Goal: Information Seeking & Learning: Learn about a topic

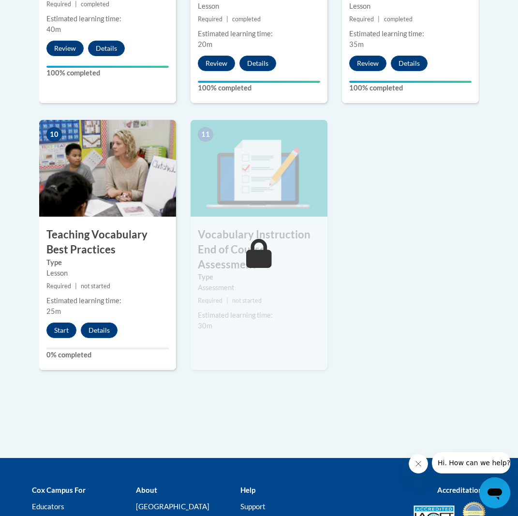
scroll to position [1041, 0]
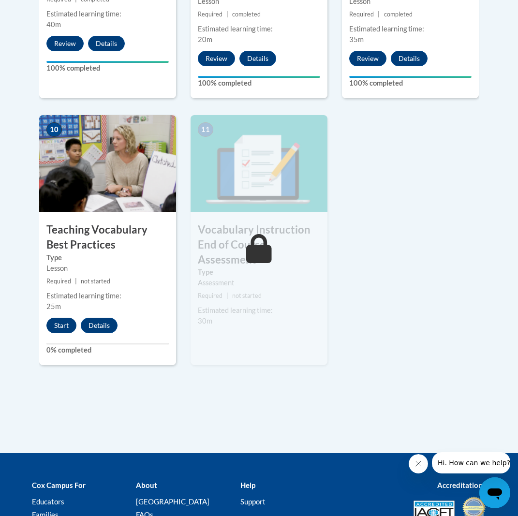
click at [58, 318] on button "Start" at bounding box center [61, 325] width 30 height 15
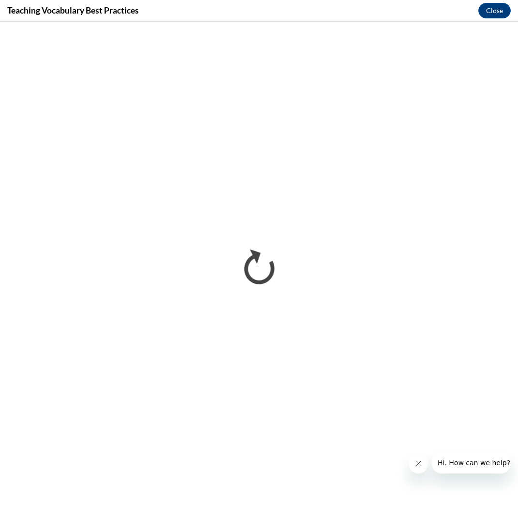
scroll to position [0, 0]
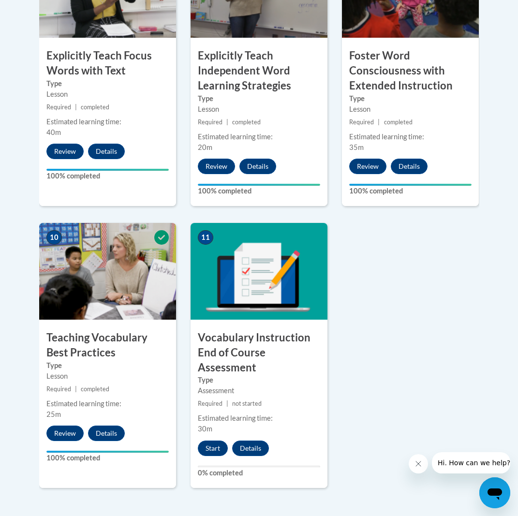
scroll to position [937, 0]
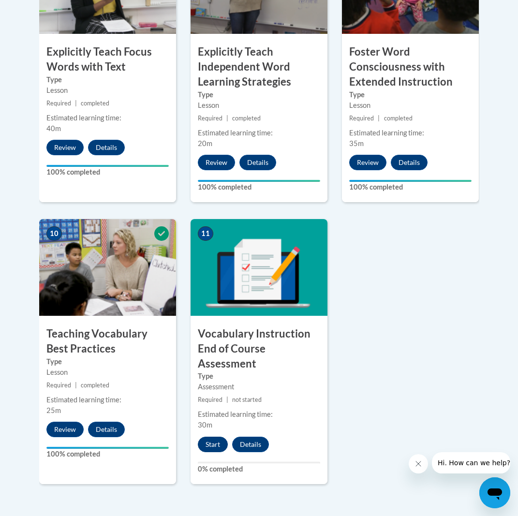
click at [211, 437] on button "Start" at bounding box center [213, 444] width 30 height 15
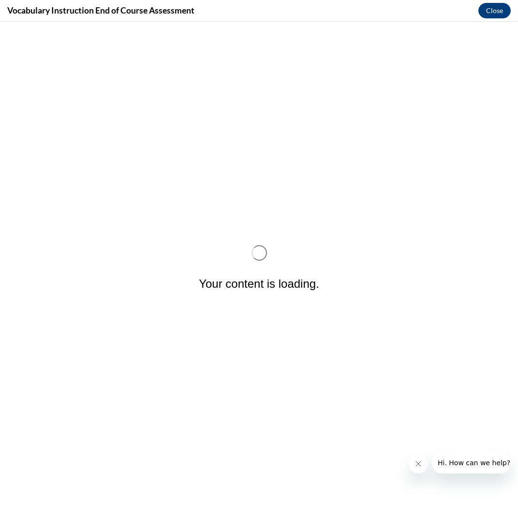
scroll to position [0, 0]
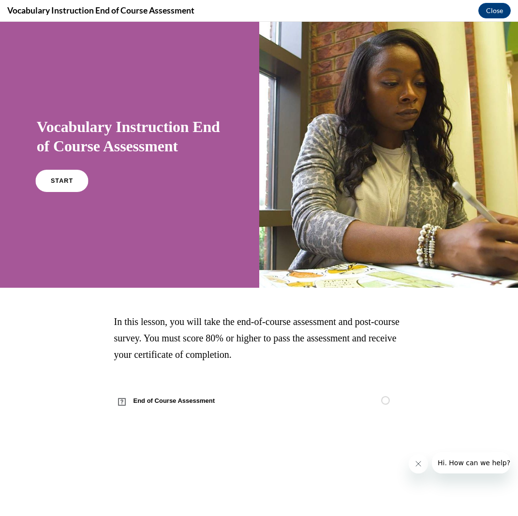
click at [60, 183] on span "START" at bounding box center [62, 181] width 22 height 7
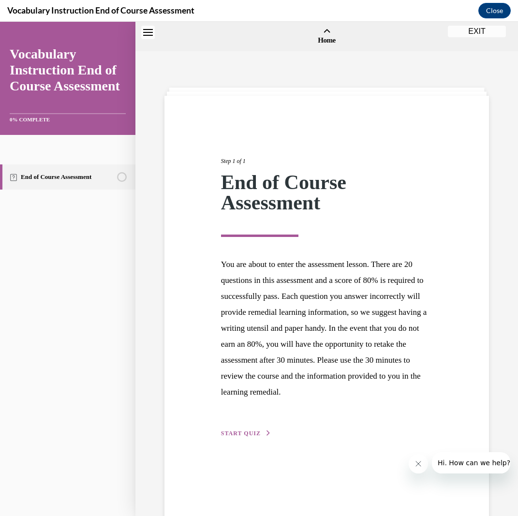
scroll to position [30, 0]
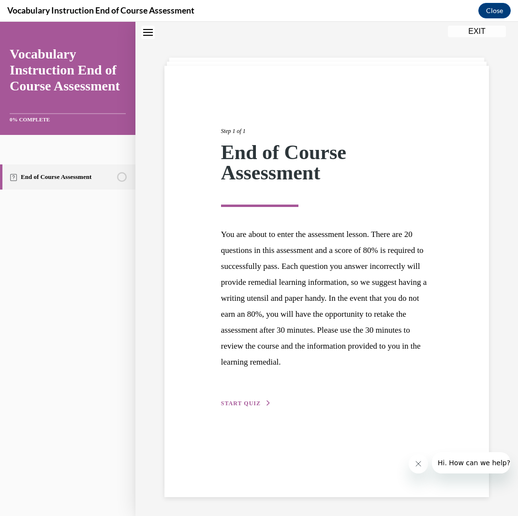
click at [246, 406] on span "START QUIZ" at bounding box center [241, 403] width 40 height 7
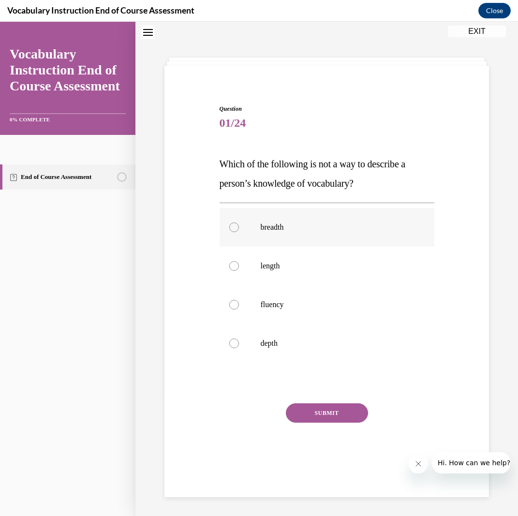
click at [315, 235] on label "breadth" at bounding box center [327, 227] width 215 height 39
click at [239, 232] on input "breadth" at bounding box center [234, 228] width 10 height 10
radio input "true"
click at [315, 416] on button "SUBMIT" at bounding box center [327, 413] width 82 height 19
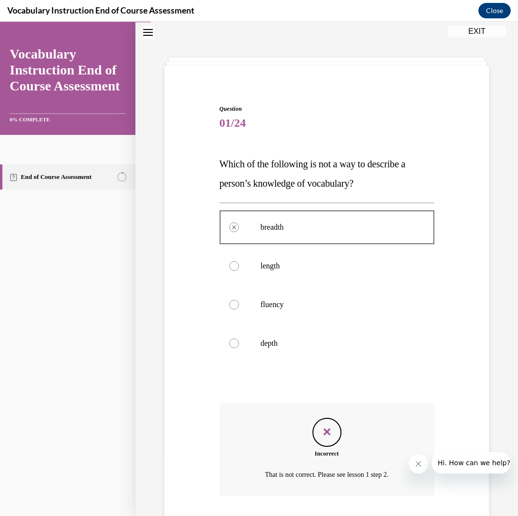
scroll to position [82, 0]
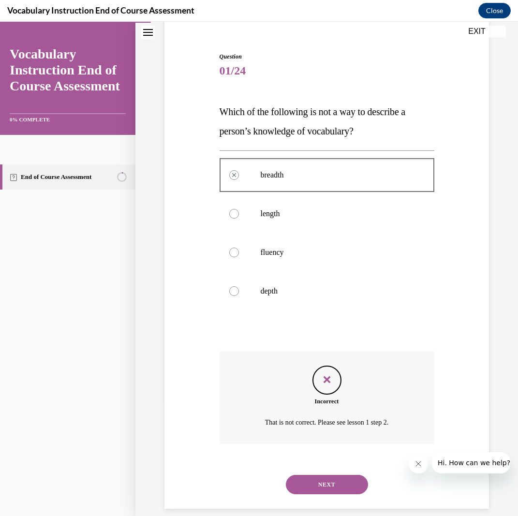
click at [336, 475] on button "NEXT" at bounding box center [327, 484] width 82 height 19
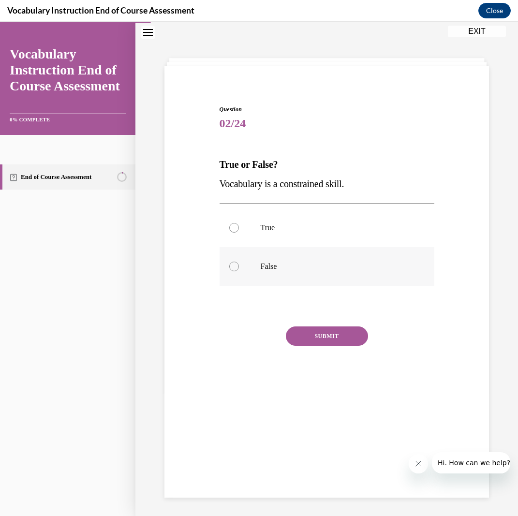
click at [273, 273] on label "False" at bounding box center [327, 266] width 215 height 39
click at [239, 271] on input "False" at bounding box center [234, 267] width 10 height 10
radio input "true"
click at [346, 339] on button "SUBMIT" at bounding box center [327, 336] width 82 height 19
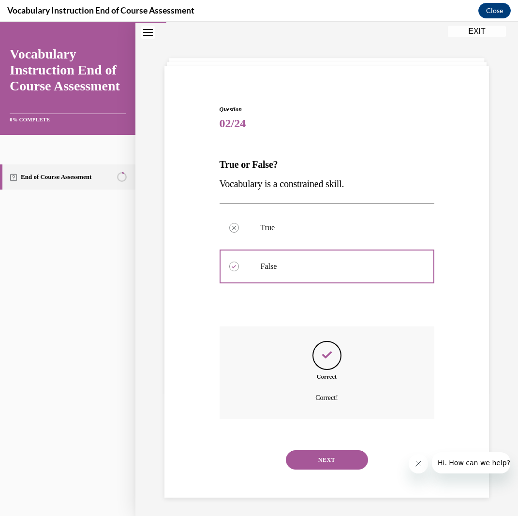
scroll to position [30, 0]
click at [329, 450] on button "NEXT" at bounding box center [327, 459] width 82 height 19
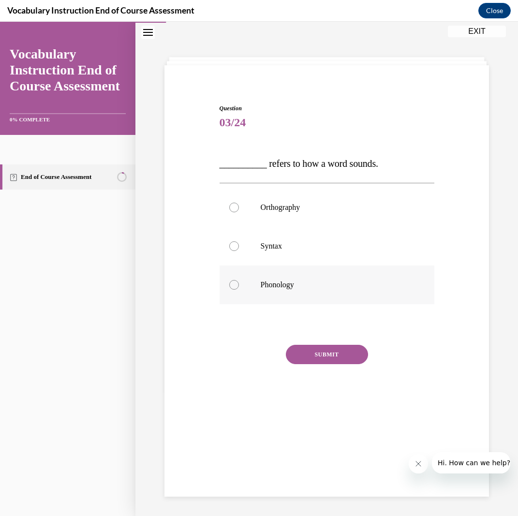
drag, startPoint x: 294, startPoint y: 283, endPoint x: 304, endPoint y: 297, distance: 17.0
click at [294, 283] on p "Phonology" at bounding box center [336, 285] width 150 height 10
click at [239, 283] on input "Phonology" at bounding box center [234, 285] width 10 height 10
radio input "true"
click at [324, 356] on button "SUBMIT" at bounding box center [327, 354] width 82 height 19
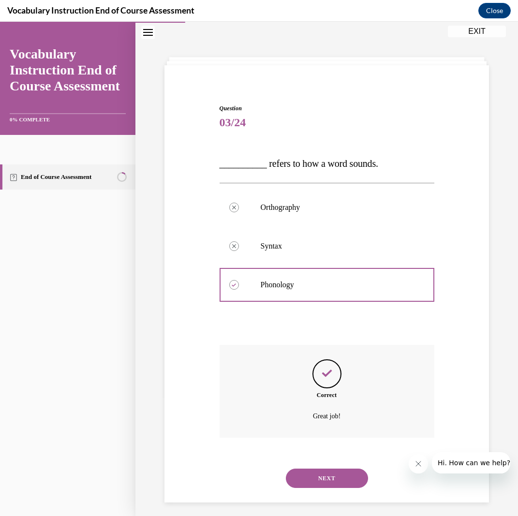
click at [329, 469] on button "NEXT" at bounding box center [327, 478] width 82 height 19
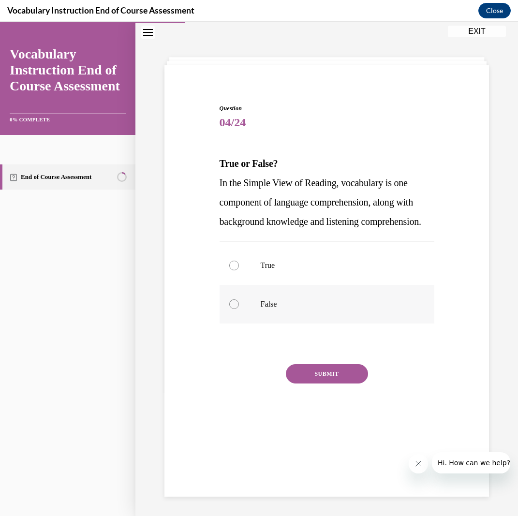
drag, startPoint x: 252, startPoint y: 286, endPoint x: 295, endPoint y: 338, distance: 67.3
click at [252, 285] on label "True" at bounding box center [327, 265] width 215 height 39
click at [239, 270] on input "True" at bounding box center [234, 266] width 10 height 10
radio input "true"
click at [315, 384] on button "SUBMIT" at bounding box center [327, 373] width 82 height 19
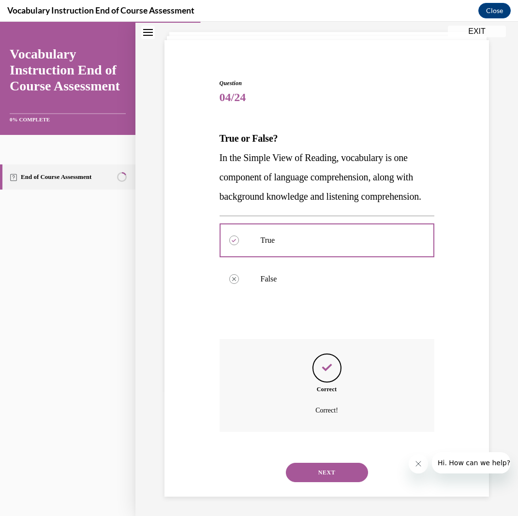
click at [328, 474] on button "NEXT" at bounding box center [327, 472] width 82 height 19
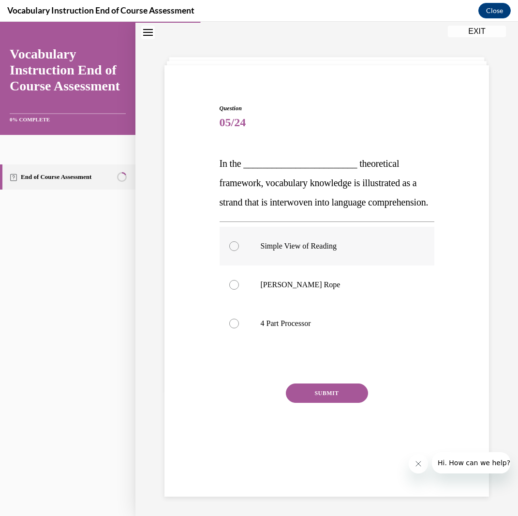
click at [303, 266] on label "Simple View of Reading" at bounding box center [327, 246] width 215 height 39
click at [239, 251] on input "Simple View of Reading" at bounding box center [234, 246] width 10 height 10
radio input "true"
click at [316, 266] on label "Simple View of Reading" at bounding box center [327, 246] width 215 height 39
click at [239, 251] on input "Simple View of Reading" at bounding box center [234, 246] width 10 height 10
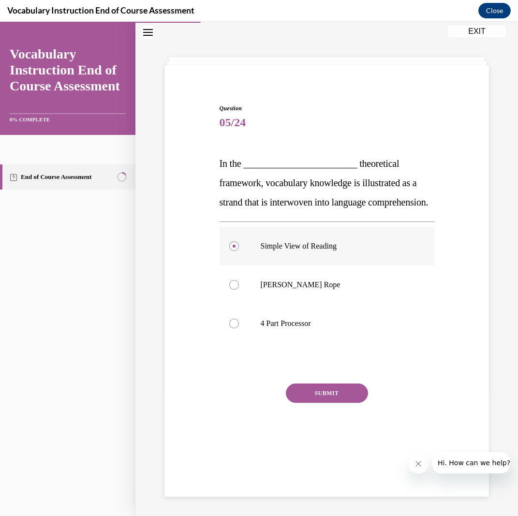
click at [238, 266] on label "Simple View of Reading" at bounding box center [327, 246] width 215 height 39
click at [238, 251] on input "Simple View of Reading" at bounding box center [234, 246] width 10 height 10
click at [231, 266] on label "Simple View of Reading" at bounding box center [327, 246] width 215 height 39
click at [231, 251] on input "Simple View of Reading" at bounding box center [234, 246] width 10 height 10
click at [235, 266] on label "Simple View of Reading" at bounding box center [327, 246] width 215 height 39
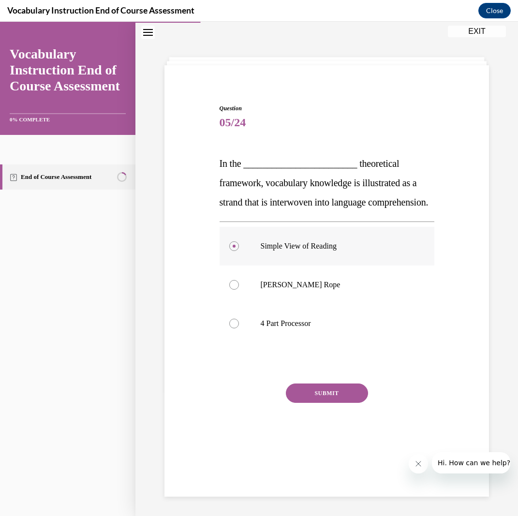
click at [235, 251] on input "Simple View of Reading" at bounding box center [234, 246] width 10 height 10
drag, startPoint x: 230, startPoint y: 270, endPoint x: 237, endPoint y: 274, distance: 7.7
click at [230, 266] on label "Simple View of Reading" at bounding box center [327, 246] width 215 height 39
click at [230, 251] on input "Simple View of Reading" at bounding box center [234, 246] width 10 height 10
click at [236, 304] on label "Scarborough's Rope" at bounding box center [327, 285] width 215 height 39
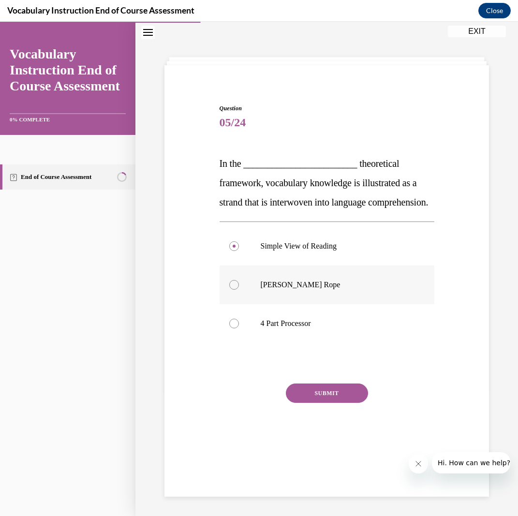
click at [236, 290] on input "Scarborough's Rope" at bounding box center [234, 285] width 10 height 10
radio input "true"
click at [330, 369] on div at bounding box center [327, 364] width 215 height 12
click at [335, 369] on div at bounding box center [327, 364] width 215 height 12
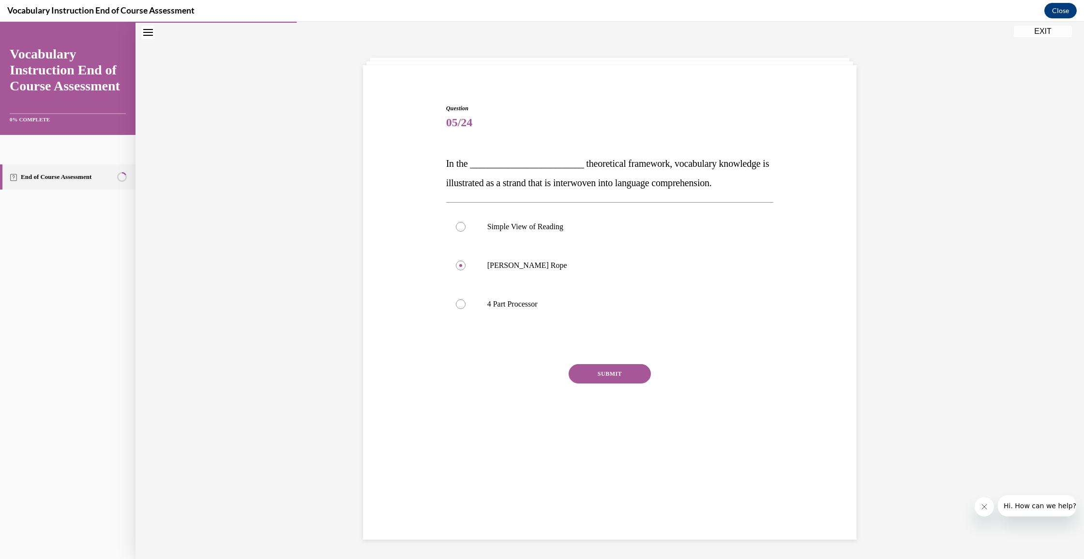
click at [518, 345] on div at bounding box center [610, 344] width 328 height 12
click at [518, 342] on div at bounding box center [610, 344] width 328 height 12
click at [518, 346] on div at bounding box center [610, 344] width 328 height 12
click at [518, 345] on div at bounding box center [610, 344] width 328 height 12
click at [518, 344] on div at bounding box center [610, 344] width 328 height 12
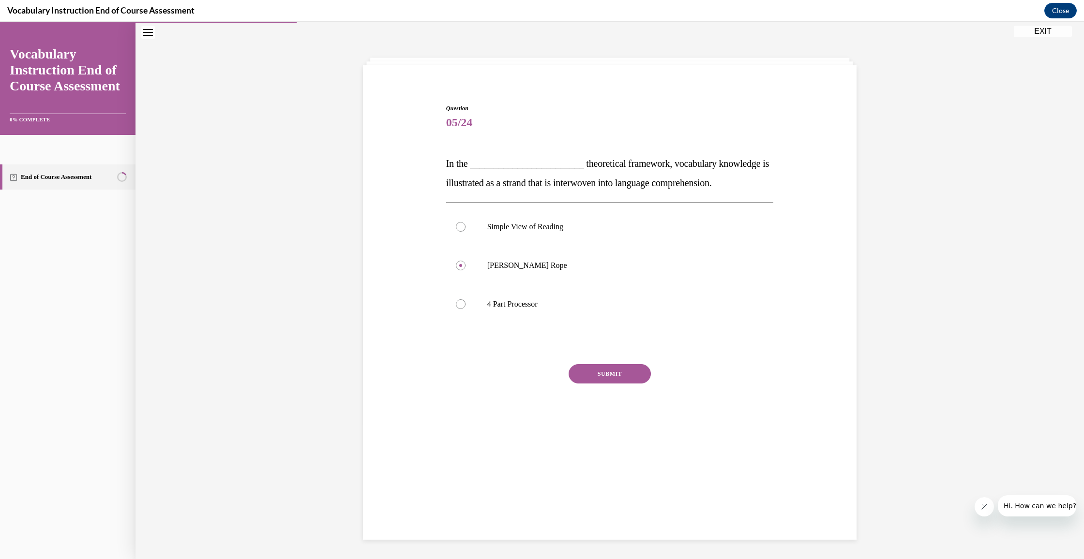
click at [518, 344] on div at bounding box center [610, 344] width 328 height 12
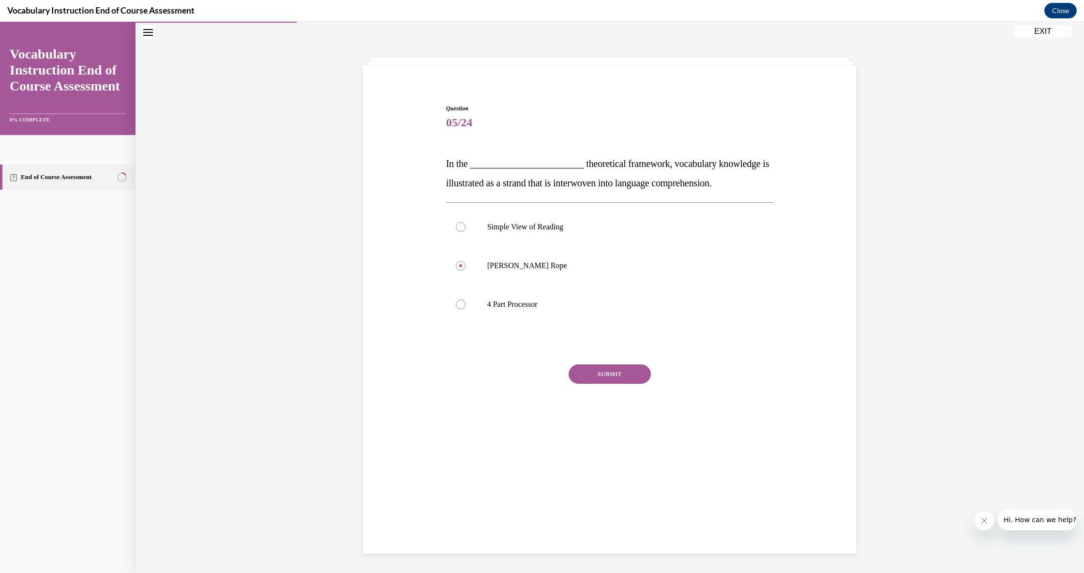
click at [518, 348] on div at bounding box center [610, 344] width 328 height 12
click at [518, 345] on div at bounding box center [610, 344] width 328 height 12
drag, startPoint x: 616, startPoint y: 345, endPoint x: 600, endPoint y: 321, distance: 29.0
click at [518, 345] on div at bounding box center [610, 344] width 328 height 12
drag, startPoint x: 574, startPoint y: 262, endPoint x: 572, endPoint y: 257, distance: 5.7
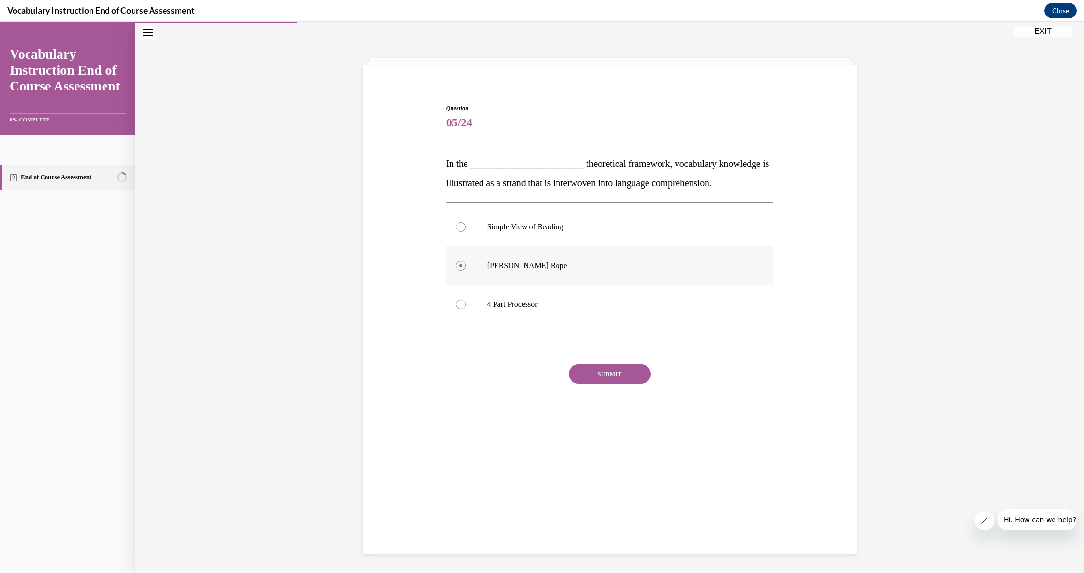
click at [518, 262] on p "Scarborough's Rope" at bounding box center [618, 266] width 262 height 10
click at [465, 262] on input "Scarborough's Rope" at bounding box center [461, 266] width 10 height 10
click at [518, 212] on label "Simple View of Reading" at bounding box center [610, 227] width 328 height 39
click at [465, 222] on input "Simple View of Reading" at bounding box center [461, 227] width 10 height 10
radio input "true"
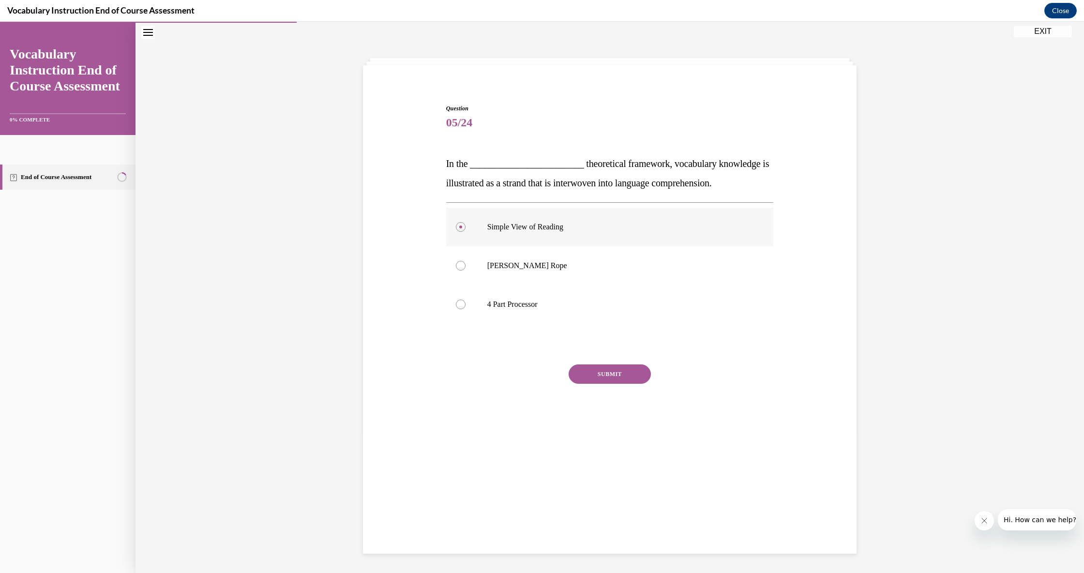
click at [518, 243] on label "Simple View of Reading" at bounding box center [610, 227] width 328 height 39
click at [465, 232] on input "Simple View of Reading" at bounding box center [461, 227] width 10 height 10
click at [516, 272] on label "Scarborough's Rope" at bounding box center [610, 265] width 328 height 39
click at [465, 270] on input "Scarborough's Rope" at bounding box center [461, 266] width 10 height 10
radio input "true"
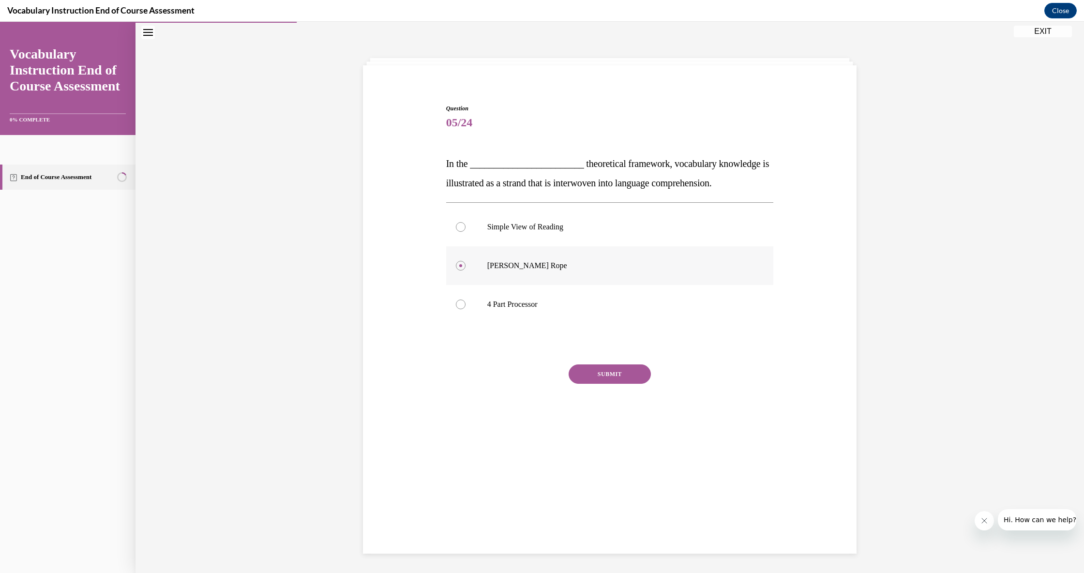
click at [518, 279] on label "Scarborough's Rope" at bounding box center [610, 265] width 328 height 39
click at [465, 270] on input "Scarborough's Rope" at bounding box center [461, 266] width 10 height 10
click at [493, 260] on label "Scarborough's Rope" at bounding box center [610, 265] width 328 height 39
click at [465, 261] on input "Scarborough's Rope" at bounding box center [461, 266] width 10 height 10
click at [460, 274] on label "Scarborough's Rope" at bounding box center [610, 265] width 328 height 39
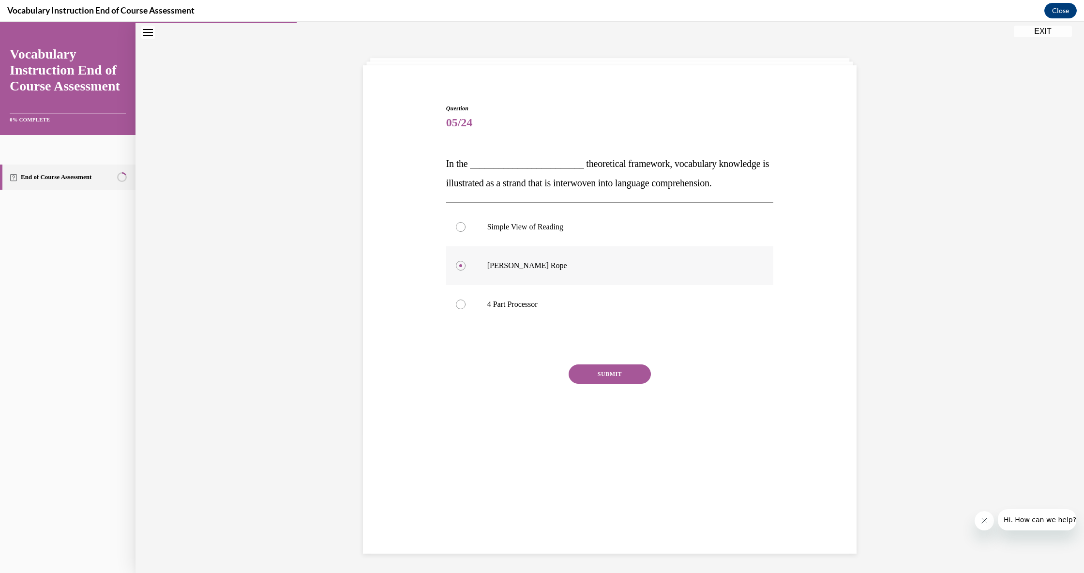
click at [460, 270] on input "Scarborough's Rope" at bounding box center [461, 266] width 10 height 10
click at [465, 192] on p "In the ________________________ theoretical framework, vocabulary knowledge is …" at bounding box center [610, 173] width 328 height 39
click at [460, 195] on div "Question 05/24 In the ________________________ theoretical framework, vocabular…" at bounding box center [610, 274] width 328 height 340
click at [462, 236] on label "Simple View of Reading" at bounding box center [610, 227] width 328 height 39
click at [462, 232] on input "Simple View of Reading" at bounding box center [461, 227] width 10 height 10
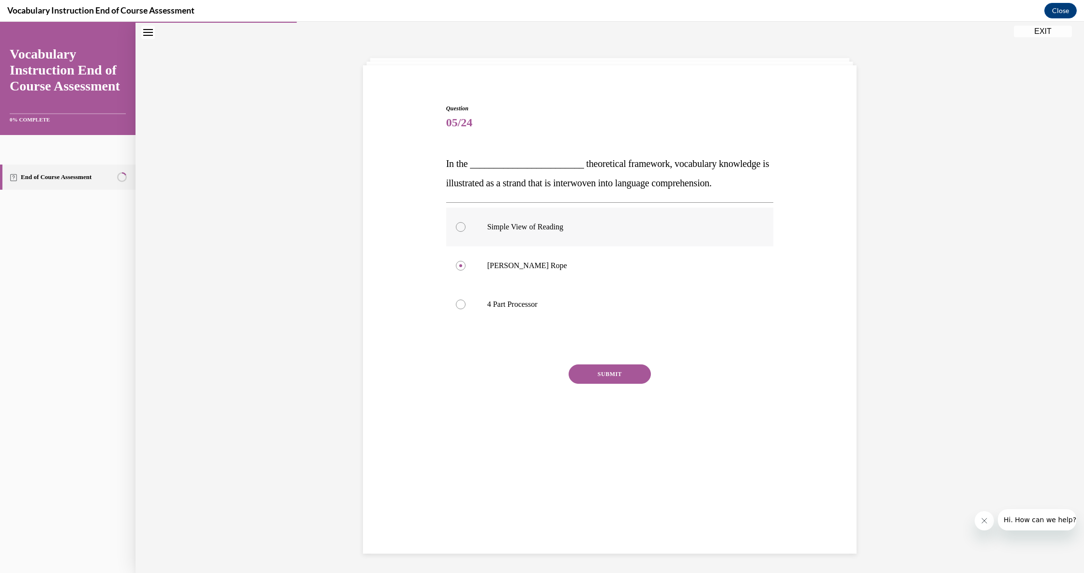
radio input "true"
click at [518, 234] on label "Simple View of Reading" at bounding box center [610, 227] width 328 height 39
click at [465, 232] on input "Simple View of Reading" at bounding box center [461, 227] width 10 height 10
click at [456, 233] on label "Simple View of Reading" at bounding box center [610, 227] width 328 height 39
click at [456, 232] on input "Simple View of Reading" at bounding box center [461, 227] width 10 height 10
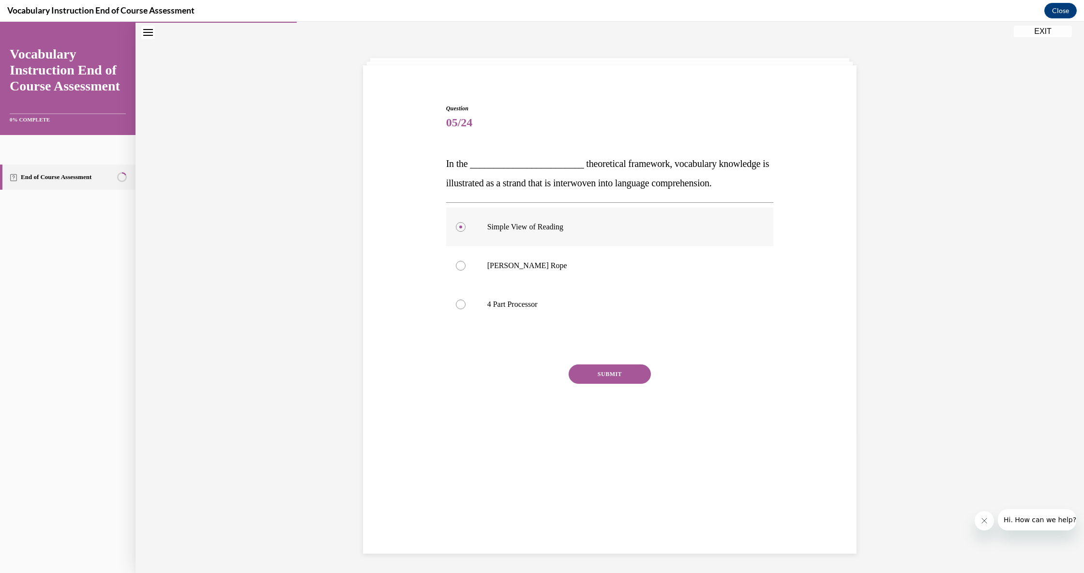
click at [464, 234] on label "Simple View of Reading" at bounding box center [610, 227] width 328 height 39
click at [464, 232] on input "Simple View of Reading" at bounding box center [461, 227] width 10 height 10
click at [473, 234] on label "Simple View of Reading" at bounding box center [610, 227] width 328 height 39
click at [465, 232] on input "Simple View of Reading" at bounding box center [461, 227] width 10 height 10
click at [458, 240] on label "Simple View of Reading" at bounding box center [610, 227] width 328 height 39
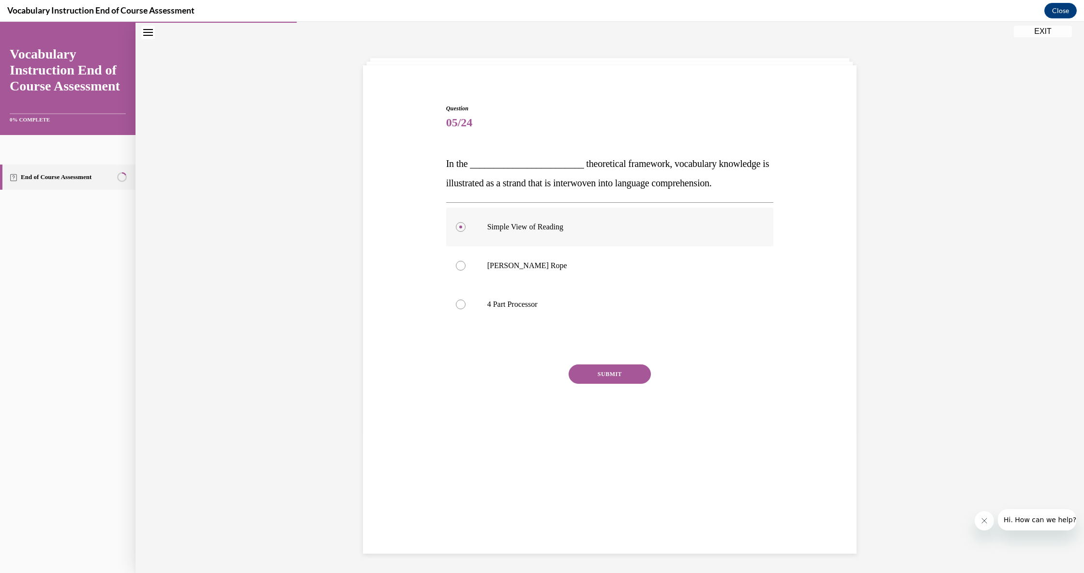
click at [458, 232] on input "Simple View of Reading" at bounding box center [461, 227] width 10 height 10
click at [461, 236] on label "Simple View of Reading" at bounding box center [610, 227] width 328 height 39
click at [461, 232] on input "Simple View of Reading" at bounding box center [461, 227] width 10 height 10
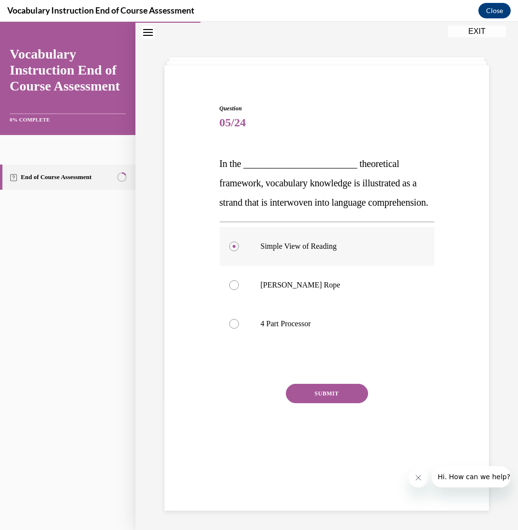
drag, startPoint x: 335, startPoint y: 282, endPoint x: 274, endPoint y: 283, distance: 60.5
click at [335, 266] on label "Simple View of Reading" at bounding box center [327, 246] width 215 height 39
click at [239, 251] on input "Simple View of Reading" at bounding box center [234, 246] width 10 height 10
click at [233, 266] on label "Simple View of Reading" at bounding box center [327, 246] width 215 height 39
click at [233, 251] on input "Simple View of Reading" at bounding box center [234, 246] width 10 height 10
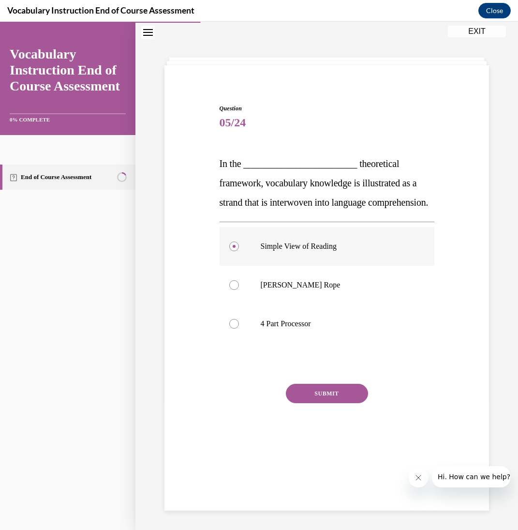
click at [233, 266] on label "Simple View of Reading" at bounding box center [327, 246] width 215 height 39
click at [233, 251] on input "Simple View of Reading" at bounding box center [234, 246] width 10 height 10
click at [236, 266] on label "Simple View of Reading" at bounding box center [327, 246] width 215 height 39
click at [236, 251] on input "Simple View of Reading" at bounding box center [234, 246] width 10 height 10
click at [236, 266] on label "Simple View of Reading" at bounding box center [327, 246] width 215 height 39
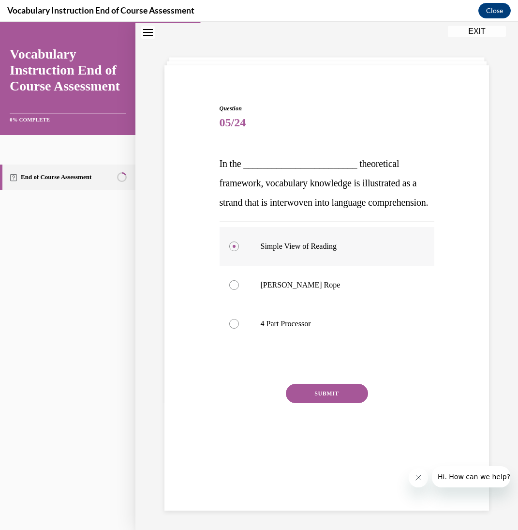
click at [236, 251] on input "Simple View of Reading" at bounding box center [234, 246] width 10 height 10
click at [236, 266] on label "Simple View of Reading" at bounding box center [327, 246] width 215 height 39
click at [236, 251] on input "Simple View of Reading" at bounding box center [234, 246] width 10 height 10
click at [236, 266] on label "Simple View of Reading" at bounding box center [327, 246] width 215 height 39
click at [236, 251] on input "Simple View of Reading" at bounding box center [234, 246] width 10 height 10
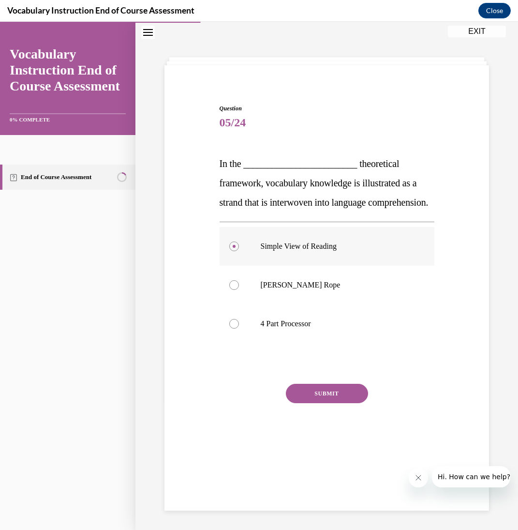
drag, startPoint x: 263, startPoint y: 263, endPoint x: 268, endPoint y: 272, distance: 10.6
click at [262, 251] on p "Simple View of Reading" at bounding box center [336, 246] width 150 height 10
click at [239, 251] on input "Simple View of Reading" at bounding box center [234, 246] width 10 height 10
drag, startPoint x: 285, startPoint y: 269, endPoint x: 283, endPoint y: 275, distance: 6.6
click at [284, 251] on p "Simple View of Reading" at bounding box center [336, 246] width 150 height 10
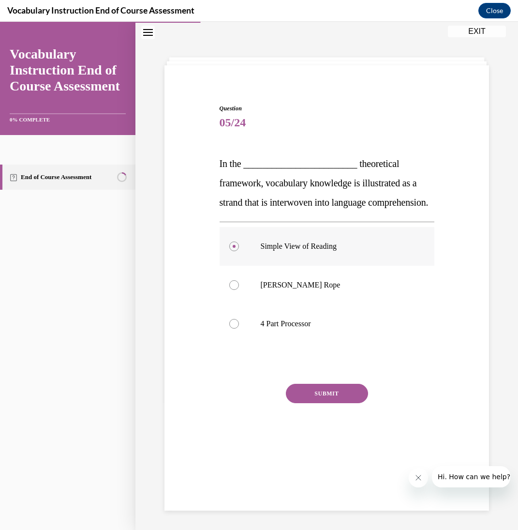
click at [239, 251] on input "Simple View of Reading" at bounding box center [234, 246] width 10 height 10
click at [282, 266] on label "Simple View of Reading" at bounding box center [327, 246] width 215 height 39
click at [239, 251] on input "Simple View of Reading" at bounding box center [234, 246] width 10 height 10
click at [308, 369] on div at bounding box center [327, 364] width 215 height 12
click at [230, 266] on label "Simple View of Reading" at bounding box center [327, 246] width 215 height 39
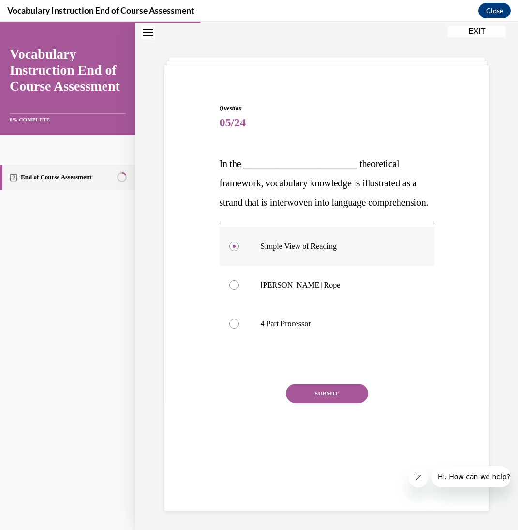
click at [230, 251] on input "Simple View of Reading" at bounding box center [234, 246] width 10 height 10
click at [234, 266] on label "Simple View of Reading" at bounding box center [327, 246] width 215 height 39
click at [234, 251] on input "Simple View of Reading" at bounding box center [234, 246] width 10 height 10
click at [233, 266] on label "Simple View of Reading" at bounding box center [327, 246] width 215 height 39
click at [233, 251] on input "Simple View of Reading" at bounding box center [234, 246] width 10 height 10
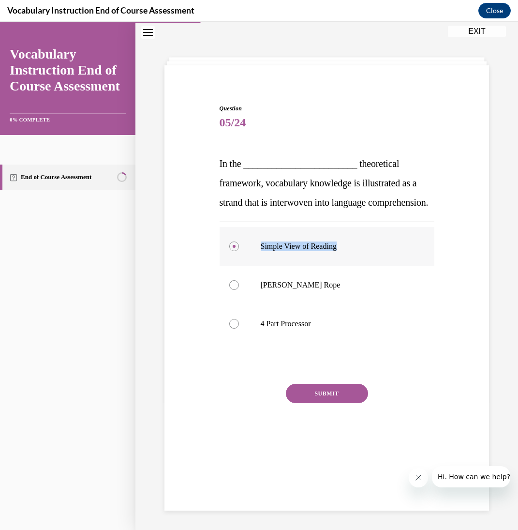
click at [233, 266] on label "Simple View of Reading" at bounding box center [327, 246] width 215 height 39
click at [233, 251] on input "Simple View of Reading" at bounding box center [234, 246] width 10 height 10
click at [233, 266] on label "Simple View of Reading" at bounding box center [327, 246] width 215 height 39
click at [233, 251] on input "Simple View of Reading" at bounding box center [234, 246] width 10 height 10
click at [233, 266] on label "Simple View of Reading" at bounding box center [327, 246] width 215 height 39
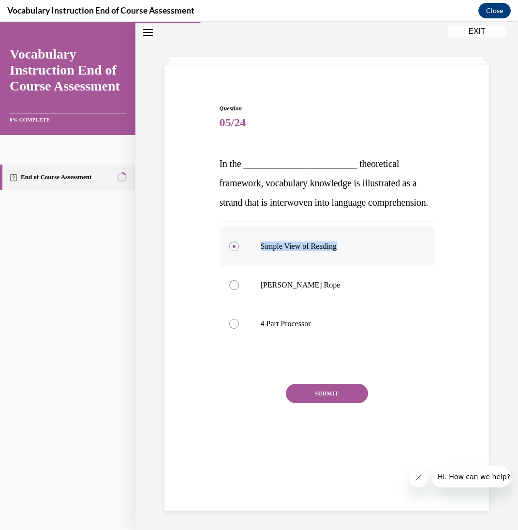
click at [233, 251] on input "Simple View of Reading" at bounding box center [234, 246] width 10 height 10
click at [233, 266] on label "Simple View of Reading" at bounding box center [327, 246] width 215 height 39
click at [233, 251] on input "Simple View of Reading" at bounding box center [234, 246] width 10 height 10
click at [233, 266] on label "Simple View of Reading" at bounding box center [327, 246] width 215 height 39
click at [233, 251] on input "Simple View of Reading" at bounding box center [234, 246] width 10 height 10
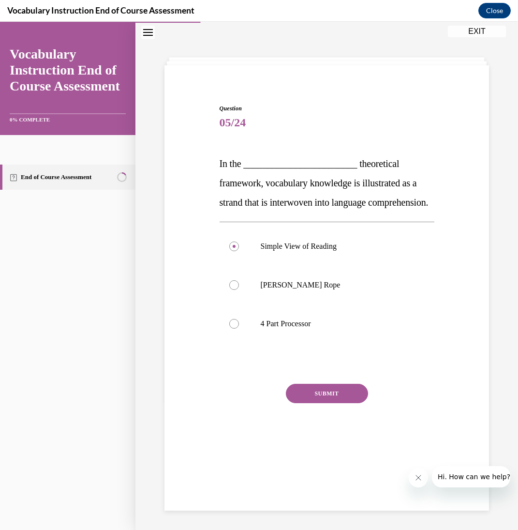
click at [100, 176] on link "End of Course Assessment" at bounding box center [67, 177] width 135 height 25
click at [234, 251] on div at bounding box center [234, 246] width 10 height 10
click at [234, 251] on input "Simple View of Reading" at bounding box center [234, 246] width 10 height 10
click at [235, 266] on label "Simple View of Reading" at bounding box center [327, 246] width 215 height 39
click at [235, 251] on input "Simple View of Reading" at bounding box center [234, 246] width 10 height 10
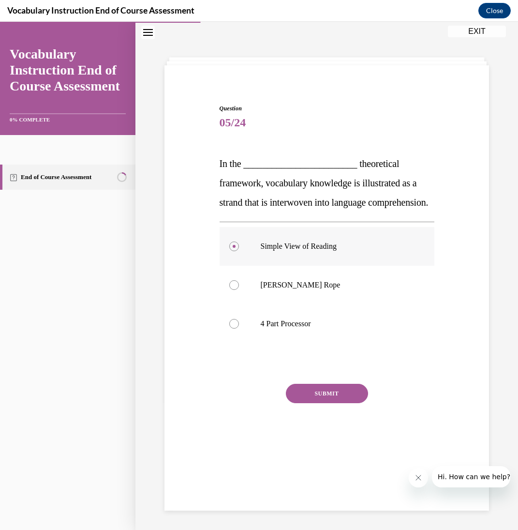
click at [235, 266] on label "Simple View of Reading" at bounding box center [327, 246] width 215 height 39
click at [235, 251] on input "Simple View of Reading" at bounding box center [234, 246] width 10 height 10
click at [235, 266] on label "Simple View of Reading" at bounding box center [327, 246] width 215 height 39
click at [235, 251] on input "Simple View of Reading" at bounding box center [234, 246] width 10 height 10
click at [234, 266] on label "Simple View of Reading" at bounding box center [327, 246] width 215 height 39
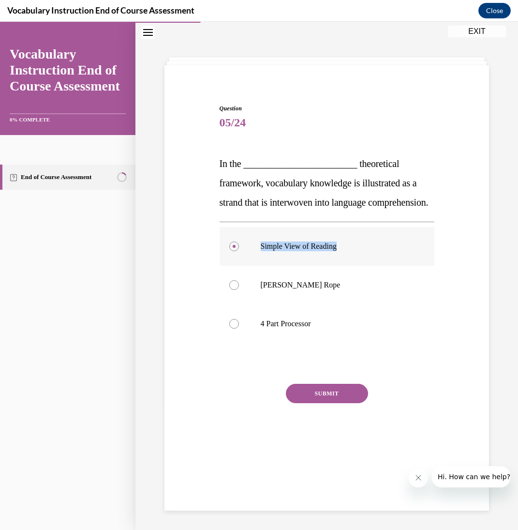
click at [234, 251] on input "Simple View of Reading" at bounding box center [234, 246] width 10 height 10
click at [235, 266] on label "Simple View of Reading" at bounding box center [327, 246] width 215 height 39
click at [235, 251] on input "Simple View of Reading" at bounding box center [234, 246] width 10 height 10
click at [235, 266] on label "Simple View of Reading" at bounding box center [327, 246] width 215 height 39
click at [235, 251] on input "Simple View of Reading" at bounding box center [234, 246] width 10 height 10
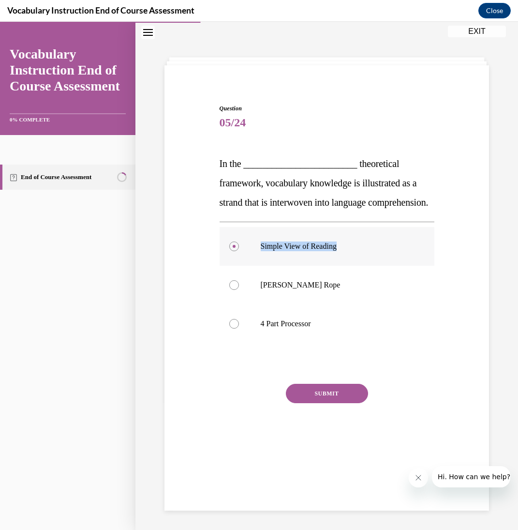
click at [235, 266] on label "Simple View of Reading" at bounding box center [327, 246] width 215 height 39
click at [235, 251] on input "Simple View of Reading" at bounding box center [234, 246] width 10 height 10
drag, startPoint x: 235, startPoint y: 274, endPoint x: 245, endPoint y: 274, distance: 10.7
click at [235, 266] on label "Simple View of Reading" at bounding box center [327, 246] width 215 height 39
click at [235, 251] on input "Simple View of Reading" at bounding box center [234, 246] width 10 height 10
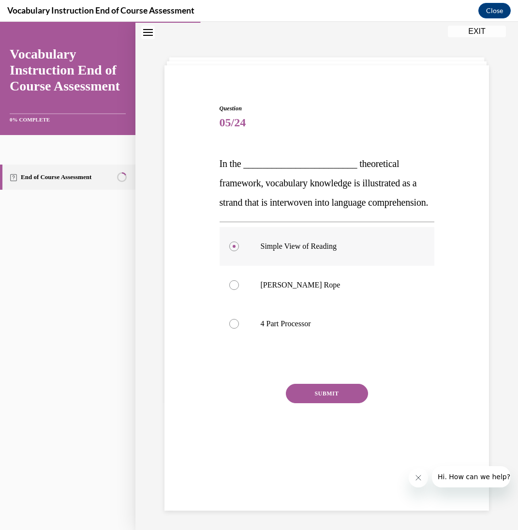
drag, startPoint x: 233, startPoint y: 268, endPoint x: 236, endPoint y: 275, distance: 8.3
click at [233, 251] on div at bounding box center [234, 246] width 10 height 10
click at [233, 251] on input "Simple View of Reading" at bounding box center [234, 246] width 10 height 10
click at [236, 266] on label "Simple View of Reading" at bounding box center [327, 246] width 215 height 39
click at [236, 251] on input "Simple View of Reading" at bounding box center [234, 246] width 10 height 10
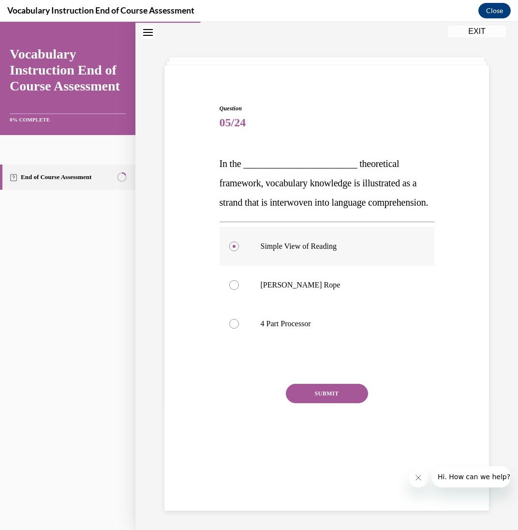
click at [236, 266] on label "Simple View of Reading" at bounding box center [327, 246] width 215 height 39
click at [236, 251] on input "Simple View of Reading" at bounding box center [234, 246] width 10 height 10
click at [236, 266] on label "Simple View of Reading" at bounding box center [327, 246] width 215 height 39
click at [236, 251] on input "Simple View of Reading" at bounding box center [234, 246] width 10 height 10
click at [236, 290] on div at bounding box center [234, 285] width 10 height 10
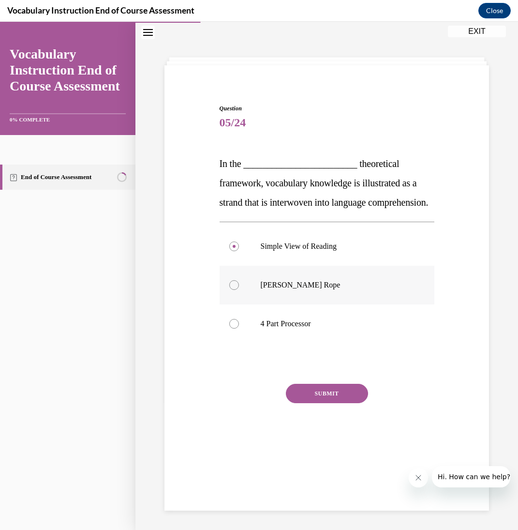
click at [236, 290] on input "Scarborough's Rope" at bounding box center [234, 285] width 10 height 10
radio input "true"
click at [321, 403] on button "SUBMIT" at bounding box center [327, 393] width 82 height 19
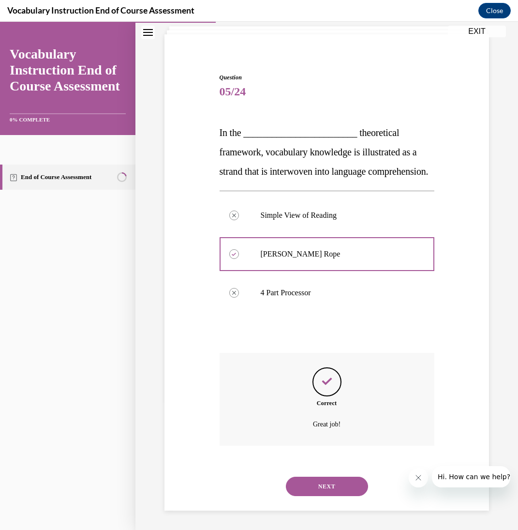
scroll to position [69, 0]
click at [352, 488] on button "NEXT" at bounding box center [327, 486] width 82 height 19
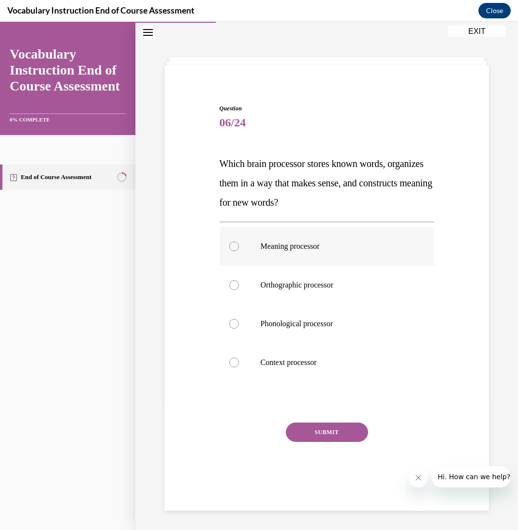
scroll to position [30, 0]
click at [310, 254] on label "Meaning processor" at bounding box center [327, 246] width 215 height 39
click at [239, 251] on input "Meaning processor" at bounding box center [234, 246] width 10 height 10
radio input "true"
click at [310, 430] on button "SUBMIT" at bounding box center [327, 431] width 82 height 19
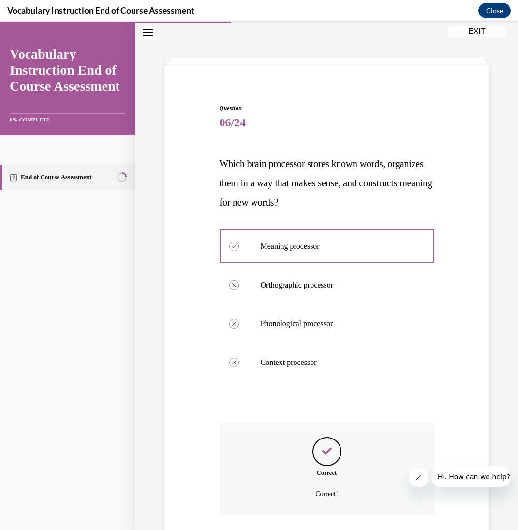
scroll to position [88, 0]
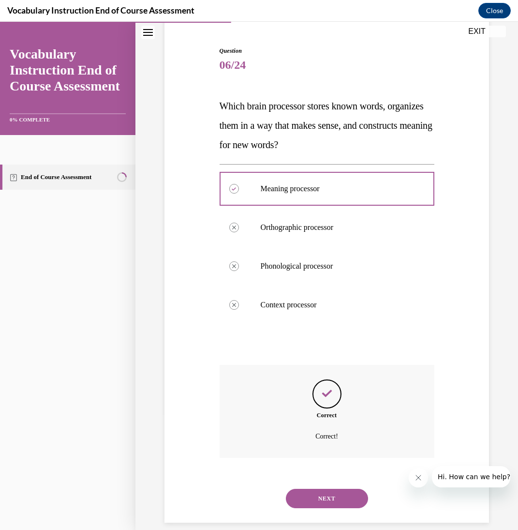
click at [324, 489] on button "NEXT" at bounding box center [327, 498] width 82 height 19
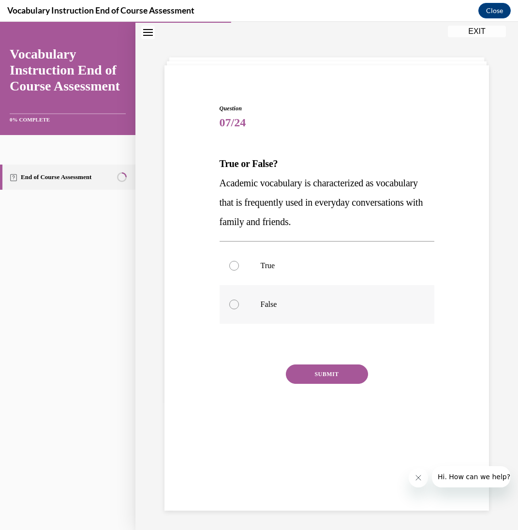
click at [240, 304] on label "False" at bounding box center [327, 304] width 215 height 39
click at [239, 304] on input "False" at bounding box center [234, 305] width 10 height 10
radio input "true"
click at [330, 373] on button "SUBMIT" at bounding box center [327, 373] width 82 height 19
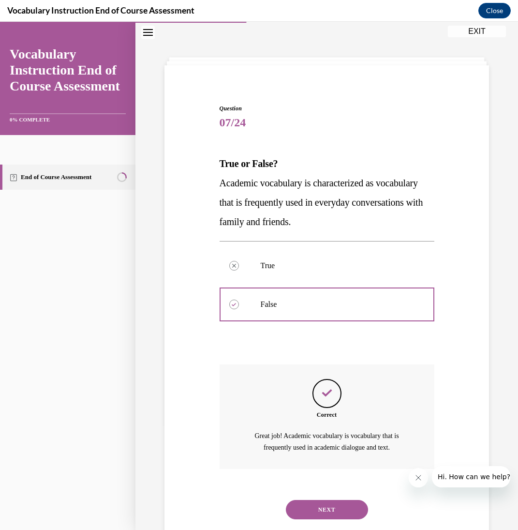
scroll to position [41, 0]
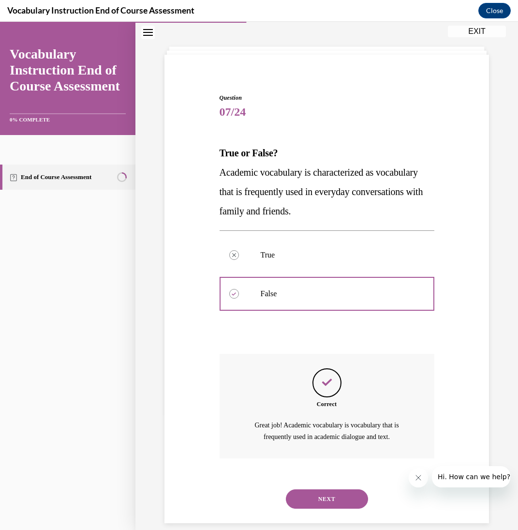
click at [318, 490] on button "NEXT" at bounding box center [327, 498] width 82 height 19
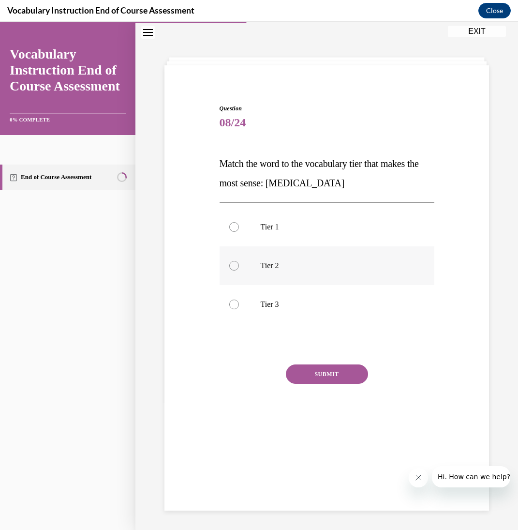
click at [268, 263] on p "Tier 2" at bounding box center [336, 266] width 150 height 10
click at [239, 263] on input "Tier 2" at bounding box center [234, 266] width 10 height 10
radio input "true"
click at [345, 376] on button "SUBMIT" at bounding box center [327, 373] width 82 height 19
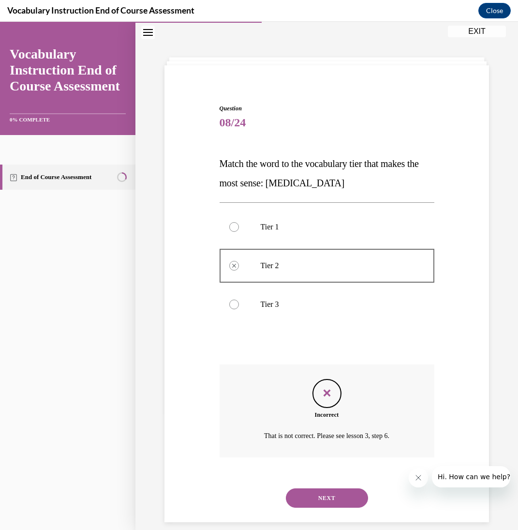
click at [329, 494] on button "NEXT" at bounding box center [327, 497] width 82 height 19
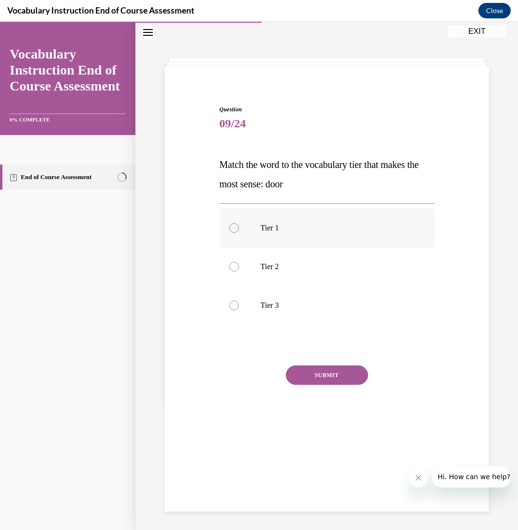
click at [231, 226] on div at bounding box center [234, 228] width 10 height 10
click at [231, 226] on input "Tier 1" at bounding box center [234, 228] width 10 height 10
radio input "true"
click at [316, 382] on button "SUBMIT" at bounding box center [327, 374] width 82 height 19
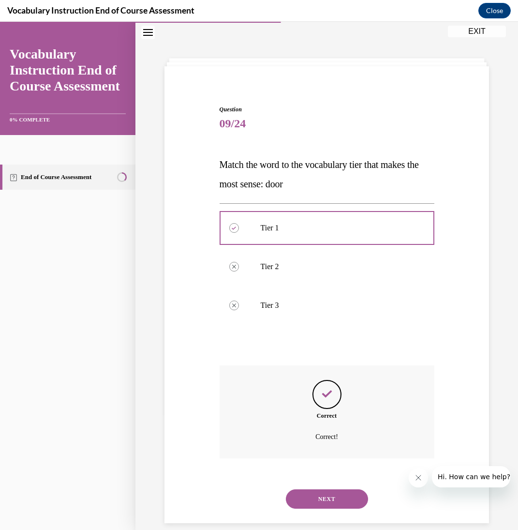
scroll to position [30, 0]
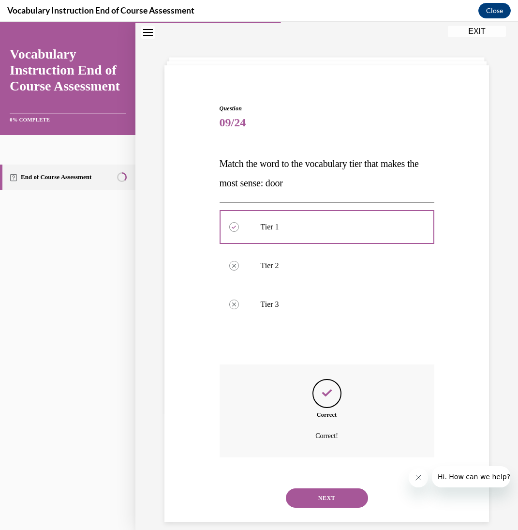
click at [316, 495] on button "NEXT" at bounding box center [327, 497] width 82 height 19
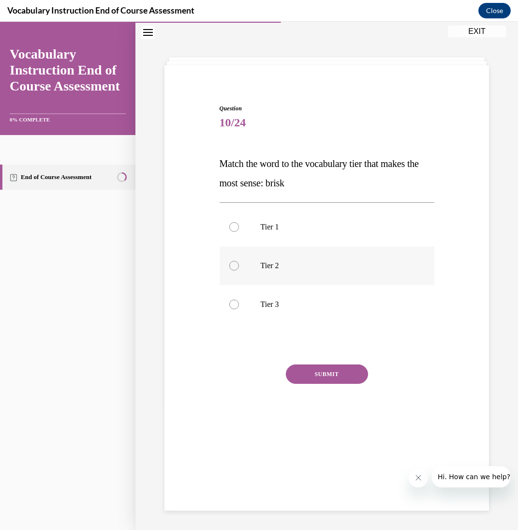
click at [290, 262] on p "Tier 2" at bounding box center [336, 266] width 150 height 10
click at [239, 262] on input "Tier 2" at bounding box center [234, 266] width 10 height 10
radio input "true"
click at [296, 312] on label "Tier 3" at bounding box center [327, 304] width 215 height 39
click at [239, 309] on input "Tier 3" at bounding box center [234, 305] width 10 height 10
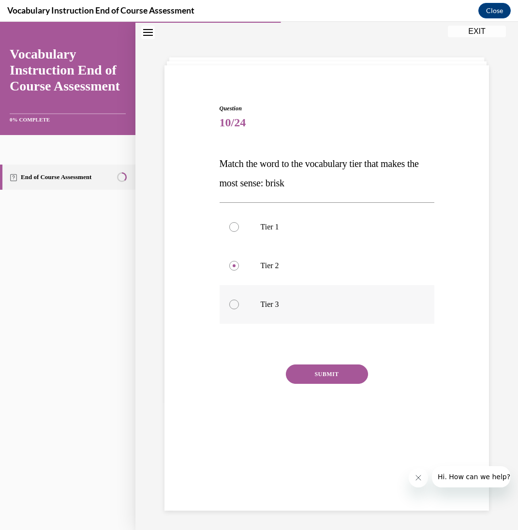
radio input "true"
click at [338, 382] on button "SUBMIT" at bounding box center [327, 373] width 82 height 19
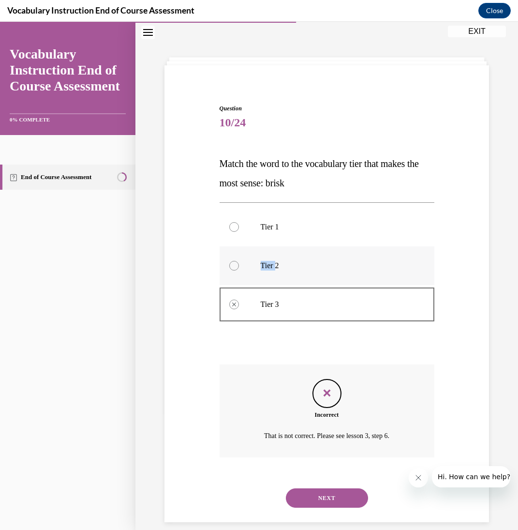
drag, startPoint x: 279, startPoint y: 259, endPoint x: 278, endPoint y: 269, distance: 9.2
click at [278, 266] on label "Tier 2" at bounding box center [327, 265] width 215 height 39
click at [278, 267] on p "Tier 2" at bounding box center [336, 266] width 150 height 10
click at [331, 490] on button "NEXT" at bounding box center [327, 497] width 82 height 19
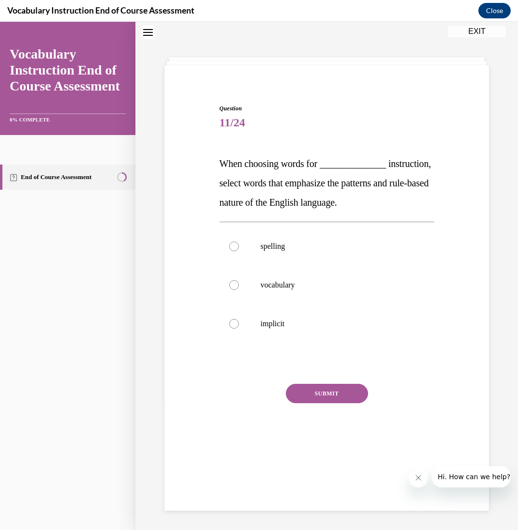
scroll to position [30, 0]
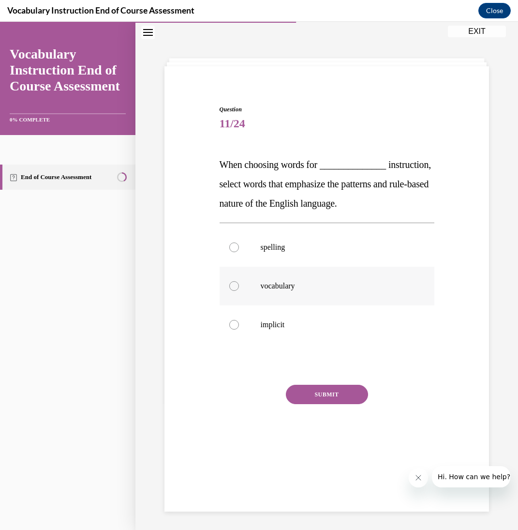
click at [310, 305] on label "vocabulary" at bounding box center [327, 286] width 215 height 39
click at [239, 291] on input "vocabulary" at bounding box center [234, 286] width 10 height 10
radio input "true"
click at [327, 404] on button "SUBMIT" at bounding box center [327, 394] width 82 height 19
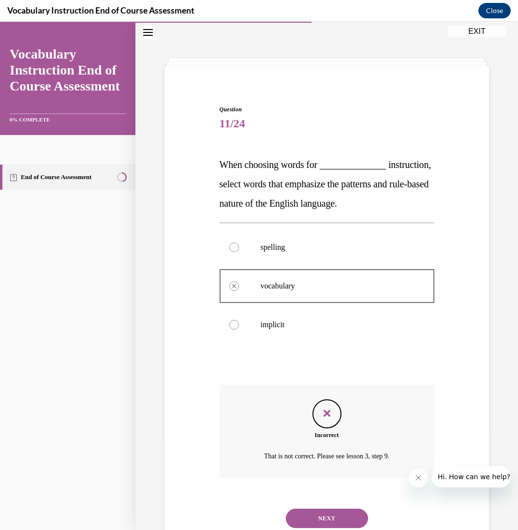
scroll to position [69, 0]
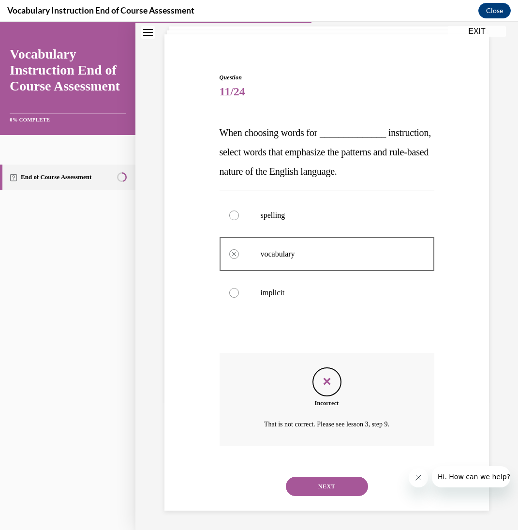
click at [329, 490] on button "NEXT" at bounding box center [327, 486] width 82 height 19
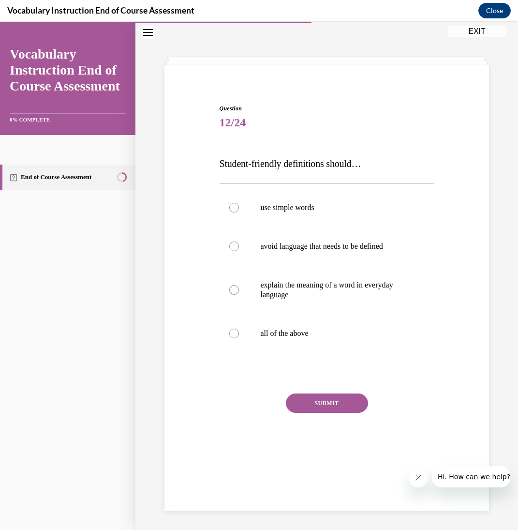
scroll to position [30, 0]
drag, startPoint x: 277, startPoint y: 332, endPoint x: 289, endPoint y: 356, distance: 26.2
click at [277, 332] on p "all of the above" at bounding box center [336, 334] width 150 height 10
click at [239, 332] on input "all of the above" at bounding box center [234, 334] width 10 height 10
radio input "true"
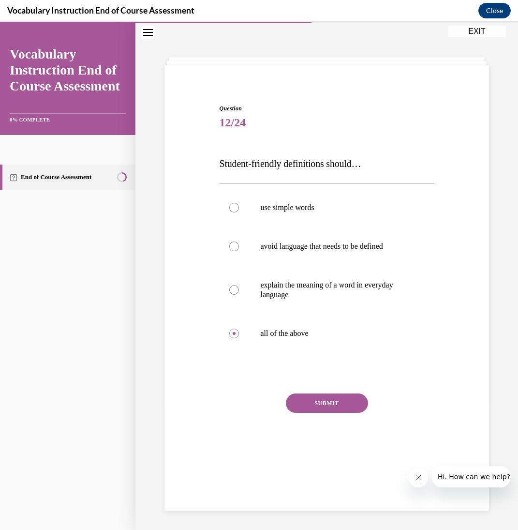
click at [314, 401] on button "SUBMIT" at bounding box center [327, 402] width 82 height 19
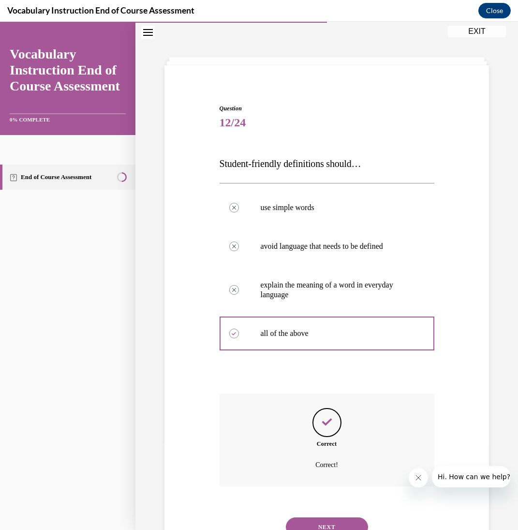
scroll to position [59, 0]
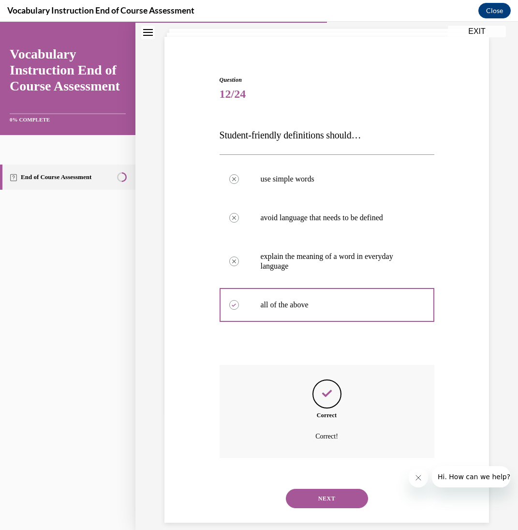
click at [330, 492] on button "NEXT" at bounding box center [327, 498] width 82 height 19
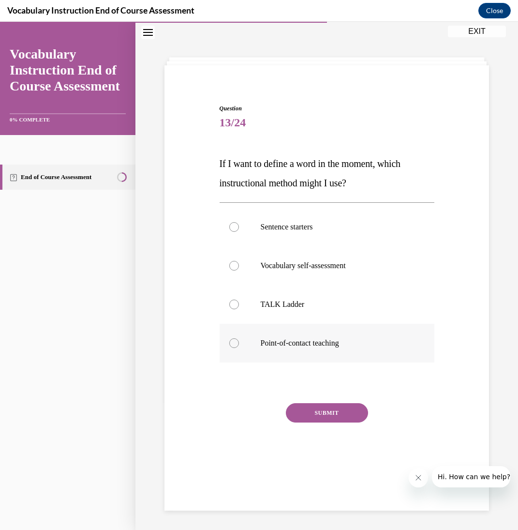
click at [235, 346] on div at bounding box center [234, 343] width 10 height 10
click at [235, 346] on input "Point-of-contact teaching" at bounding box center [234, 343] width 10 height 10
radio input "true"
click at [331, 415] on button "SUBMIT" at bounding box center [327, 412] width 82 height 19
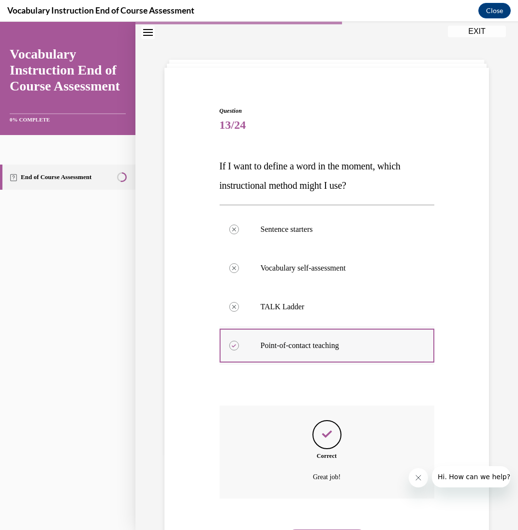
scroll to position [69, 0]
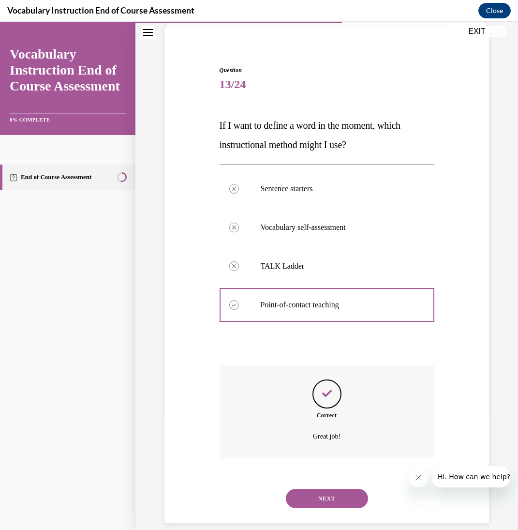
click at [315, 489] on button "NEXT" at bounding box center [327, 498] width 82 height 19
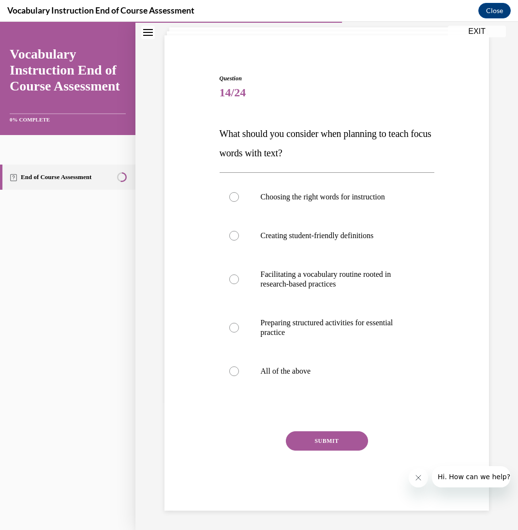
scroll to position [42, 0]
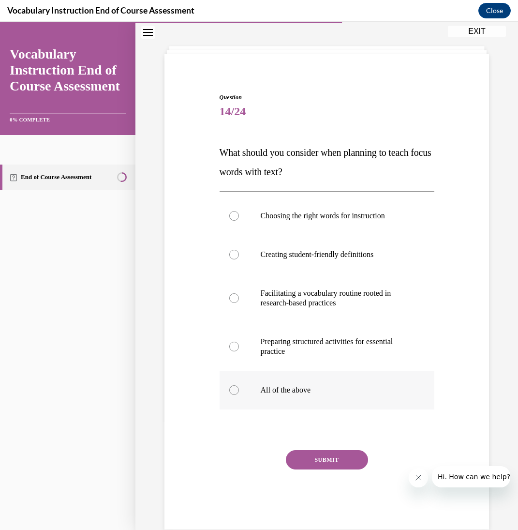
click at [237, 391] on div at bounding box center [234, 390] width 10 height 10
click at [237, 391] on input "All of the above" at bounding box center [234, 390] width 10 height 10
radio input "true"
click at [360, 454] on button "SUBMIT" at bounding box center [327, 459] width 82 height 19
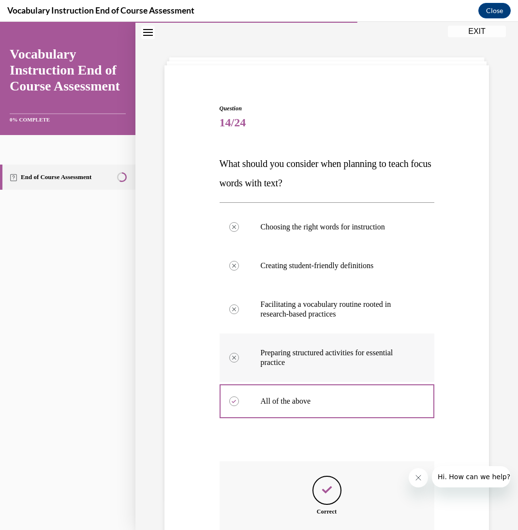
scroll to position [127, 0]
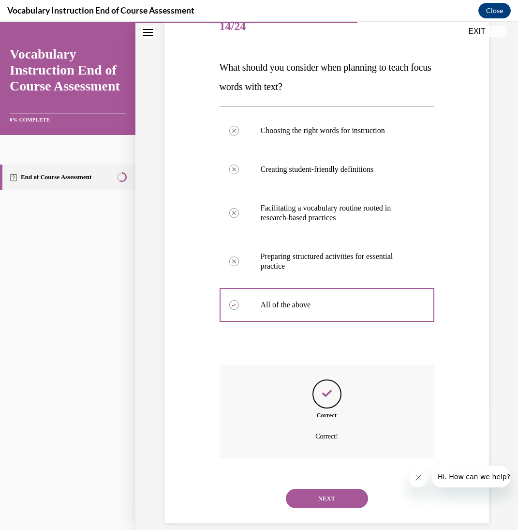
click at [343, 490] on button "NEXT" at bounding box center [327, 498] width 82 height 19
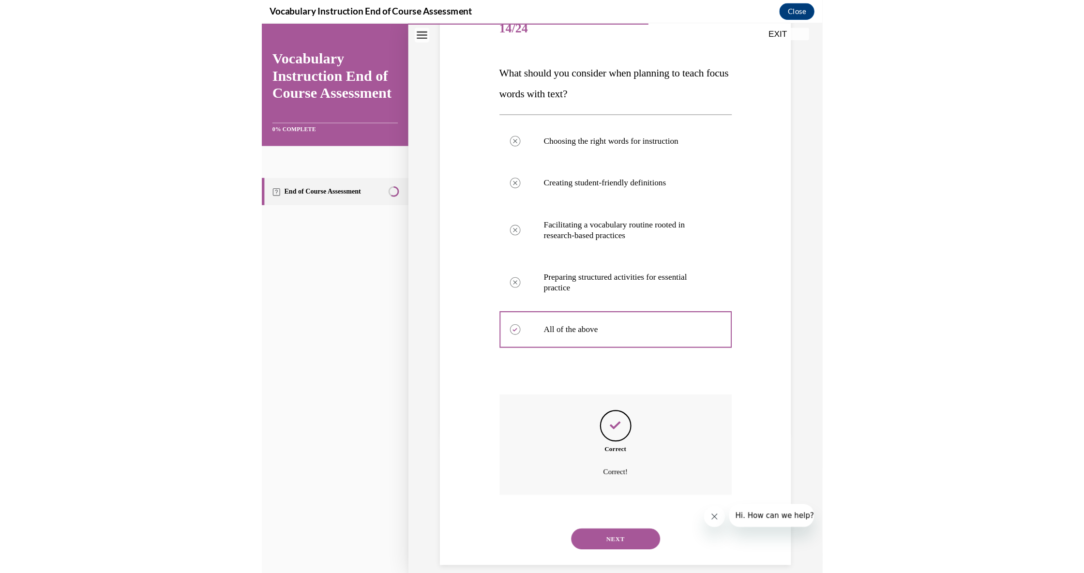
scroll to position [30, 0]
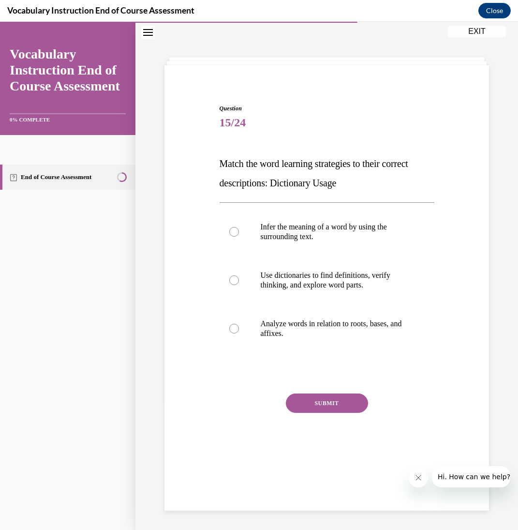
click at [264, 189] on p "Match the word learning strategies to their correct descriptions: Dictionary Us…" at bounding box center [327, 173] width 215 height 39
click at [238, 186] on span "Match the word learning strategies to their correct descriptions: Dictionary Us…" at bounding box center [314, 173] width 189 height 30
click at [235, 183] on span "Match the word learning strategies to their correct descriptions: Dictionary Us…" at bounding box center [314, 173] width 189 height 30
click at [234, 186] on span "Match the word learning strategies to their correct descriptions: Dictionary Us…" at bounding box center [314, 173] width 189 height 30
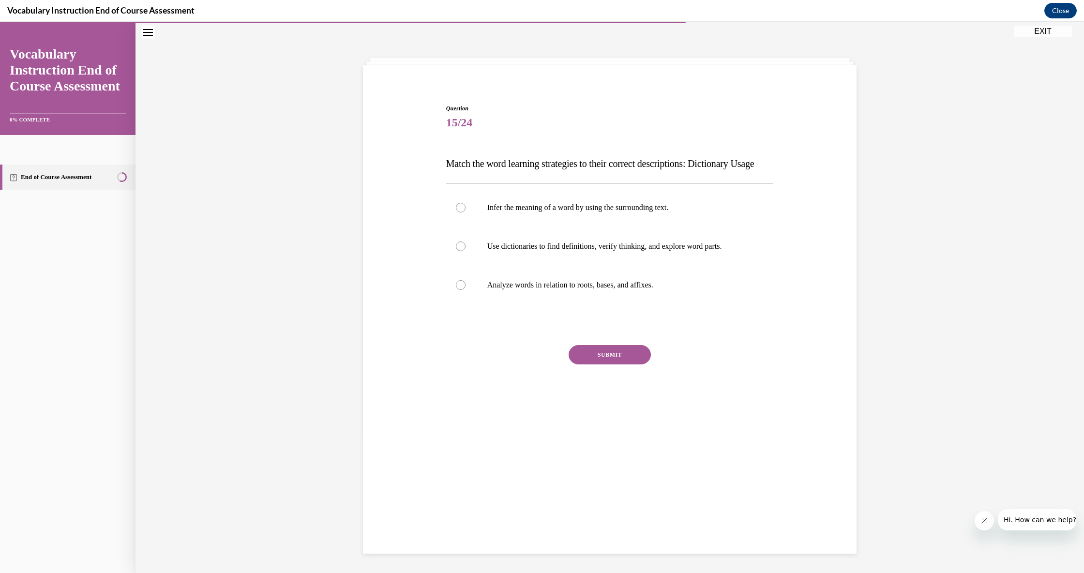
click at [461, 169] on span "Match the word learning strategies to their correct descriptions: Dictionary Us…" at bounding box center [600, 163] width 308 height 11
click at [470, 170] on p "Match the word learning strategies to their correct descriptions: Dictionary Us…" at bounding box center [610, 163] width 328 height 19
click at [457, 172] on p "Match the word learning strategies to their correct descriptions: Dictionary Us…" at bounding box center [610, 163] width 328 height 19
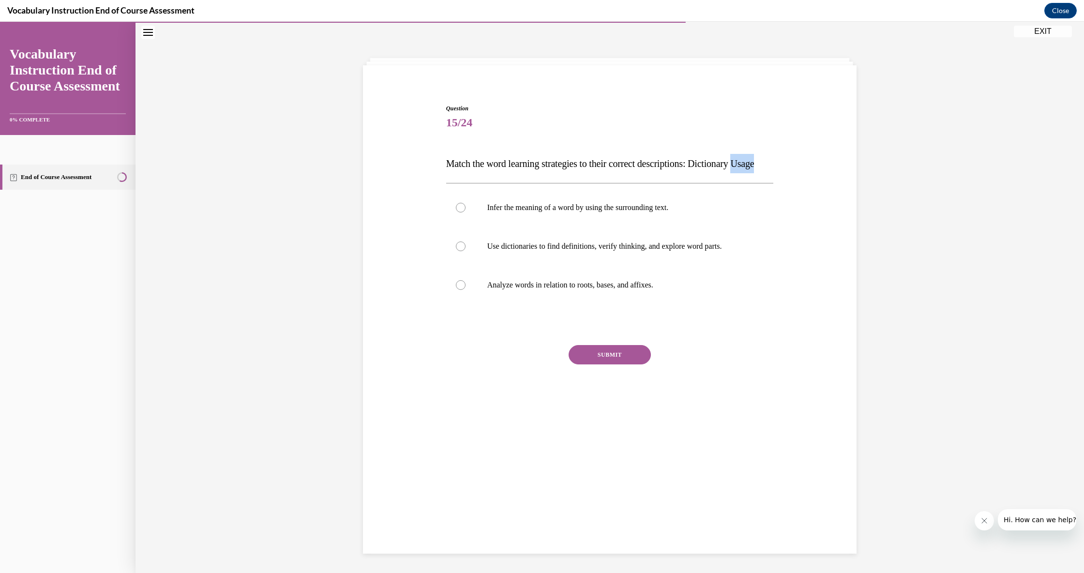
click at [461, 169] on p "Match the word learning strategies to their correct descriptions: Dictionary Us…" at bounding box center [610, 163] width 328 height 19
click at [482, 168] on span "Match the word learning strategies to their correct descriptions: Dictionary Us…" at bounding box center [600, 163] width 308 height 11
click at [518, 176] on div "Question 15/24 Match the word learning strategies to their correct descriptions…" at bounding box center [609, 297] width 948 height 551
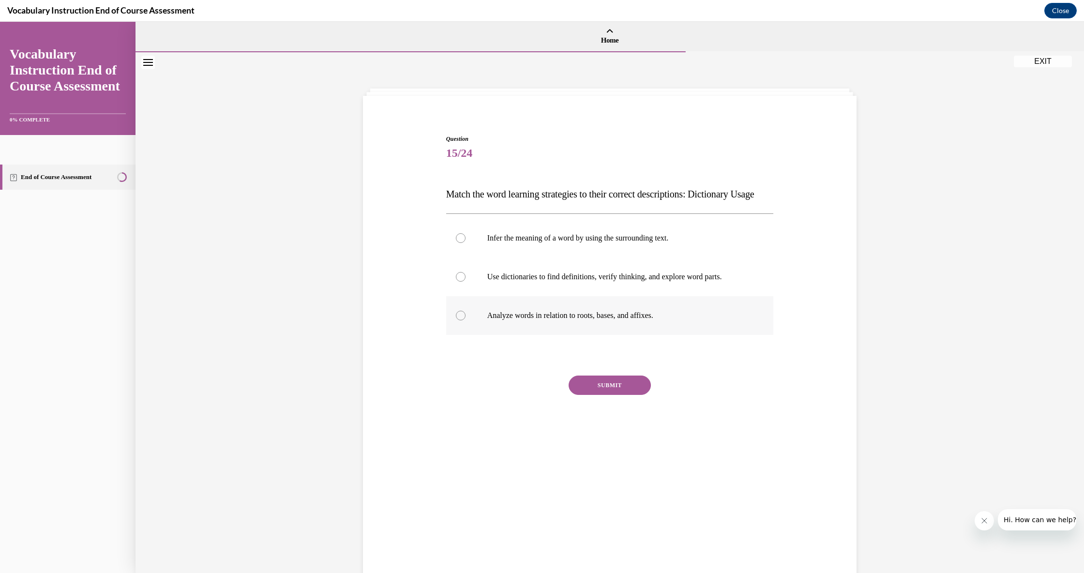
scroll to position [0, 0]
click at [486, 296] on label "Use dictionaries to find definitions, verify thinking, and explore word parts." at bounding box center [610, 276] width 328 height 39
click at [465, 282] on input "Use dictionaries to find definitions, verify thinking, and explore word parts." at bounding box center [461, 277] width 10 height 10
radio input "true"
drag, startPoint x: 638, startPoint y: 426, endPoint x: 633, endPoint y: 416, distance: 11.5
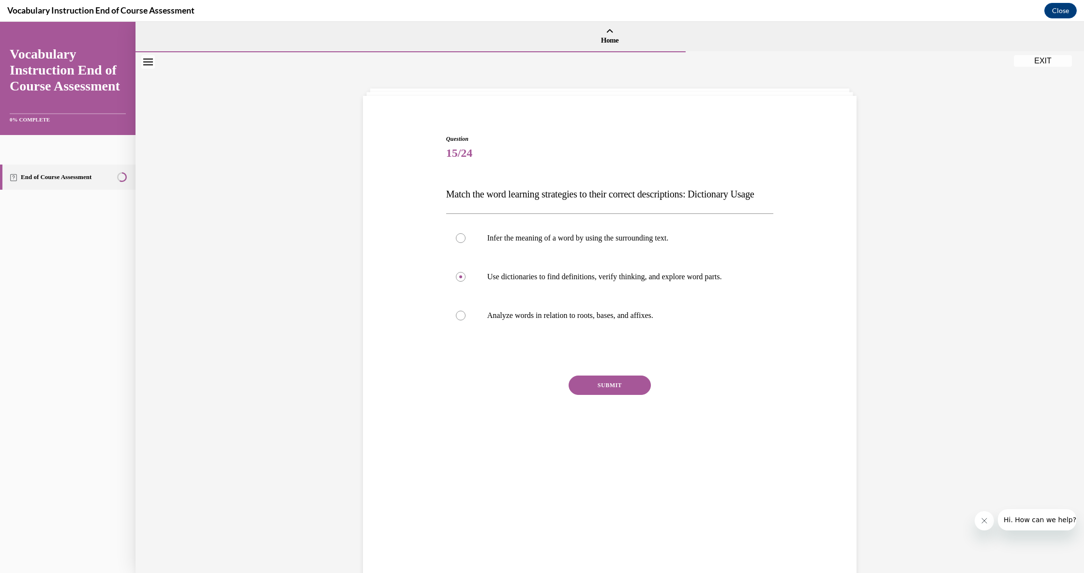
click at [518, 424] on div "SUBMIT" at bounding box center [610, 399] width 328 height 48
click at [518, 395] on button "SUBMIT" at bounding box center [610, 384] width 82 height 19
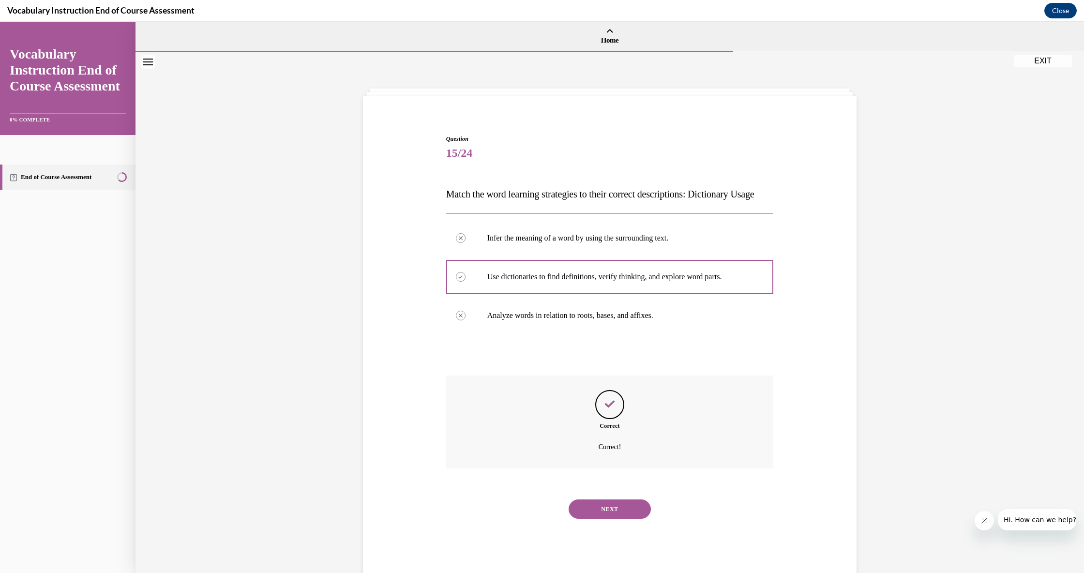
scroll to position [30, 0]
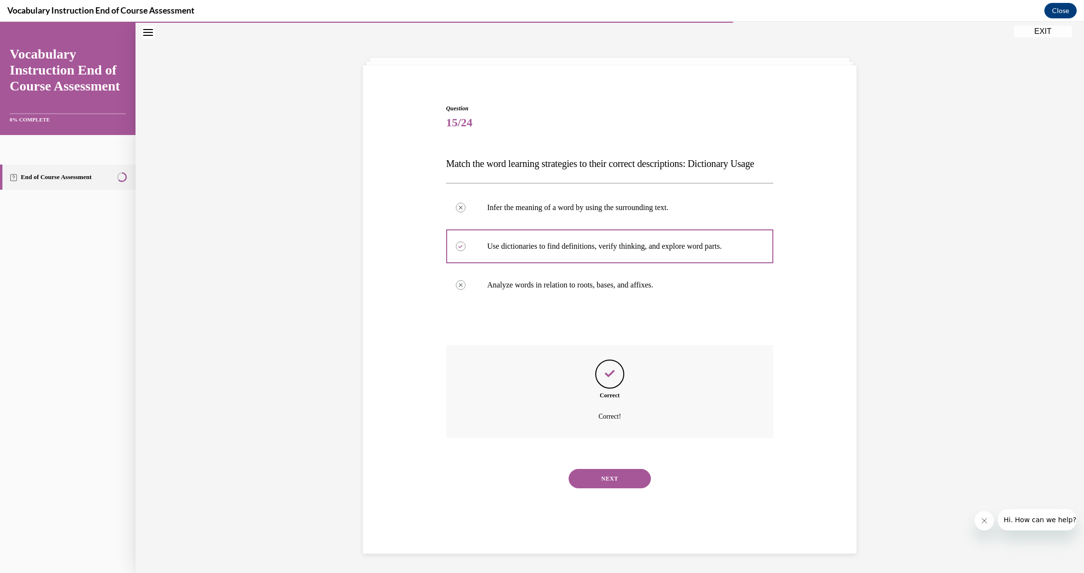
click at [518, 487] on button "NEXT" at bounding box center [610, 478] width 82 height 19
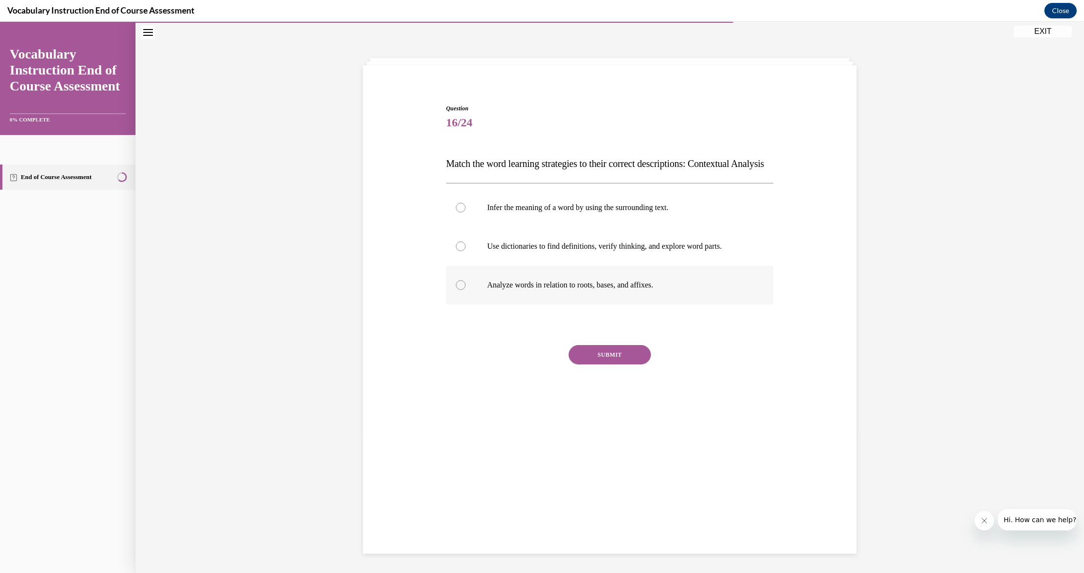
click at [518, 304] on label "Analyze words in relation to roots, bases, and affixes." at bounding box center [610, 285] width 328 height 39
click at [465, 290] on input "Analyze words in relation to roots, bases, and affixes." at bounding box center [461, 285] width 10 height 10
radio input "true"
click at [518, 364] on button "SUBMIT" at bounding box center [610, 354] width 82 height 19
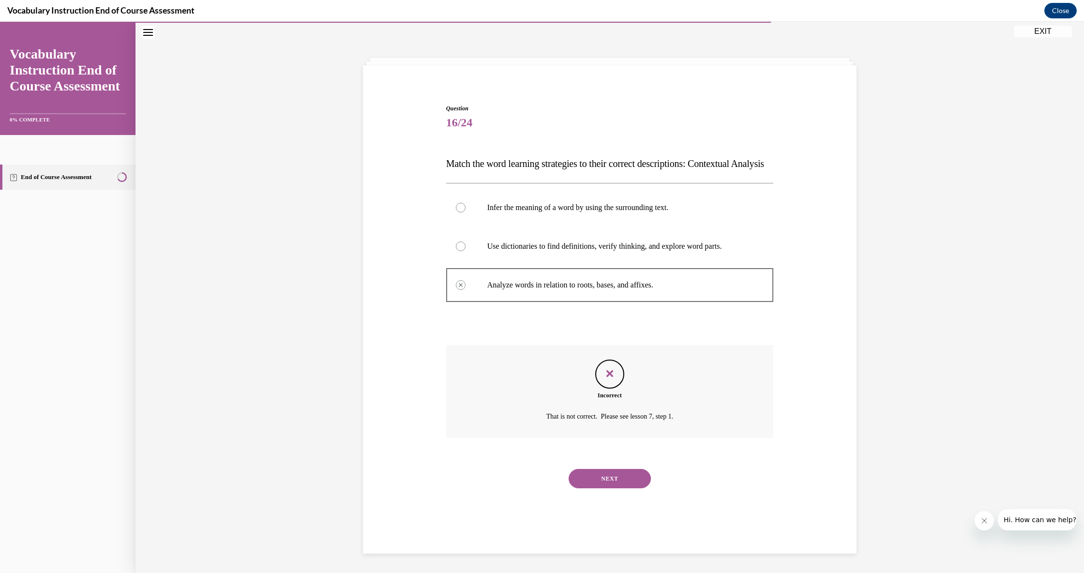
click at [518, 488] on button "NEXT" at bounding box center [610, 478] width 82 height 19
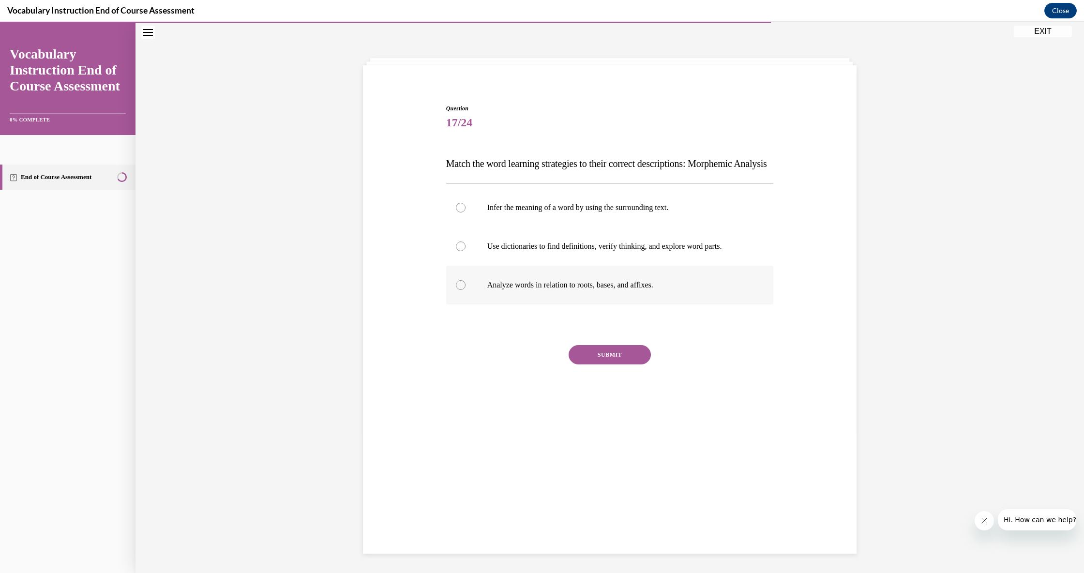
click at [518, 290] on p "Analyze words in relation to roots, bases, and affixes." at bounding box center [618, 285] width 262 height 10
click at [465, 290] on input "Analyze words in relation to roots, bases, and affixes." at bounding box center [461, 285] width 10 height 10
radio input "true"
click at [518, 364] on button "SUBMIT" at bounding box center [610, 354] width 82 height 19
click at [518, 486] on button "NEXT" at bounding box center [610, 478] width 82 height 19
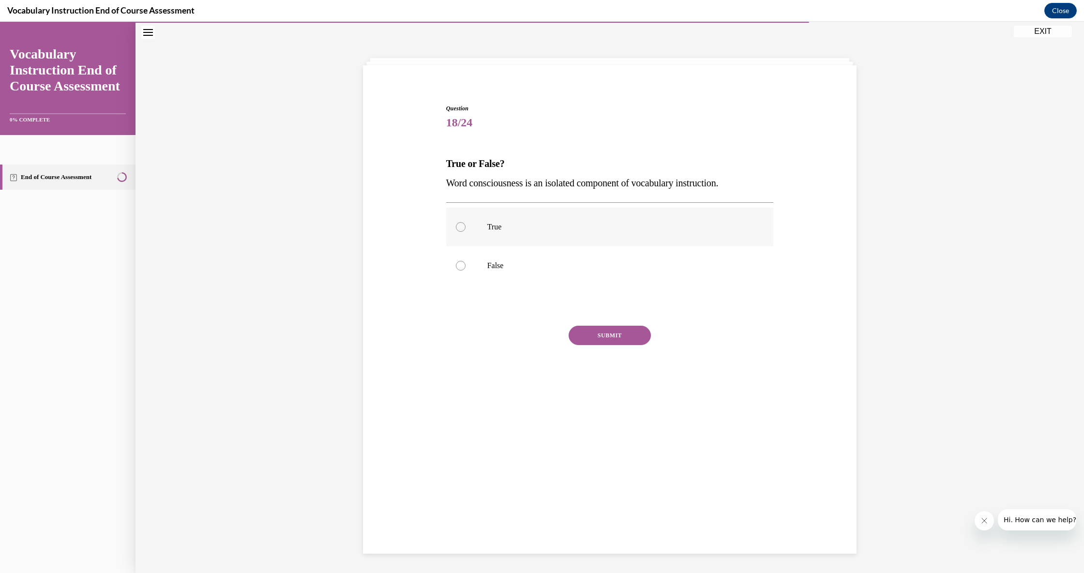
click at [518, 239] on label "True" at bounding box center [610, 227] width 328 height 39
click at [465, 232] on input "True" at bounding box center [461, 227] width 10 height 10
radio input "true"
click at [518, 334] on button "SUBMIT" at bounding box center [610, 335] width 82 height 19
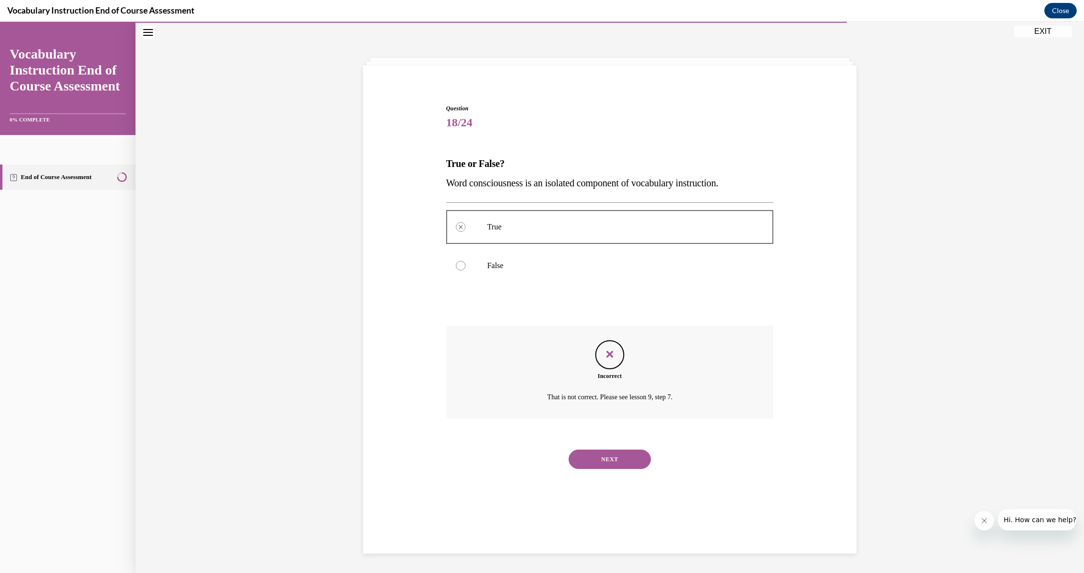
click at [518, 450] on button "NEXT" at bounding box center [610, 459] width 82 height 19
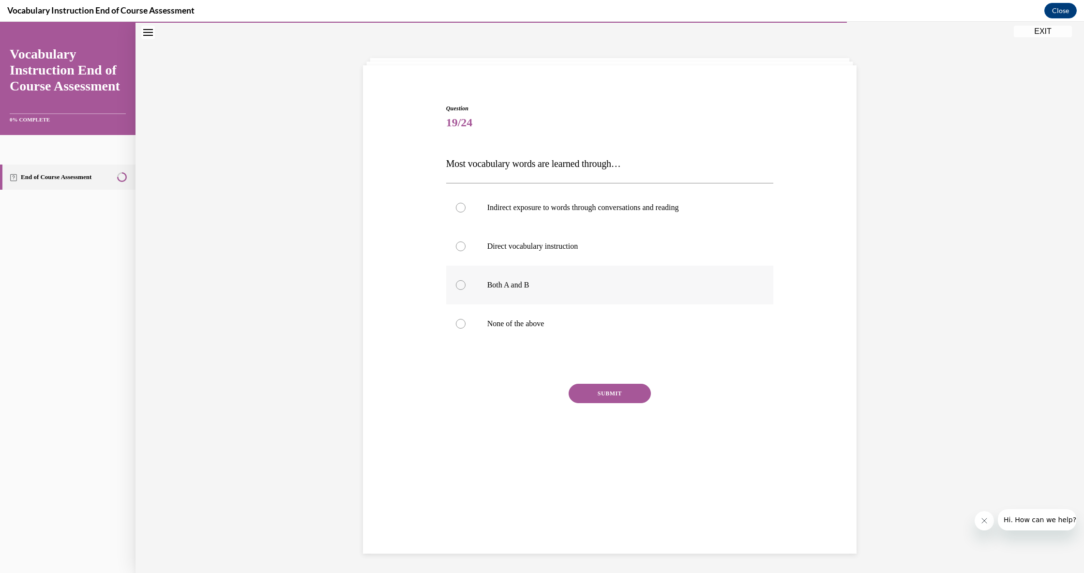
click at [518, 287] on p "Both A and B" at bounding box center [618, 285] width 262 height 10
click at [465, 287] on input "Both A and B" at bounding box center [461, 285] width 10 height 10
radio input "true"
click at [518, 390] on button "SUBMIT" at bounding box center [610, 393] width 82 height 19
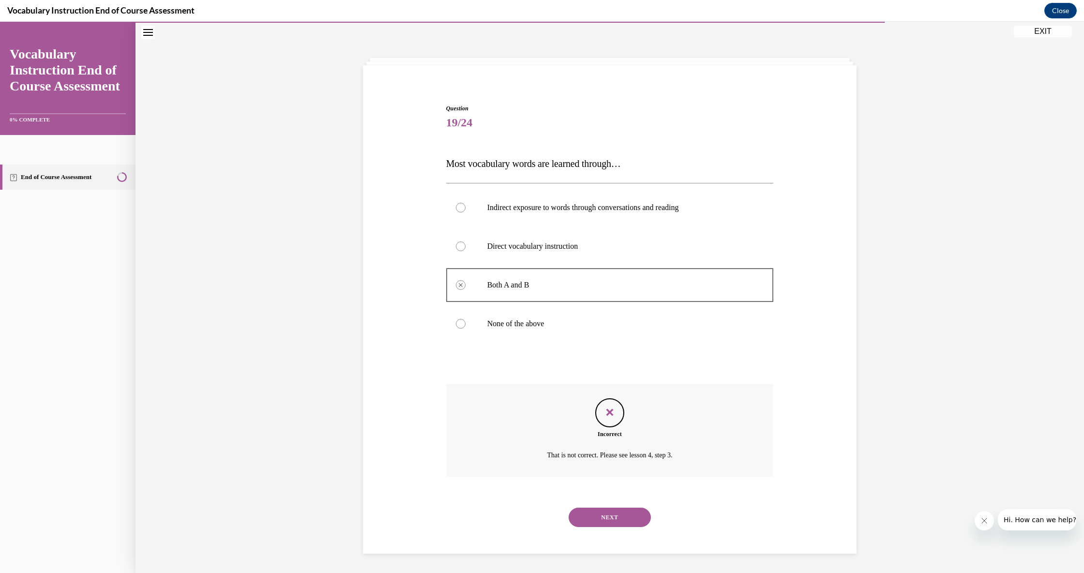
click at [518, 512] on button "NEXT" at bounding box center [610, 517] width 82 height 19
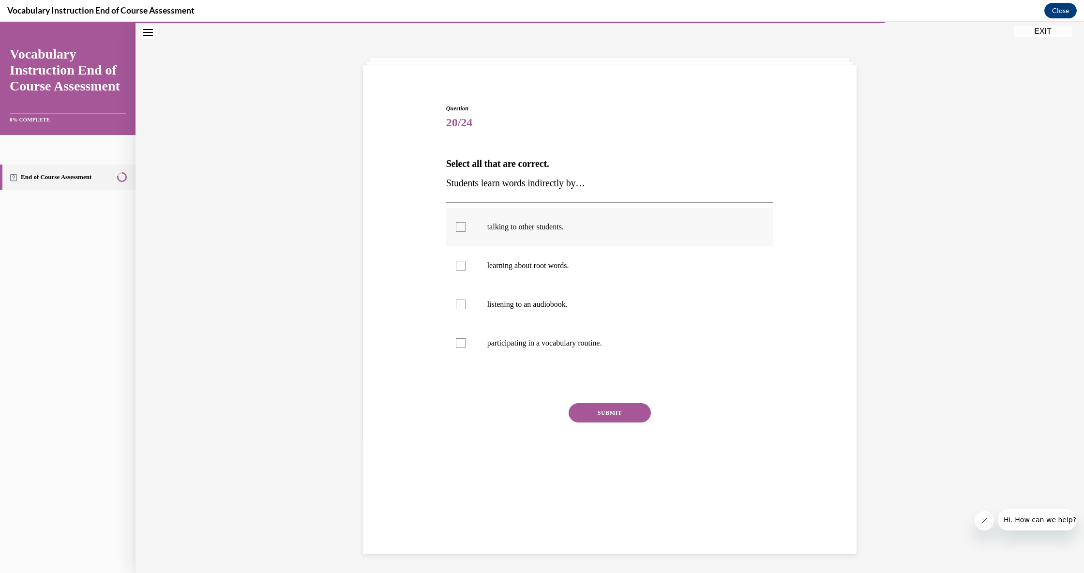
click at [518, 234] on label "talking to other students." at bounding box center [610, 227] width 328 height 39
click at [465, 232] on input "talking to other students." at bounding box center [461, 227] width 10 height 10
checkbox input "true"
click at [457, 307] on div at bounding box center [461, 305] width 10 height 10
click at [457, 307] on input "listening to an audiobook." at bounding box center [461, 305] width 10 height 10
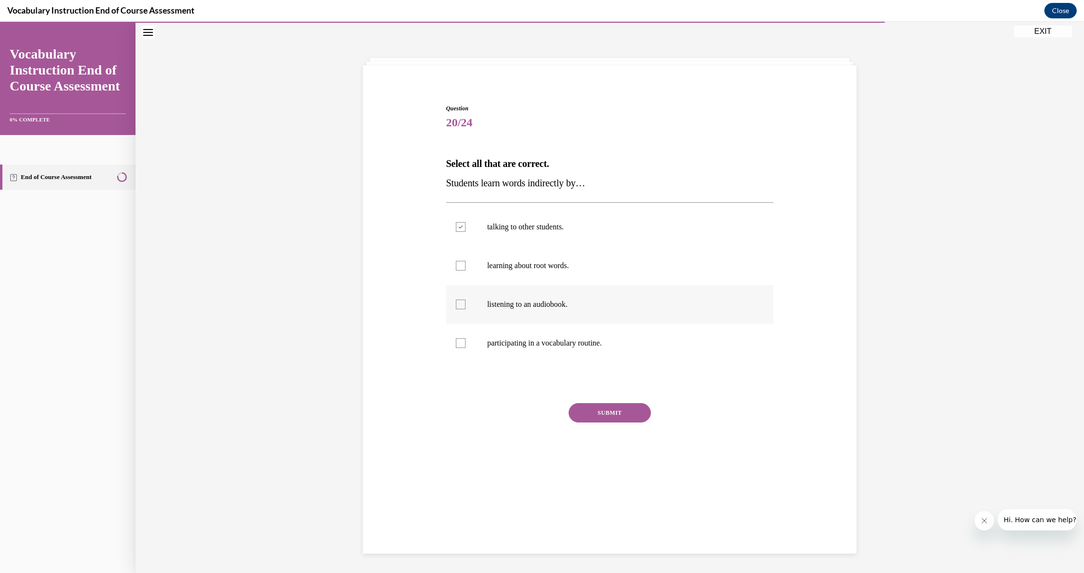
checkbox input "true"
click at [463, 344] on div at bounding box center [461, 343] width 10 height 10
click at [463, 344] on input "participating in a vocabulary routine." at bounding box center [461, 343] width 10 height 10
checkbox input "true"
click at [459, 266] on div at bounding box center [461, 266] width 10 height 10
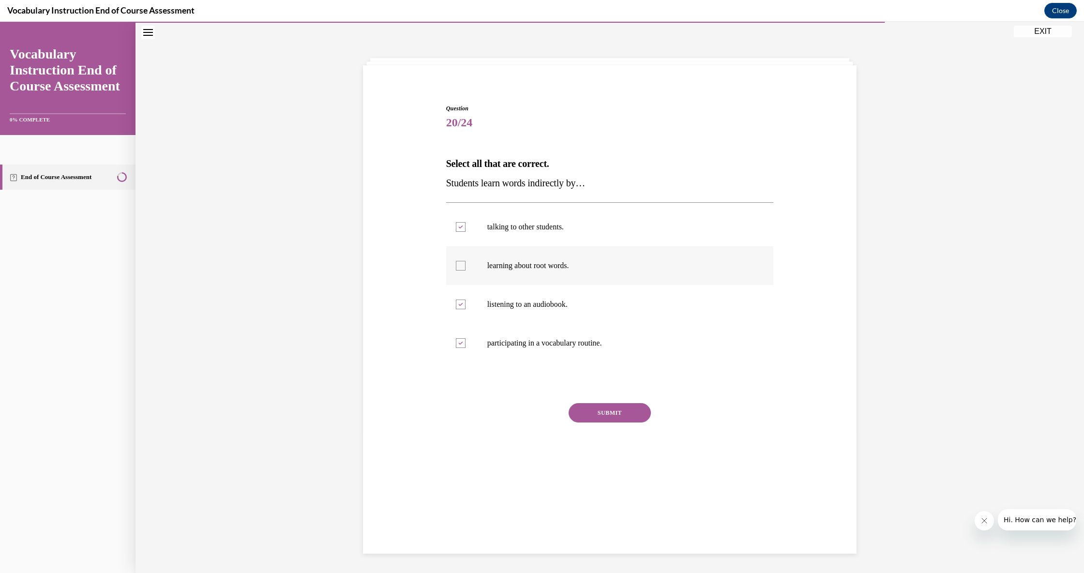
click at [459, 266] on input "learning about root words." at bounding box center [461, 266] width 10 height 10
checkbox input "true"
click at [518, 423] on div "SUBMIT" at bounding box center [610, 427] width 328 height 48
click at [518, 416] on button "SUBMIT" at bounding box center [610, 412] width 82 height 19
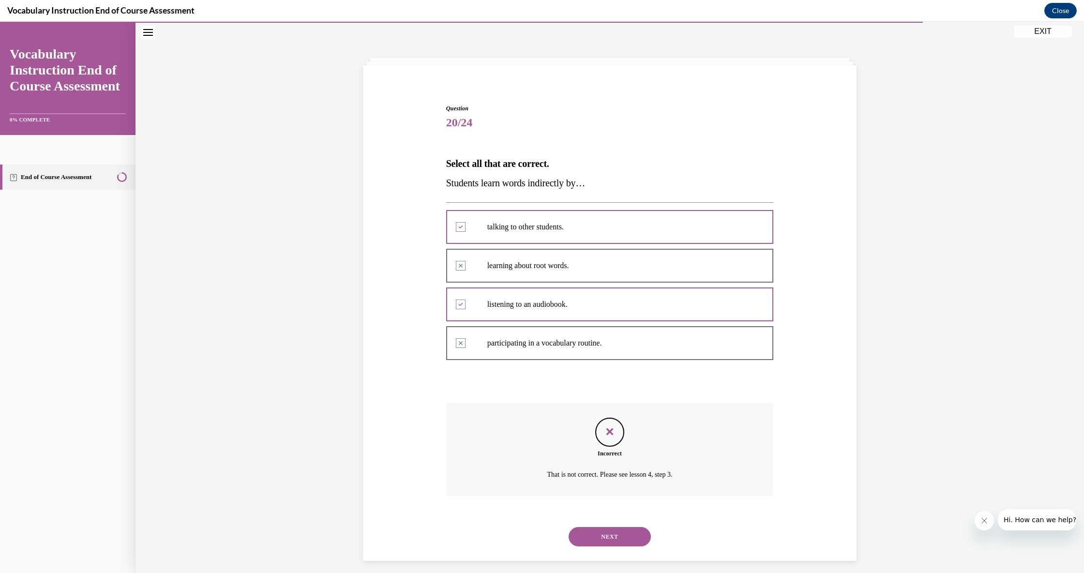
click at [518, 516] on button "NEXT" at bounding box center [610, 536] width 82 height 19
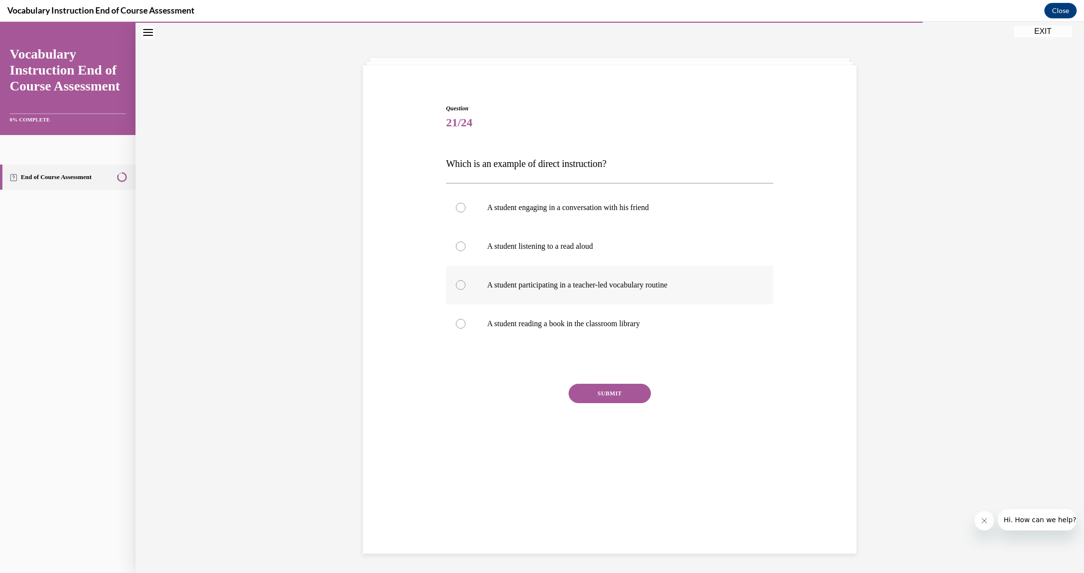
click at [518, 291] on label "A student participating in a teacher-led vocabulary routine" at bounding box center [610, 285] width 328 height 39
click at [465, 290] on input "A student participating in a teacher-led vocabulary routine" at bounding box center [461, 285] width 10 height 10
radio input "true"
click at [518, 394] on button "SUBMIT" at bounding box center [610, 393] width 82 height 19
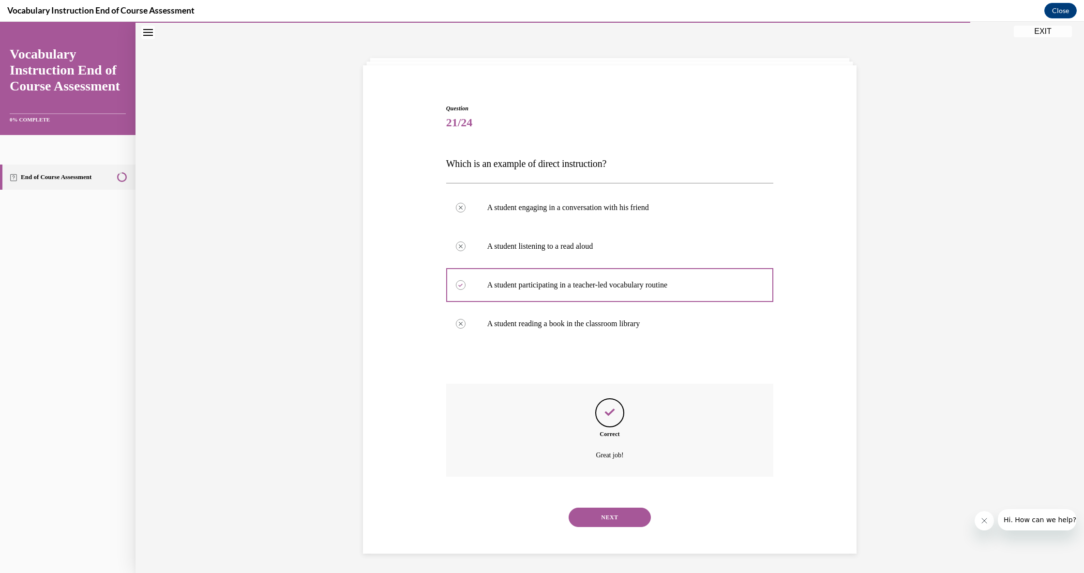
click at [518, 508] on button "NEXT" at bounding box center [610, 517] width 82 height 19
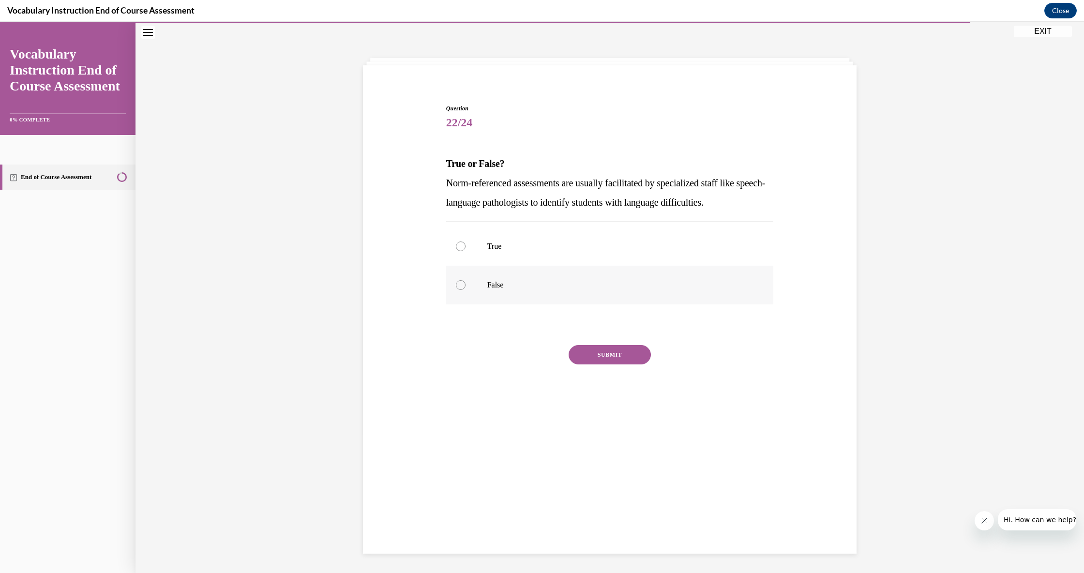
click at [504, 282] on p "False" at bounding box center [618, 285] width 262 height 10
click at [465, 282] on input "False" at bounding box center [461, 285] width 10 height 10
radio input "true"
drag, startPoint x: 577, startPoint y: 349, endPoint x: 586, endPoint y: 355, distance: 10.9
click at [518, 353] on button "SUBMIT" at bounding box center [610, 354] width 82 height 19
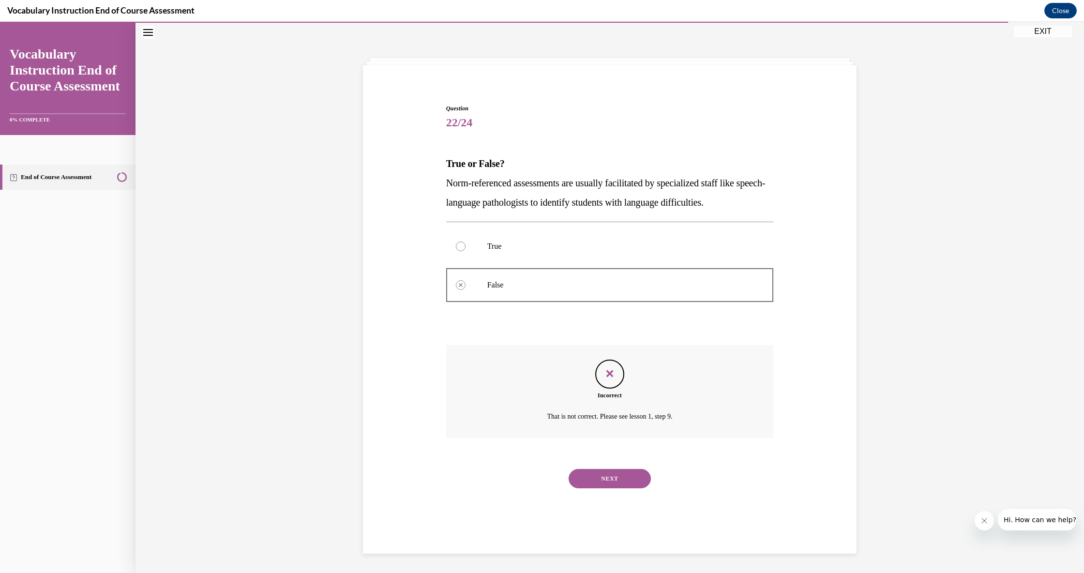
click at [518, 469] on button "NEXT" at bounding box center [610, 478] width 82 height 19
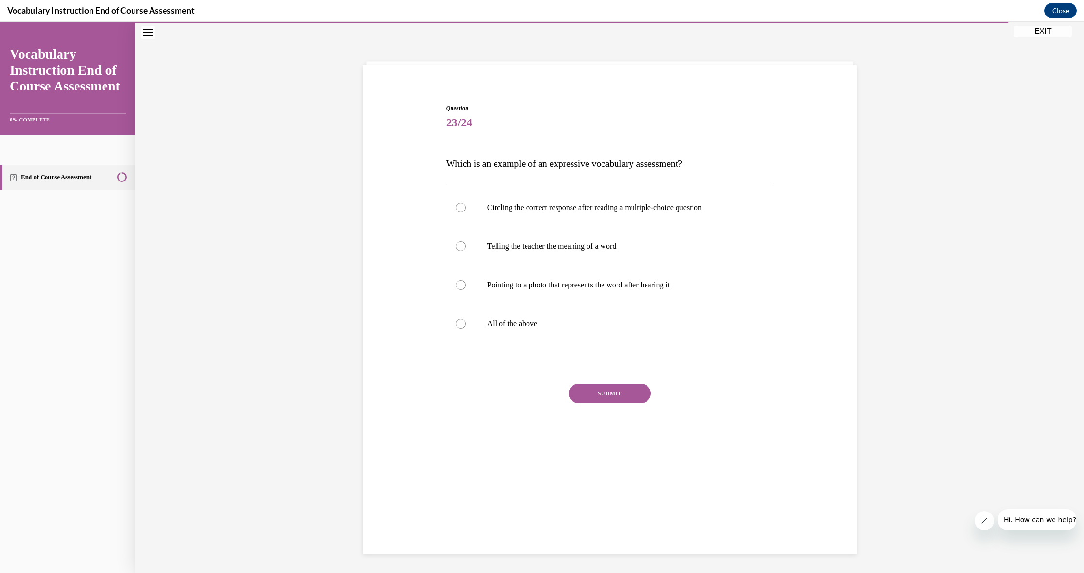
drag, startPoint x: 532, startPoint y: 324, endPoint x: 575, endPoint y: 354, distance: 53.2
click at [518, 324] on p "All of the above" at bounding box center [618, 324] width 262 height 10
click at [465, 324] on input "All of the above" at bounding box center [461, 324] width 10 height 10
radio input "true"
click at [518, 402] on button "SUBMIT" at bounding box center [610, 393] width 82 height 19
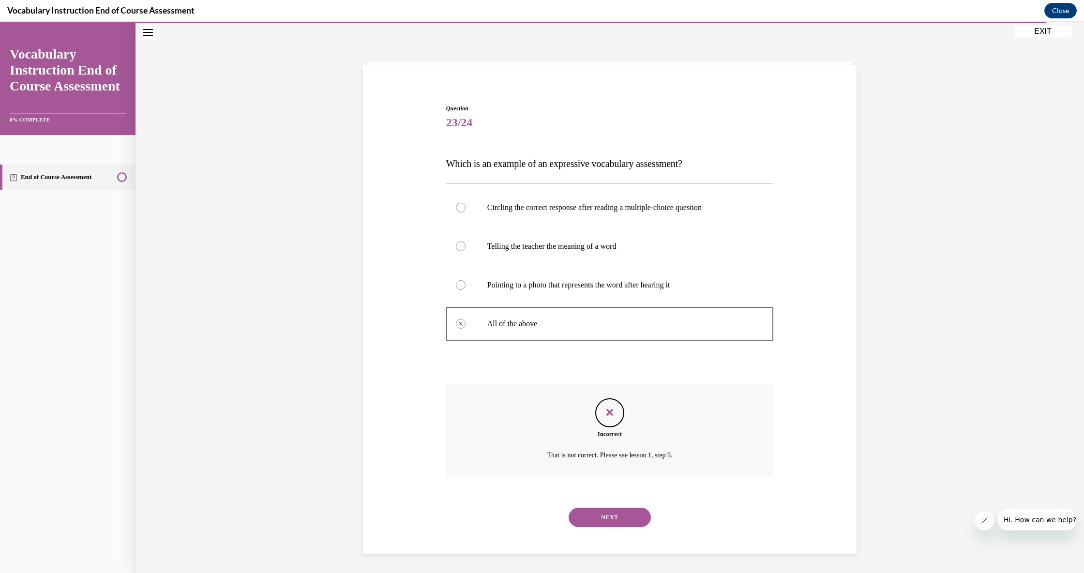
click at [518, 508] on button "NEXT" at bounding box center [610, 517] width 82 height 19
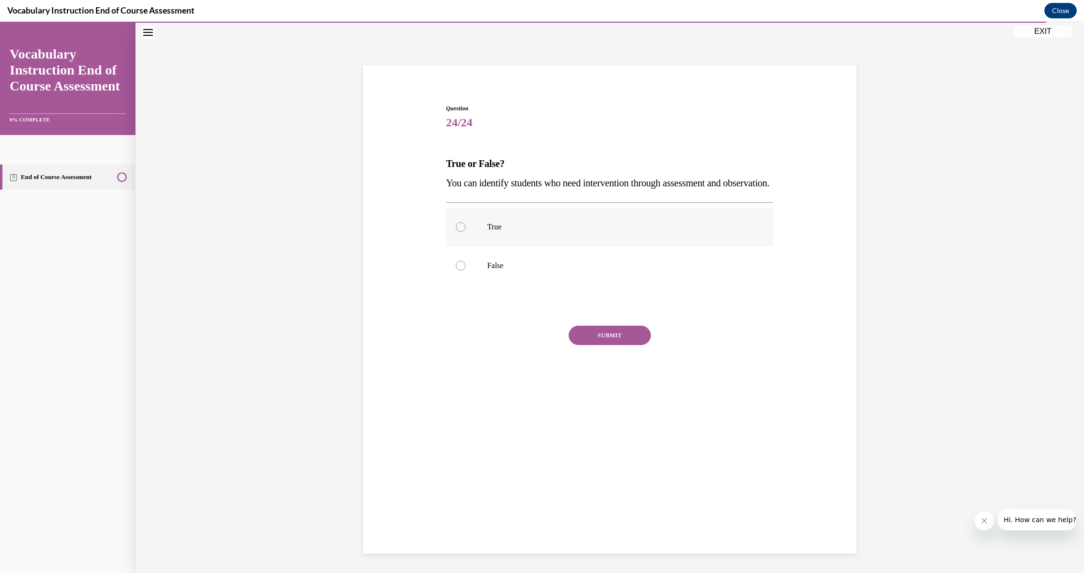
click at [515, 232] on p "True" at bounding box center [618, 227] width 262 height 10
click at [465, 232] on input "True" at bounding box center [461, 227] width 10 height 10
radio input "true"
click at [518, 345] on button "SUBMIT" at bounding box center [610, 335] width 82 height 19
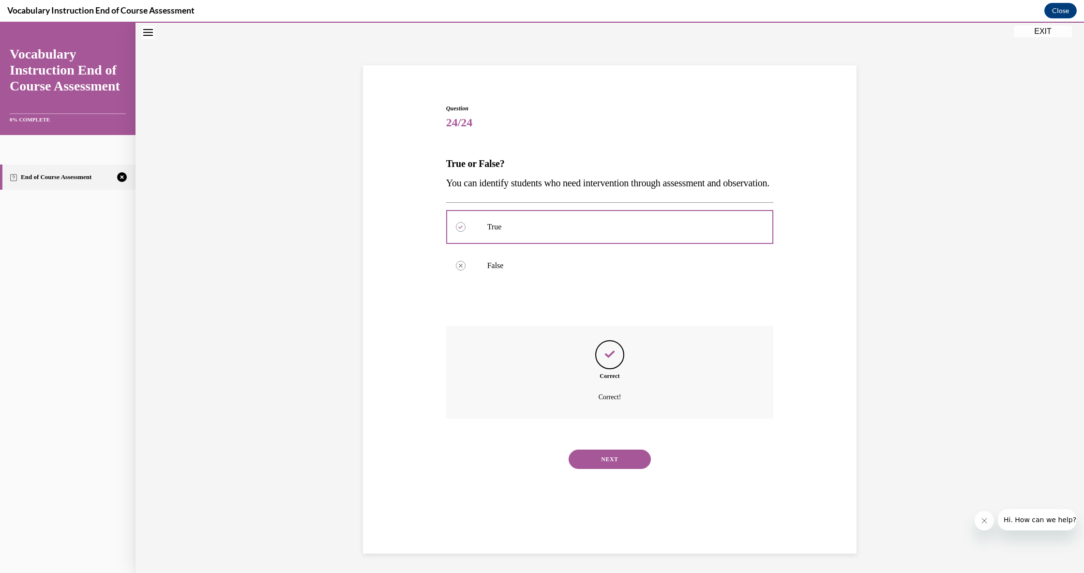
click at [518, 466] on button "NEXT" at bounding box center [610, 459] width 82 height 19
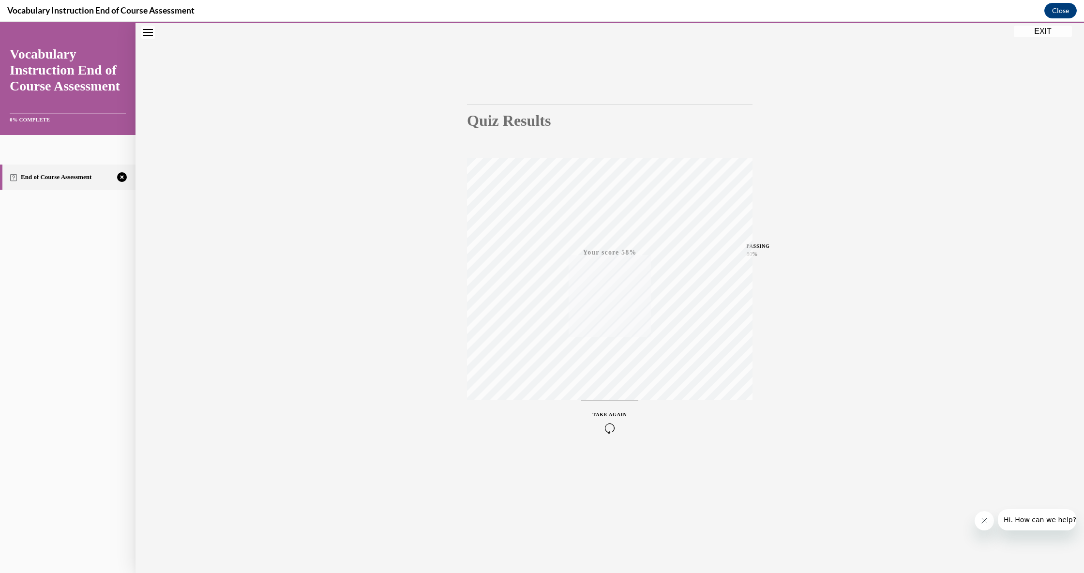
click at [518, 427] on icon "button" at bounding box center [610, 428] width 34 height 11
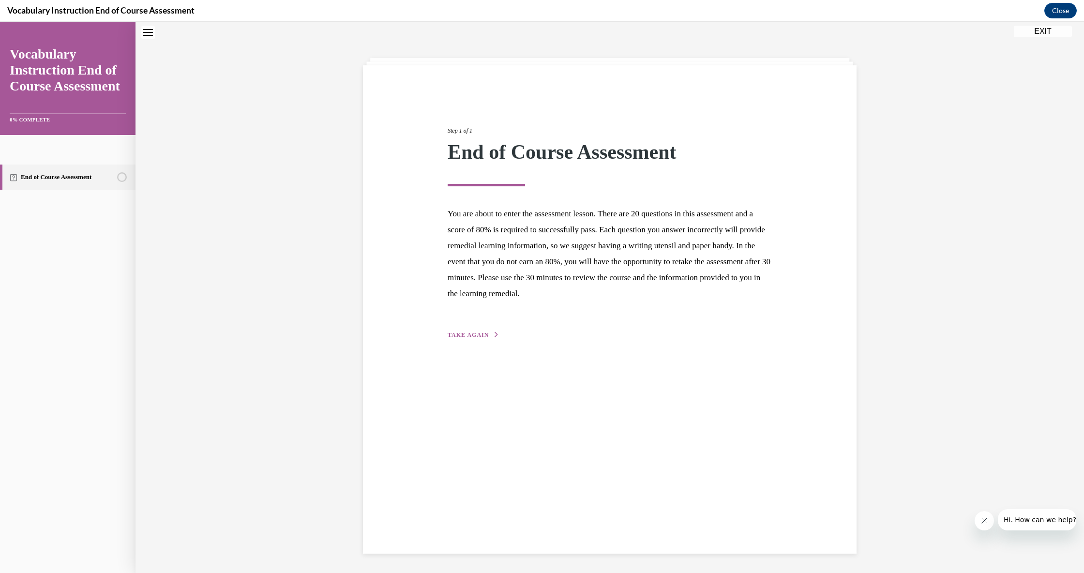
click at [488, 332] on button "TAKE AGAIN" at bounding box center [474, 334] width 52 height 9
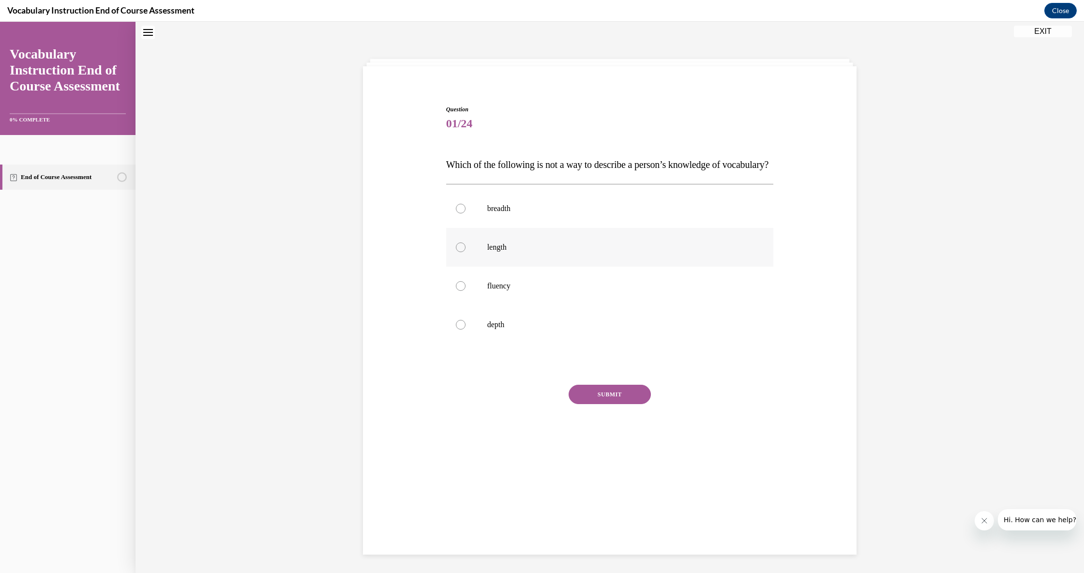
drag, startPoint x: 473, startPoint y: 268, endPoint x: 483, endPoint y: 274, distance: 12.0
click at [473, 267] on label "length" at bounding box center [610, 247] width 328 height 39
click at [465, 252] on input "length" at bounding box center [461, 247] width 10 height 10
radio input "true"
click at [518, 404] on button "SUBMIT" at bounding box center [610, 394] width 82 height 19
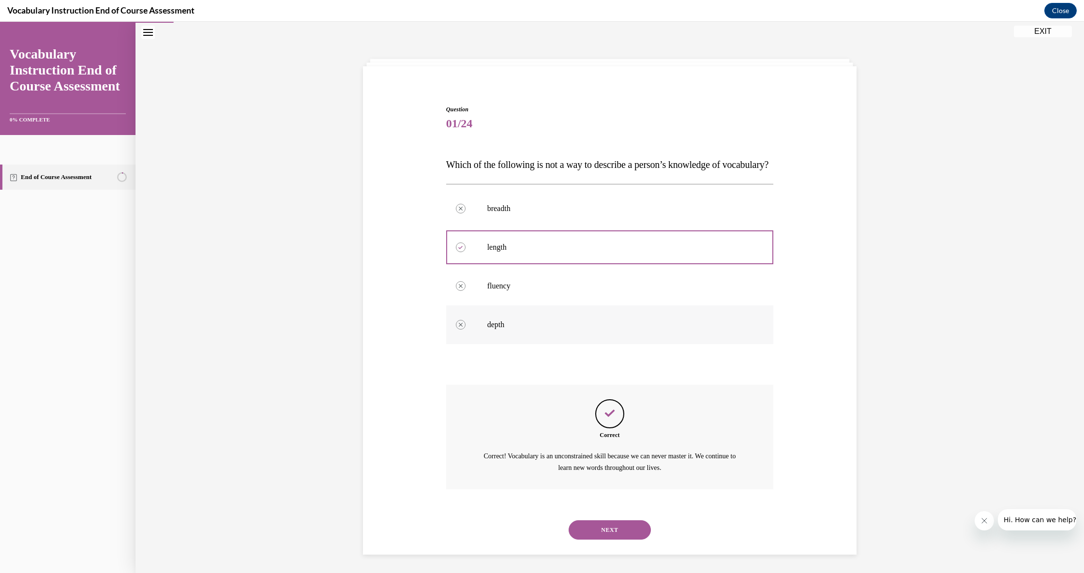
scroll to position [37, 0]
click at [518, 516] on button "NEXT" at bounding box center [610, 528] width 82 height 19
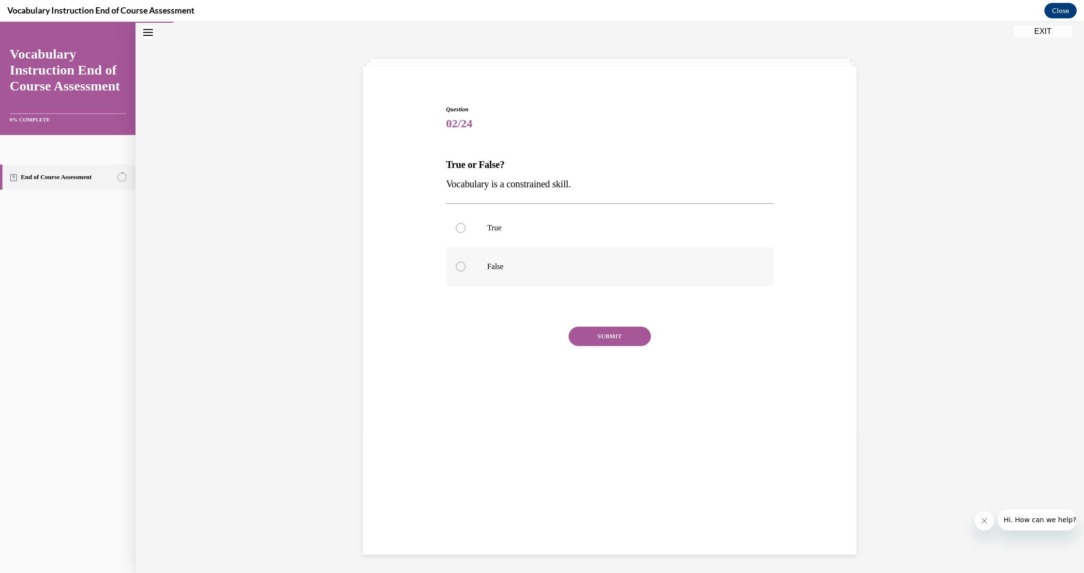
click at [508, 273] on label "False" at bounding box center [610, 266] width 328 height 39
click at [465, 271] on input "False" at bounding box center [461, 267] width 10 height 10
radio input "true"
click at [518, 339] on button "SUBMIT" at bounding box center [610, 336] width 82 height 19
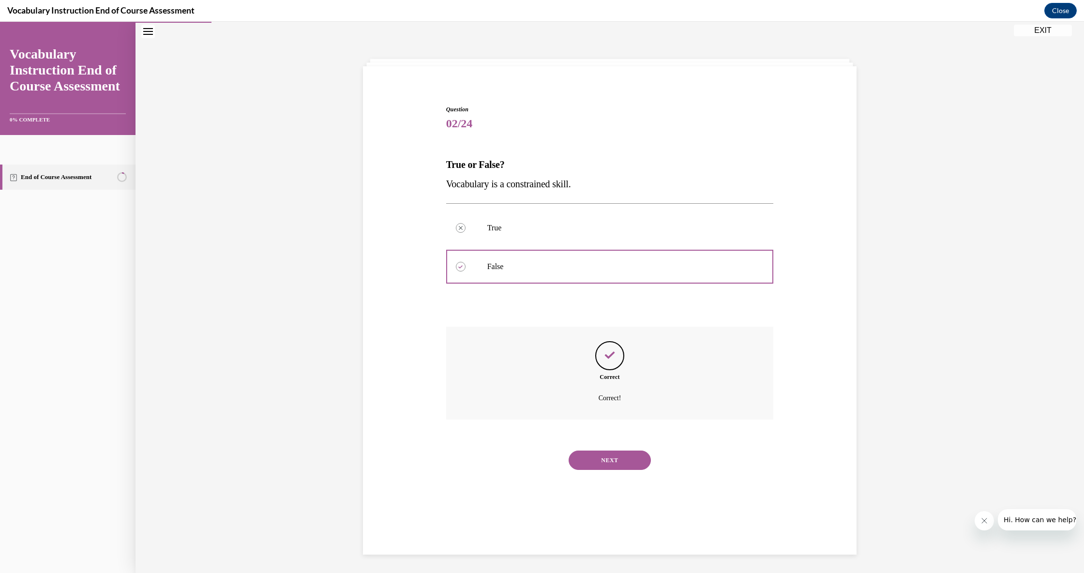
scroll to position [30, 0]
click at [518, 450] on button "NEXT" at bounding box center [610, 459] width 82 height 19
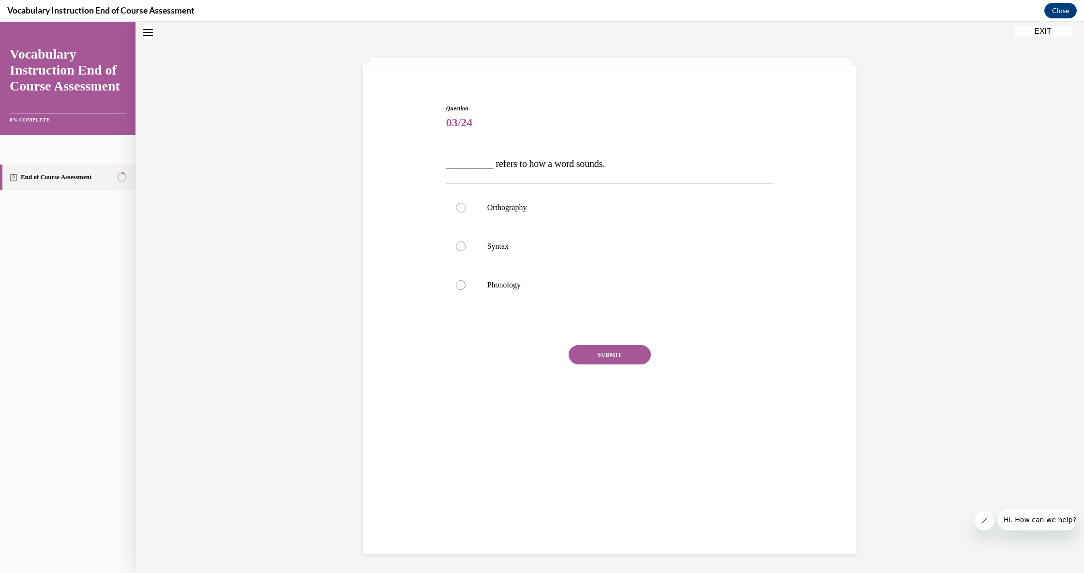
scroll to position [30, 0]
click at [518, 283] on p "Phonology" at bounding box center [618, 286] width 262 height 10
click at [465, 283] on input "Phonology" at bounding box center [461, 286] width 10 height 10
radio input "true"
click at [518, 353] on button "SUBMIT" at bounding box center [610, 355] width 82 height 19
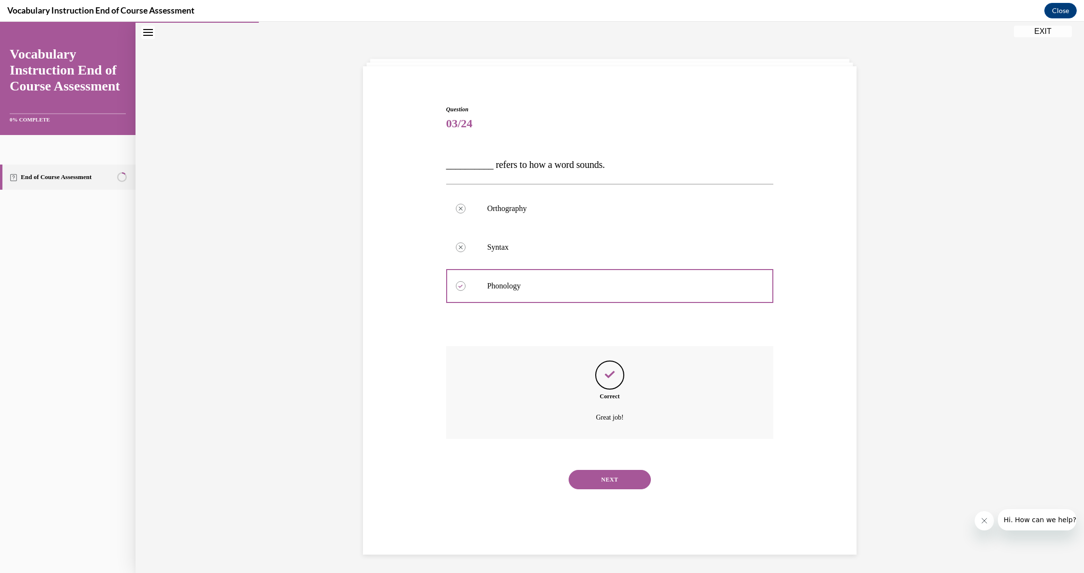
scroll to position [30, 0]
click at [518, 474] on button "NEXT" at bounding box center [610, 478] width 82 height 19
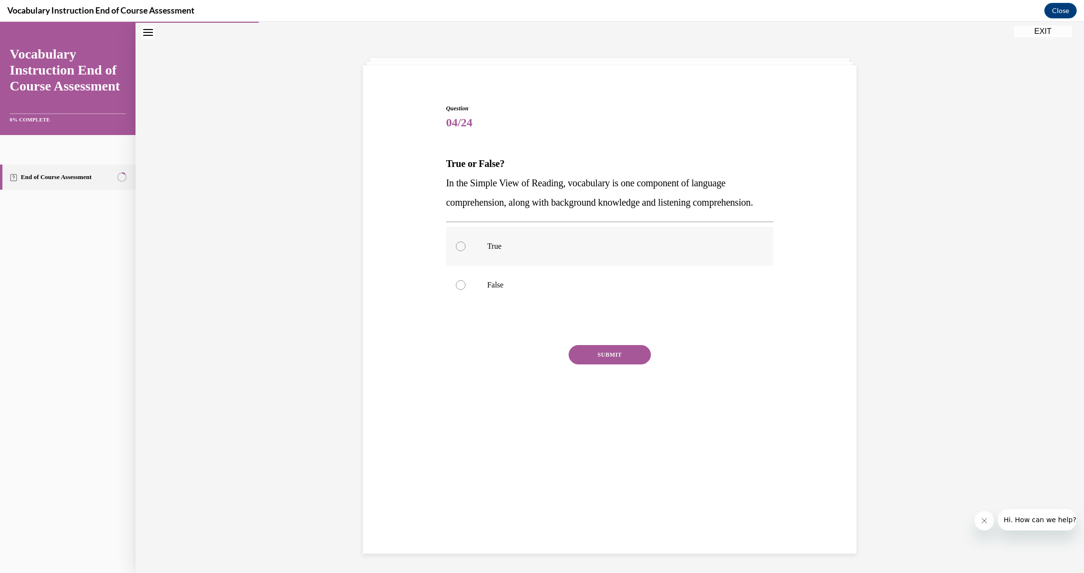
click at [482, 266] on label "True" at bounding box center [610, 246] width 328 height 39
click at [465, 251] on input "True" at bounding box center [461, 246] width 10 height 10
radio input "true"
click at [518, 364] on button "SUBMIT" at bounding box center [610, 354] width 82 height 19
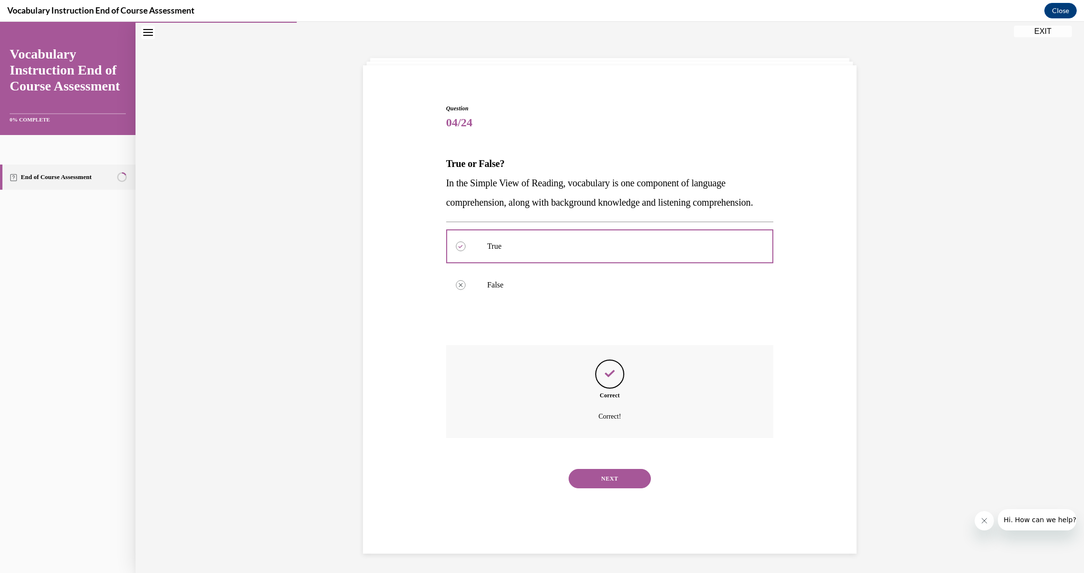
click at [518, 487] on button "NEXT" at bounding box center [610, 478] width 82 height 19
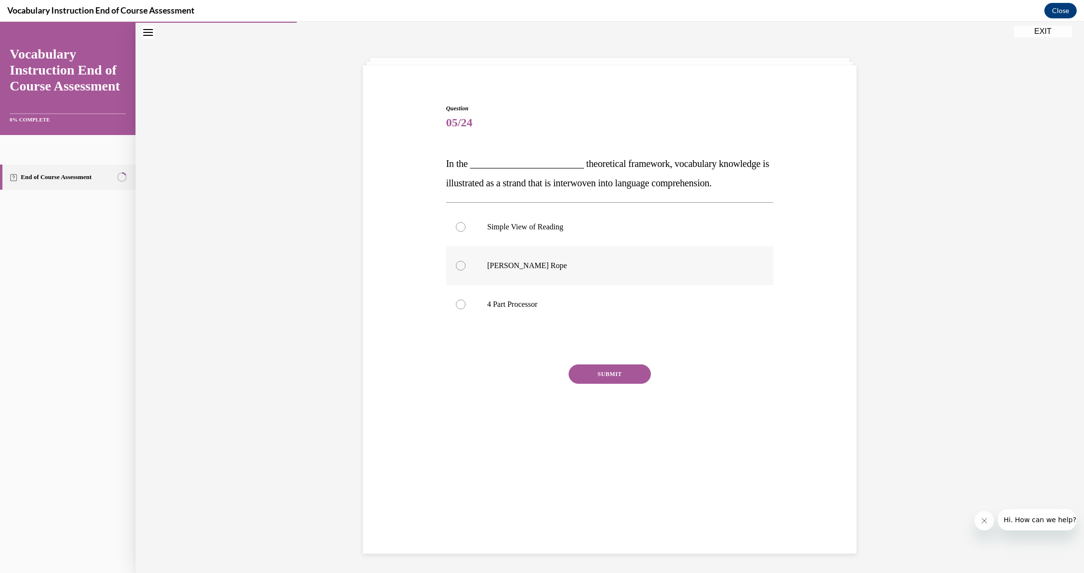
click at [518, 268] on p "Scarborough's Rope" at bounding box center [618, 266] width 262 height 10
click at [465, 268] on input "Scarborough's Rope" at bounding box center [461, 266] width 10 height 10
radio input "true"
click at [518, 378] on button "SUBMIT" at bounding box center [610, 373] width 82 height 19
click at [518, 488] on button "NEXT" at bounding box center [610, 497] width 82 height 19
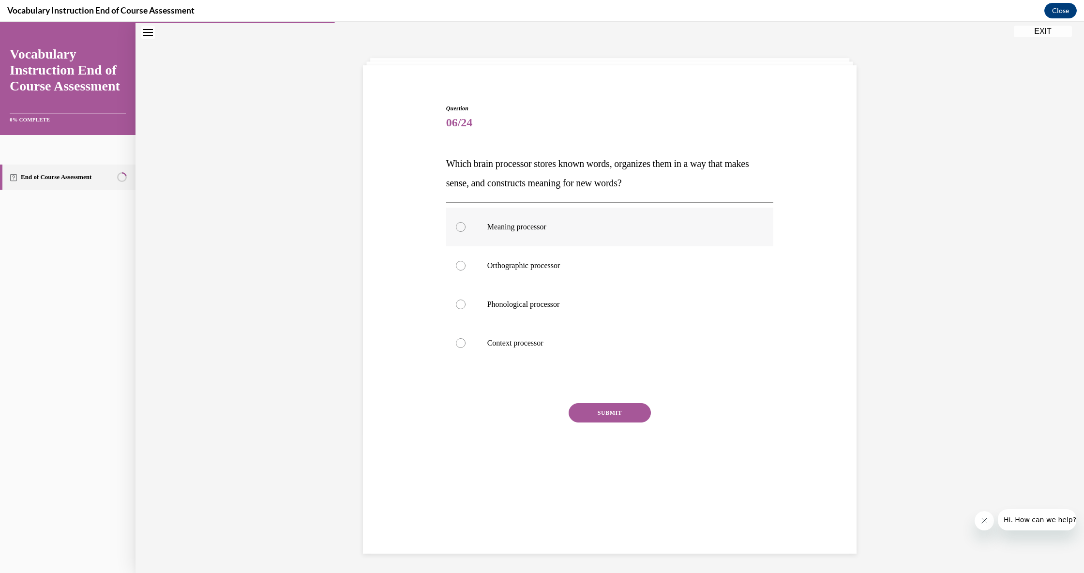
click at [518, 223] on p "Meaning processor" at bounding box center [618, 227] width 262 height 10
click at [465, 223] on input "Meaning processor" at bounding box center [461, 227] width 10 height 10
radio input "true"
click at [518, 410] on button "SUBMIT" at bounding box center [610, 412] width 82 height 19
click at [518, 516] on button "NEXT" at bounding box center [610, 536] width 82 height 19
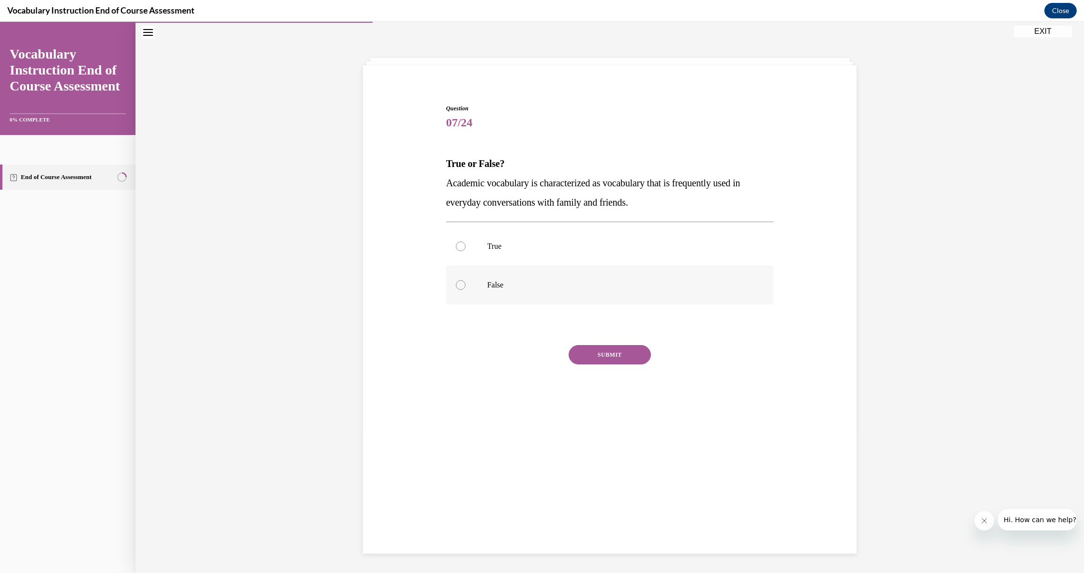
click at [459, 290] on label "False" at bounding box center [610, 285] width 328 height 39
click at [459, 290] on input "False" at bounding box center [461, 285] width 10 height 10
radio input "true"
click at [518, 357] on button "SUBMIT" at bounding box center [610, 354] width 82 height 19
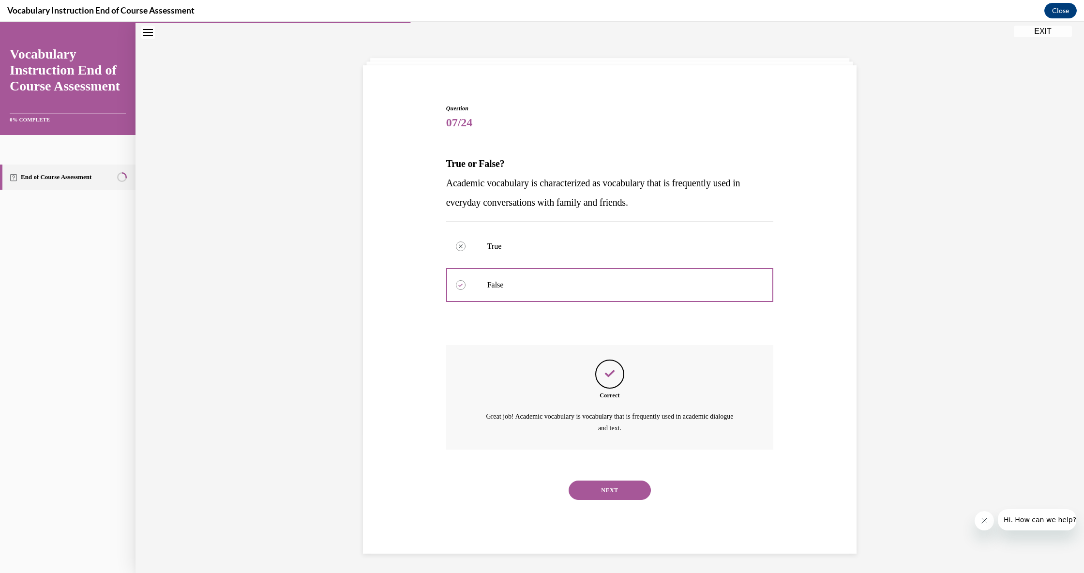
click at [518, 480] on button "NEXT" at bounding box center [610, 489] width 82 height 19
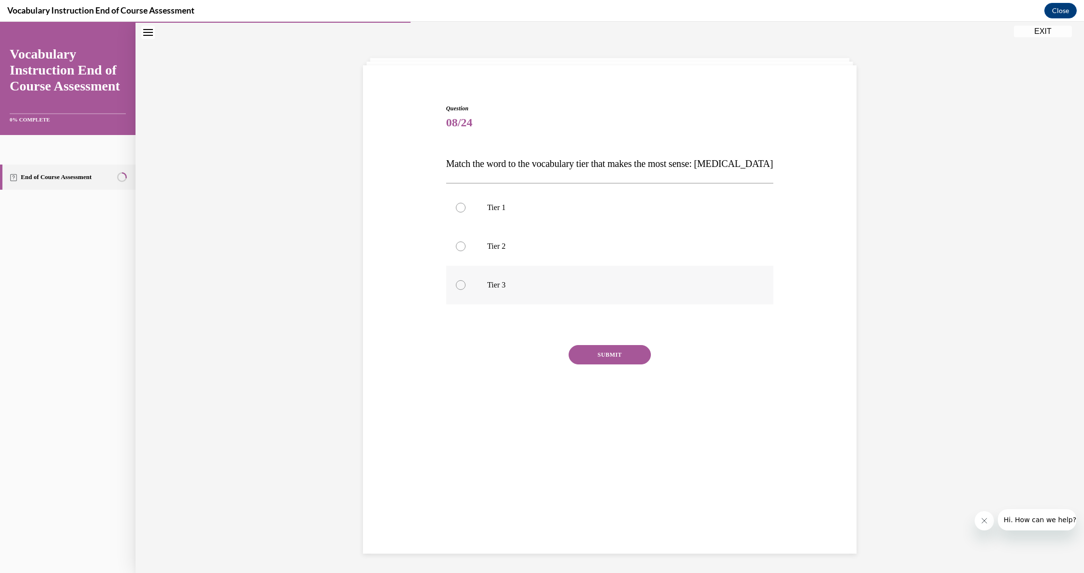
click at [456, 285] on div at bounding box center [461, 285] width 10 height 10
click at [456, 285] on input "Tier 3" at bounding box center [461, 285] width 10 height 10
radio input "true"
click at [518, 355] on button "SUBMIT" at bounding box center [610, 354] width 82 height 19
click at [518, 475] on button "NEXT" at bounding box center [610, 478] width 82 height 19
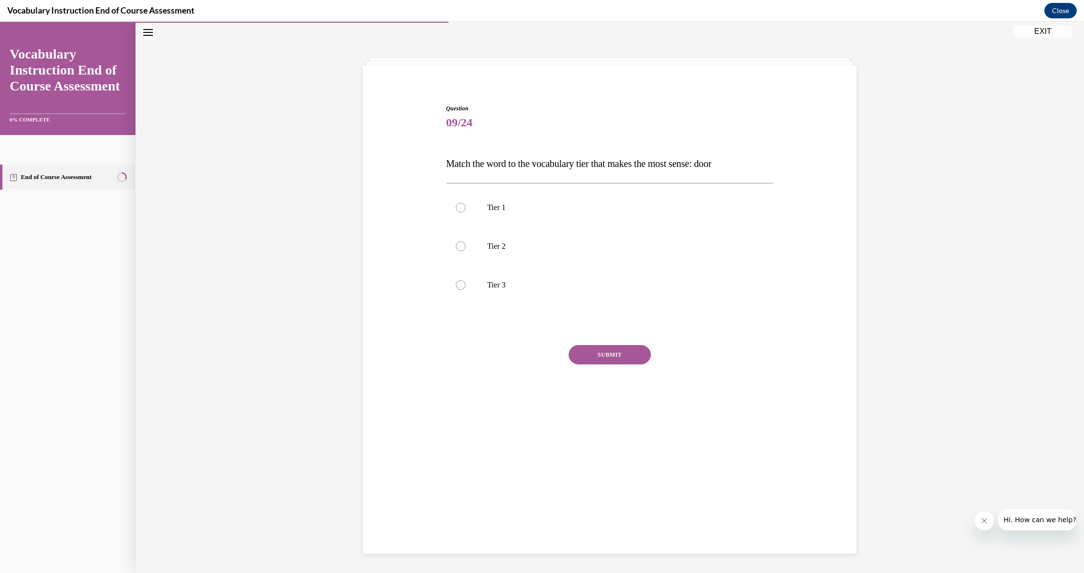
scroll to position [30, 0]
click at [463, 205] on div at bounding box center [461, 209] width 10 height 10
click at [463, 205] on input "Tier 1" at bounding box center [461, 209] width 10 height 10
radio input "true"
click at [518, 361] on button "SUBMIT" at bounding box center [610, 355] width 82 height 19
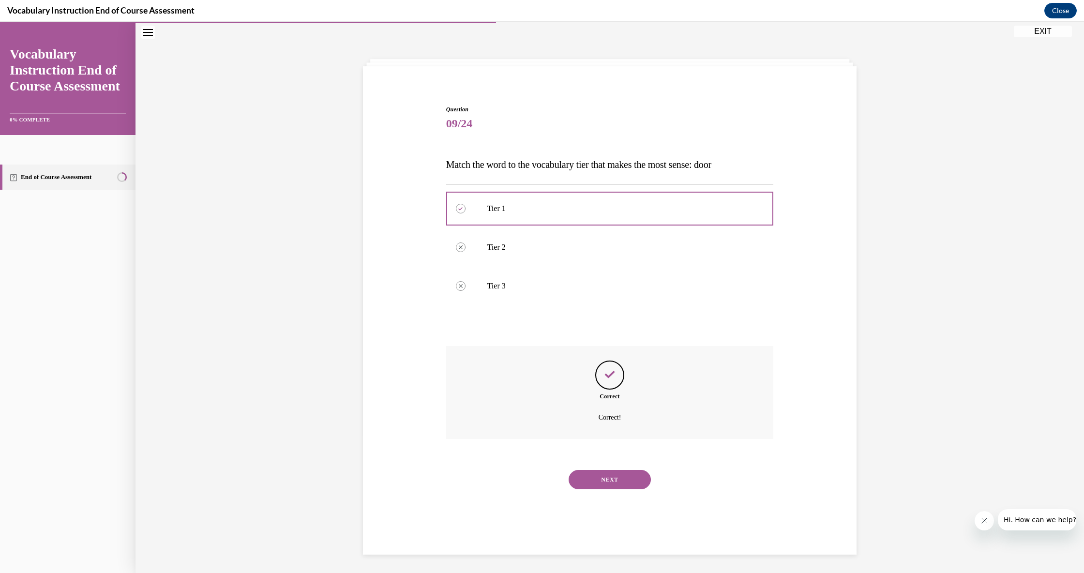
scroll to position [30, 0]
drag, startPoint x: 624, startPoint y: 472, endPoint x: 609, endPoint y: 454, distance: 23.4
click at [518, 471] on button "NEXT" at bounding box center [610, 478] width 82 height 19
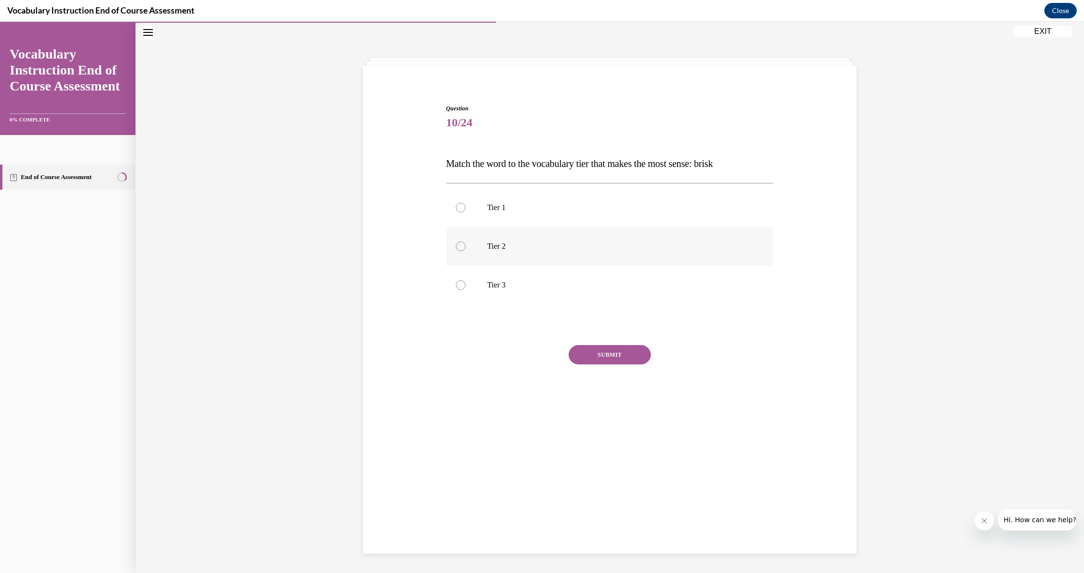
click at [464, 243] on div at bounding box center [461, 246] width 10 height 10
click at [464, 243] on input "Tier 2" at bounding box center [461, 246] width 10 height 10
radio input "true"
click at [518, 363] on button "SUBMIT" at bounding box center [610, 354] width 82 height 19
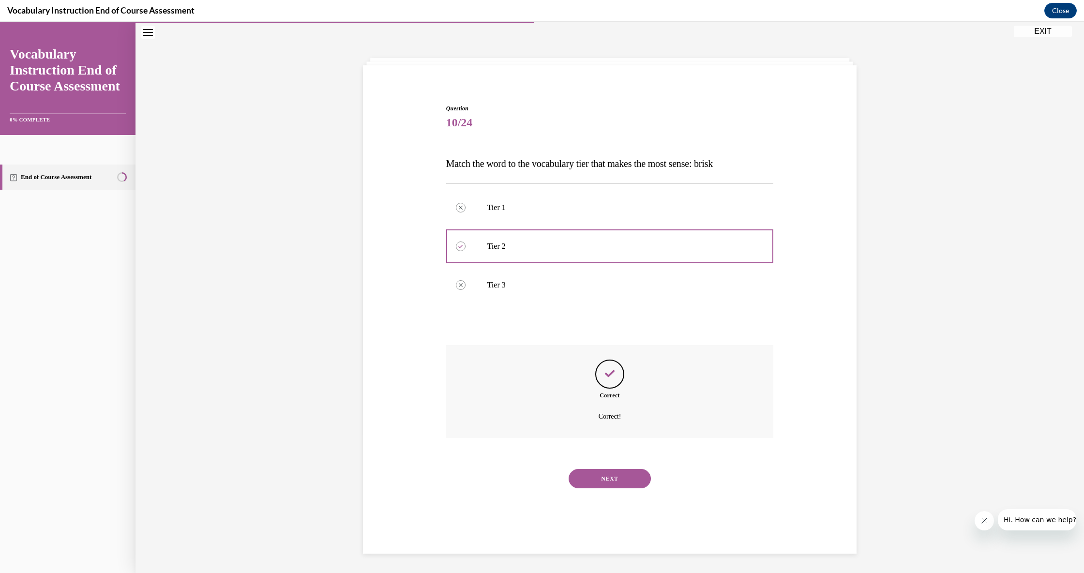
click at [518, 474] on button "NEXT" at bounding box center [610, 478] width 82 height 19
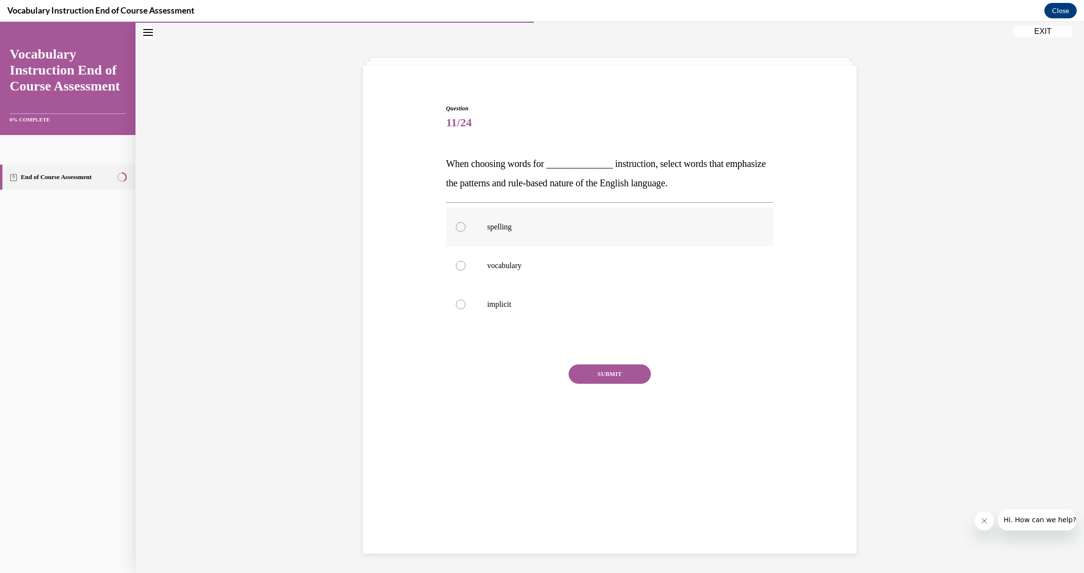
click at [491, 225] on p "spelling" at bounding box center [618, 227] width 262 height 10
click at [465, 225] on input "spelling" at bounding box center [461, 227] width 10 height 10
radio input "true"
click at [518, 370] on button "SUBMIT" at bounding box center [610, 373] width 82 height 19
click at [518, 489] on button "NEXT" at bounding box center [610, 497] width 82 height 19
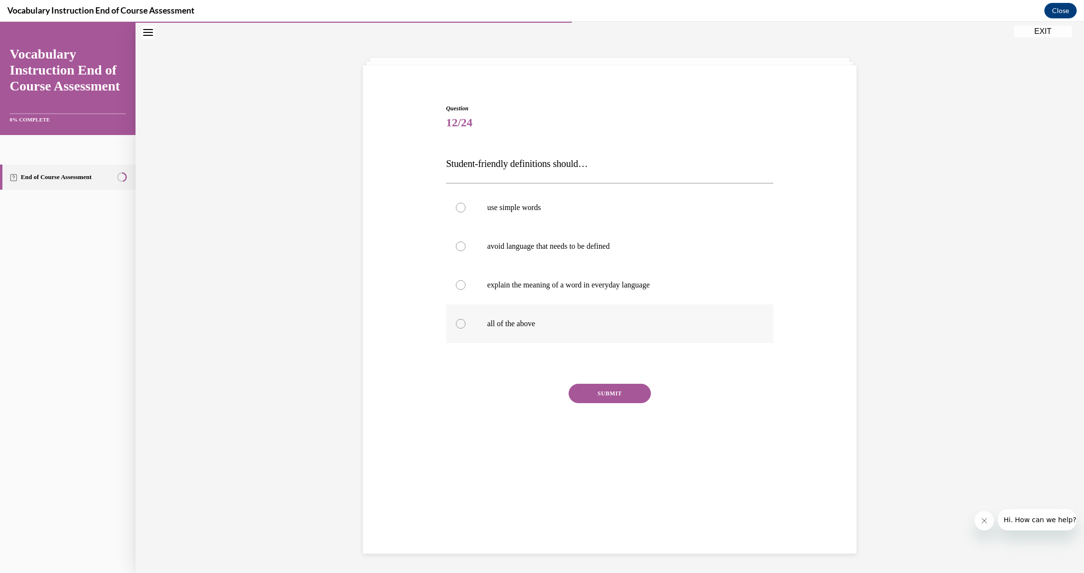
click at [518, 321] on p "all of the above" at bounding box center [618, 324] width 262 height 10
click at [465, 321] on input "all of the above" at bounding box center [461, 324] width 10 height 10
radio input "true"
click at [518, 389] on button "SUBMIT" at bounding box center [610, 393] width 82 height 19
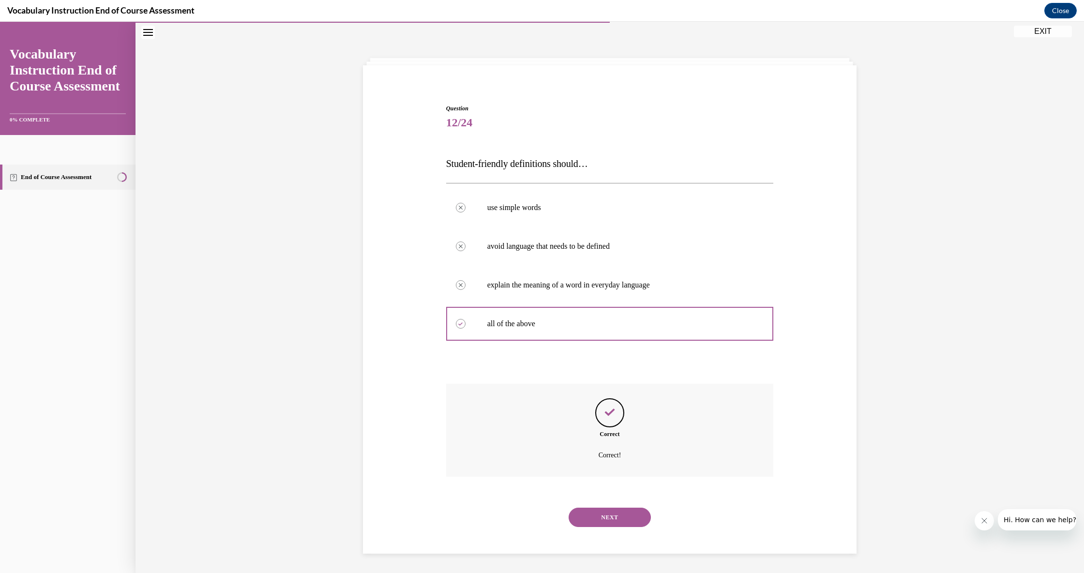
click at [518, 508] on button "NEXT" at bounding box center [610, 517] width 82 height 19
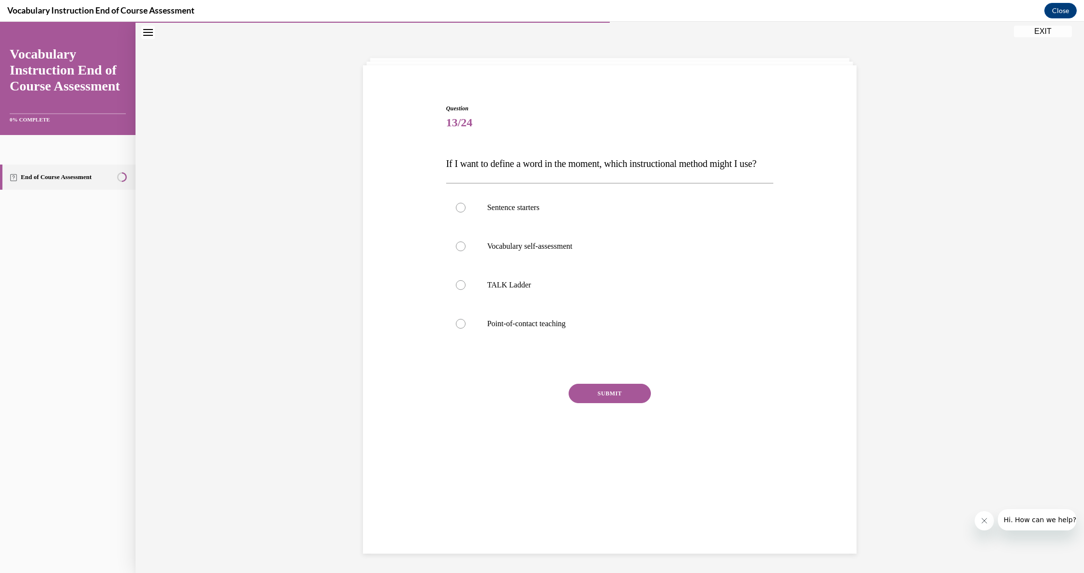
scroll to position [30, 0]
click at [518, 330] on p "Point-of-contact teaching" at bounding box center [618, 325] width 262 height 10
click at [465, 330] on input "Point-of-contact teaching" at bounding box center [461, 325] width 10 height 10
radio input "true"
click at [518, 404] on button "SUBMIT" at bounding box center [610, 394] width 82 height 19
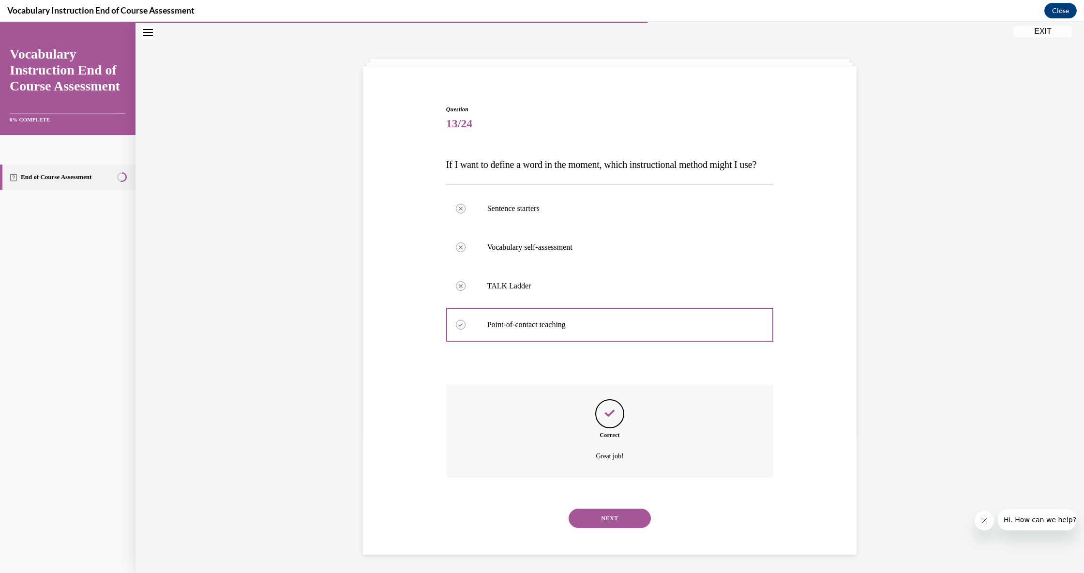
scroll to position [30, 0]
click at [518, 516] on button "NEXT" at bounding box center [610, 517] width 82 height 19
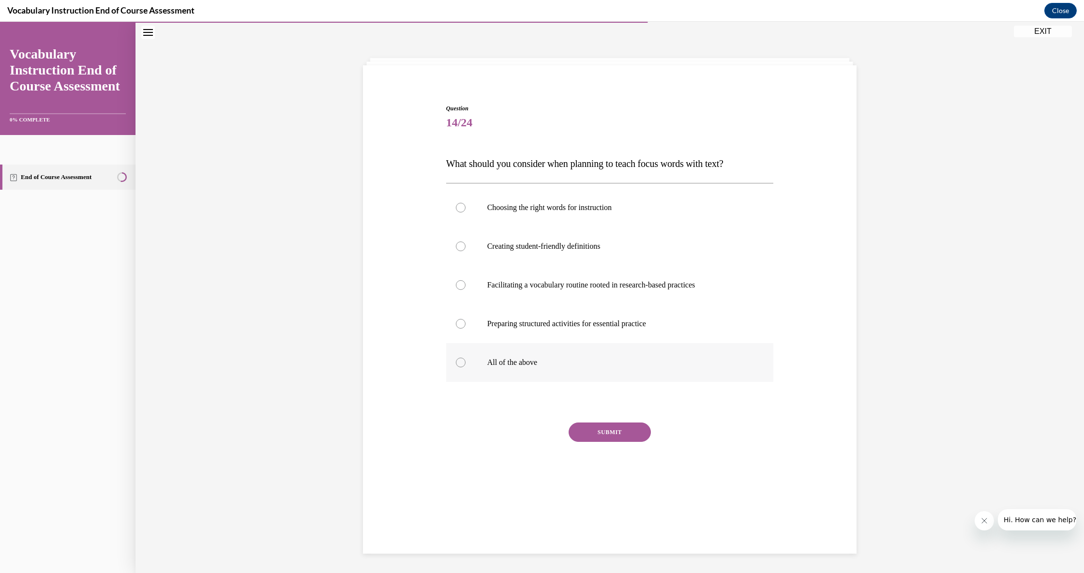
click at [483, 368] on label "All of the above" at bounding box center [610, 362] width 328 height 39
click at [465, 367] on input "All of the above" at bounding box center [461, 363] width 10 height 10
radio input "true"
click at [518, 437] on button "SUBMIT" at bounding box center [610, 431] width 82 height 19
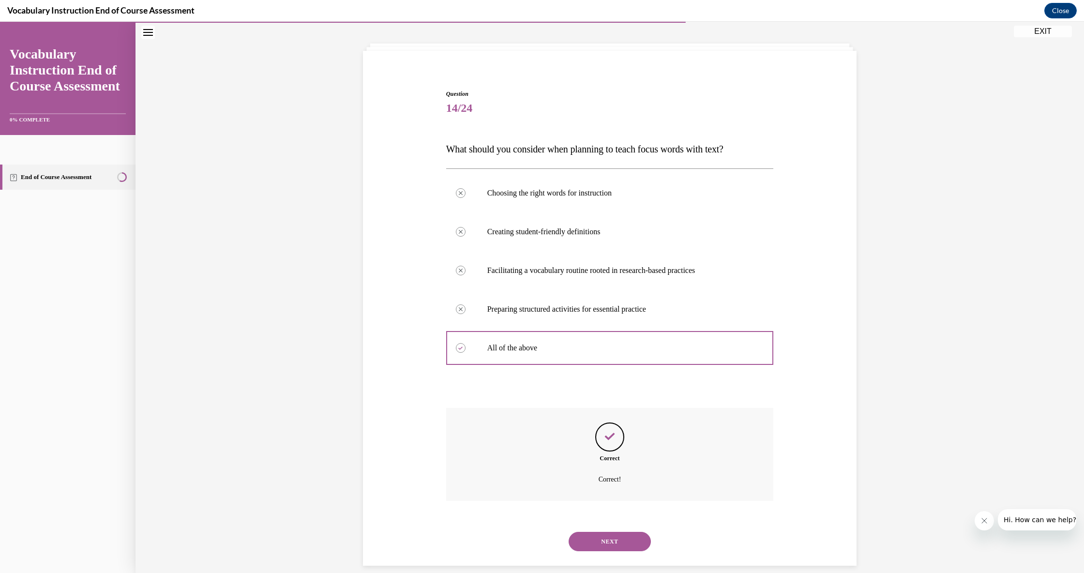
click at [518, 516] on button "NEXT" at bounding box center [610, 541] width 82 height 19
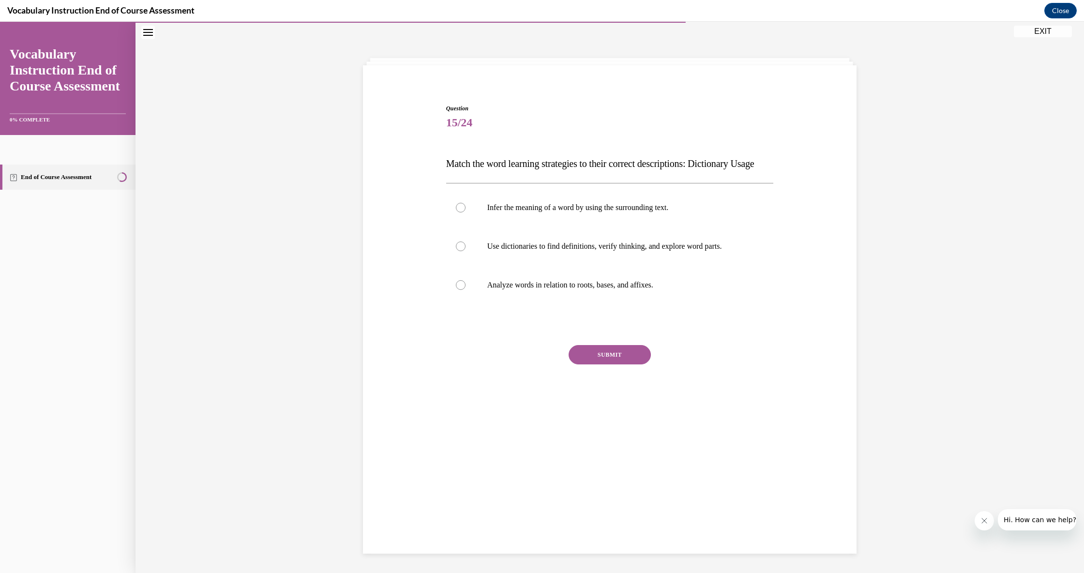
scroll to position [30, 0]
click at [465, 252] on div at bounding box center [461, 247] width 10 height 10
click at [465, 252] on input "Use dictionaries to find definitions, verify thinking, and explore word parts." at bounding box center [461, 247] width 10 height 10
radio input "true"
click at [518, 365] on button "SUBMIT" at bounding box center [610, 355] width 82 height 19
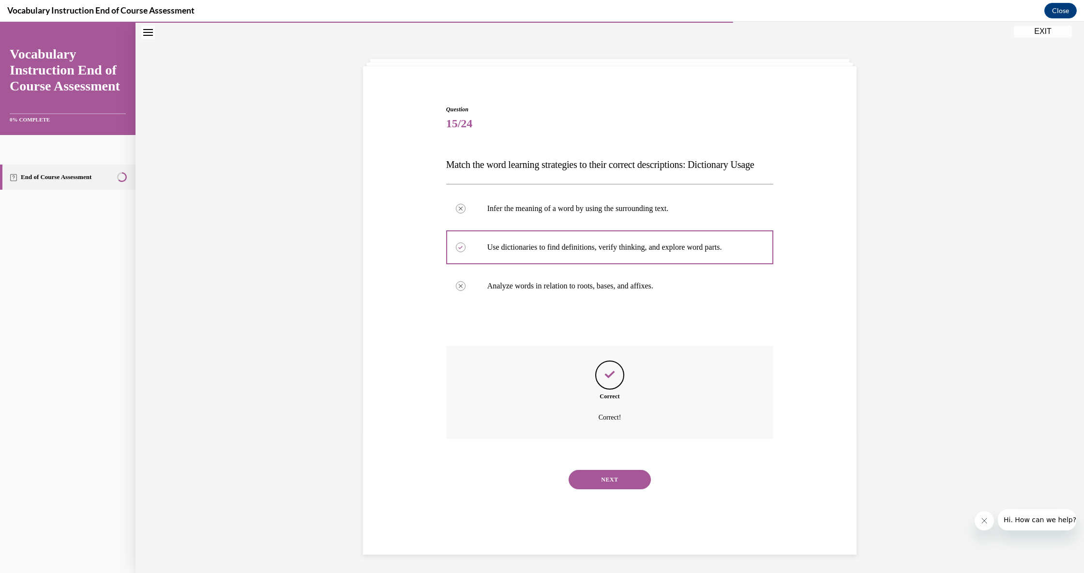
scroll to position [30, 0]
click at [518, 488] on button "NEXT" at bounding box center [610, 478] width 82 height 19
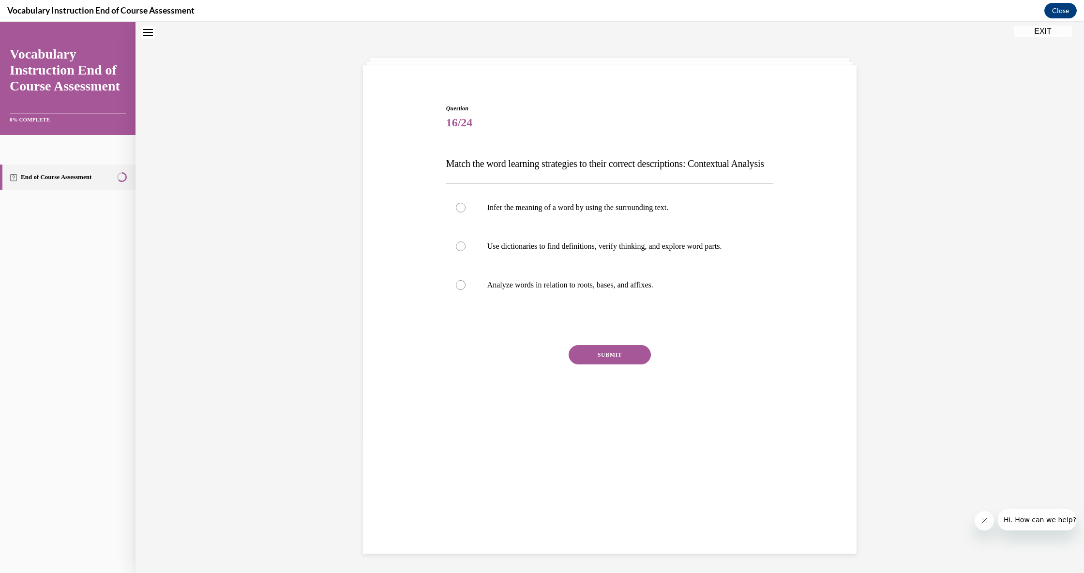
scroll to position [30, 0]
click at [518, 228] on label "Infer the meaning of a word by using the surrounding text." at bounding box center [610, 208] width 328 height 39
click at [465, 213] on input "Infer the meaning of a word by using the surrounding text." at bounding box center [461, 209] width 10 height 10
radio input "true"
click at [518, 365] on button "SUBMIT" at bounding box center [610, 355] width 82 height 19
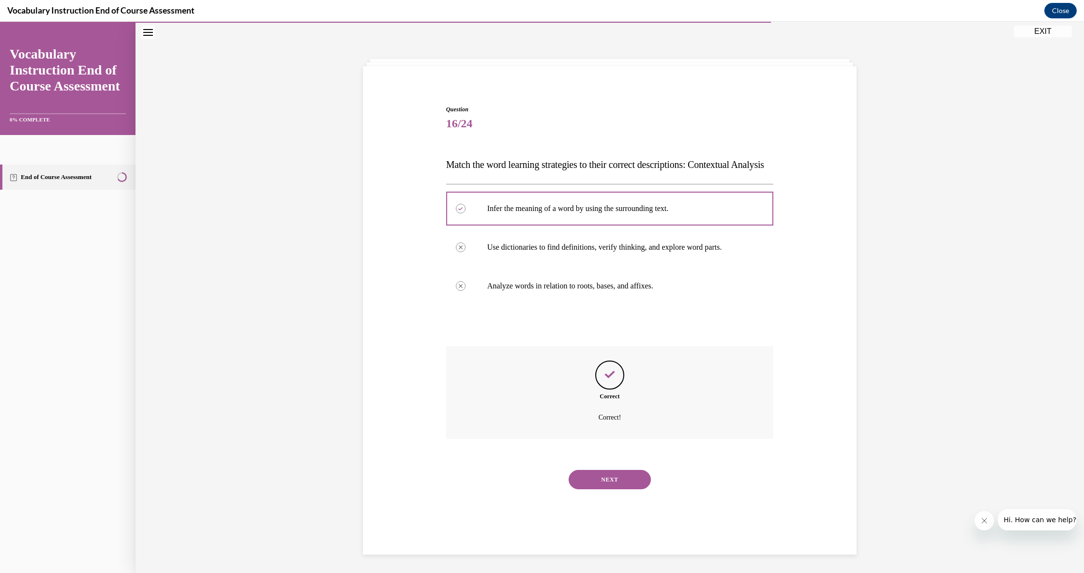
scroll to position [30, 0]
click at [518, 488] on button "NEXT" at bounding box center [610, 478] width 82 height 19
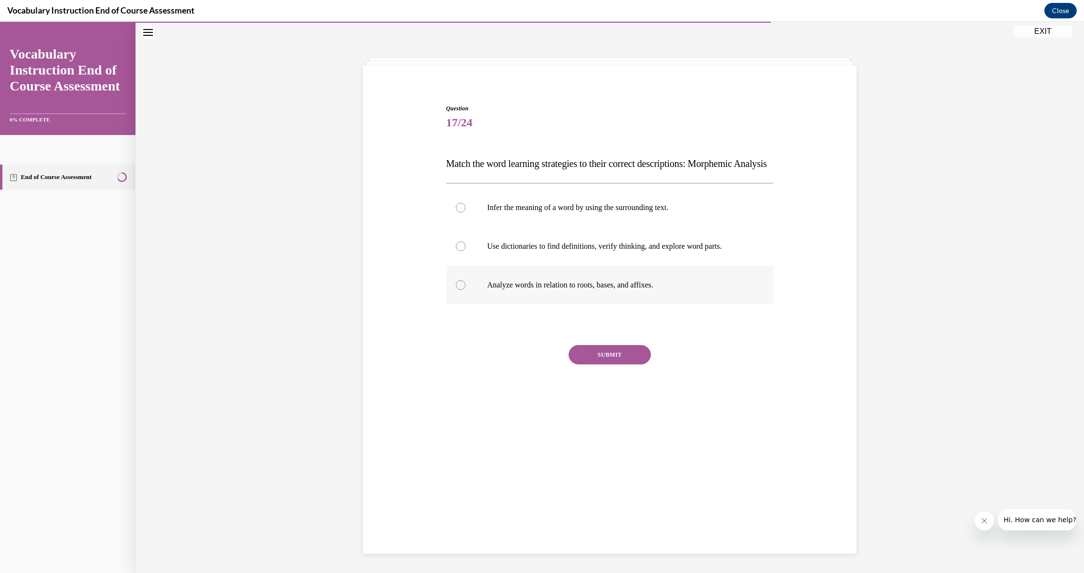
click at [518, 304] on label "Analyze words in relation to roots, bases, and affixes." at bounding box center [610, 285] width 328 height 39
click at [465, 290] on input "Analyze words in relation to roots, bases, and affixes." at bounding box center [461, 285] width 10 height 10
radio input "true"
click at [518, 364] on button "SUBMIT" at bounding box center [610, 354] width 82 height 19
click at [518, 481] on button "NEXT" at bounding box center [610, 478] width 82 height 19
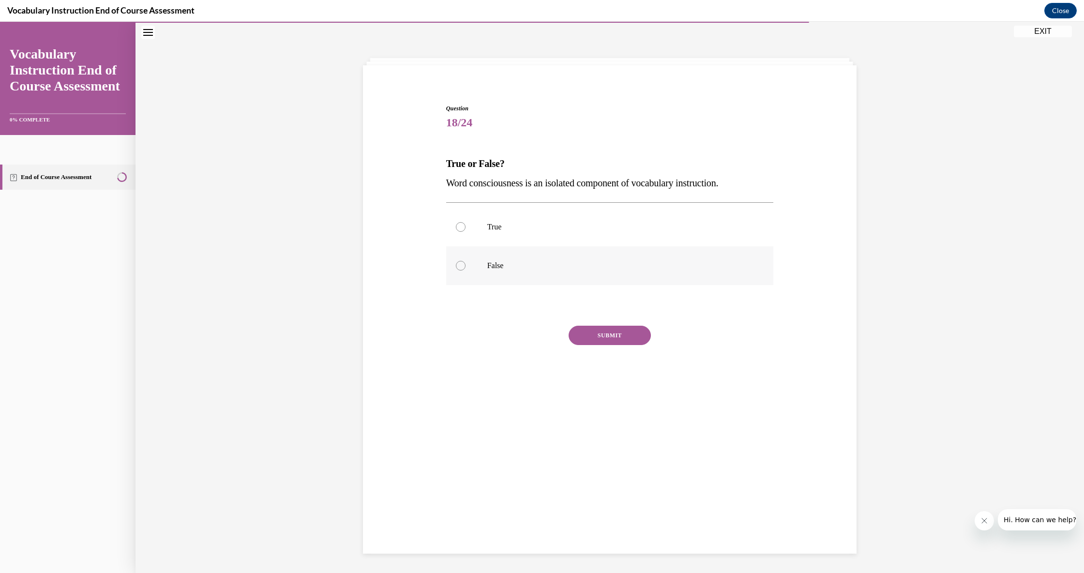
click at [462, 270] on div at bounding box center [461, 266] width 10 height 10
click at [462, 270] on input "False" at bounding box center [461, 266] width 10 height 10
radio input "true"
click at [518, 335] on button "SUBMIT" at bounding box center [610, 335] width 82 height 19
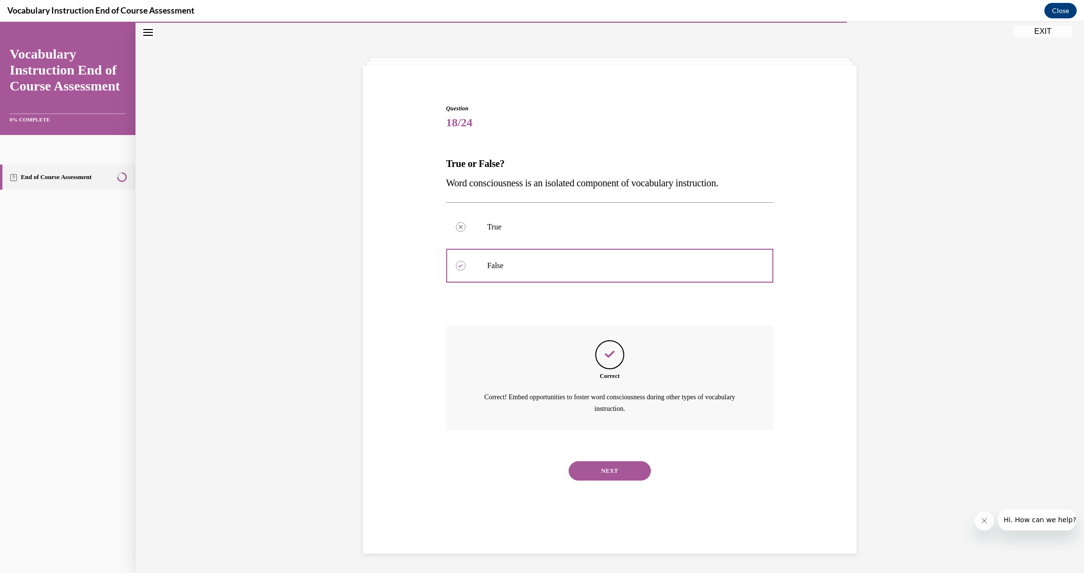
click at [518, 466] on button "NEXT" at bounding box center [610, 470] width 82 height 19
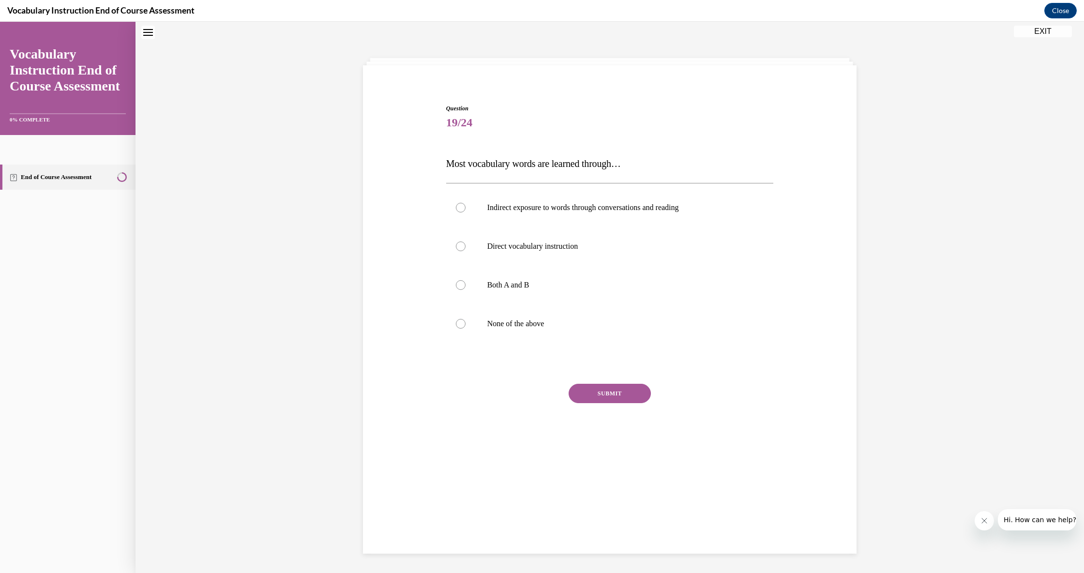
scroll to position [30, 0]
click at [505, 211] on p "Indirect exposure to words through conversations and reading" at bounding box center [618, 209] width 262 height 10
click at [465, 211] on input "Indirect exposure to words through conversations and reading" at bounding box center [461, 209] width 10 height 10
radio input "true"
click at [518, 392] on button "SUBMIT" at bounding box center [610, 394] width 82 height 19
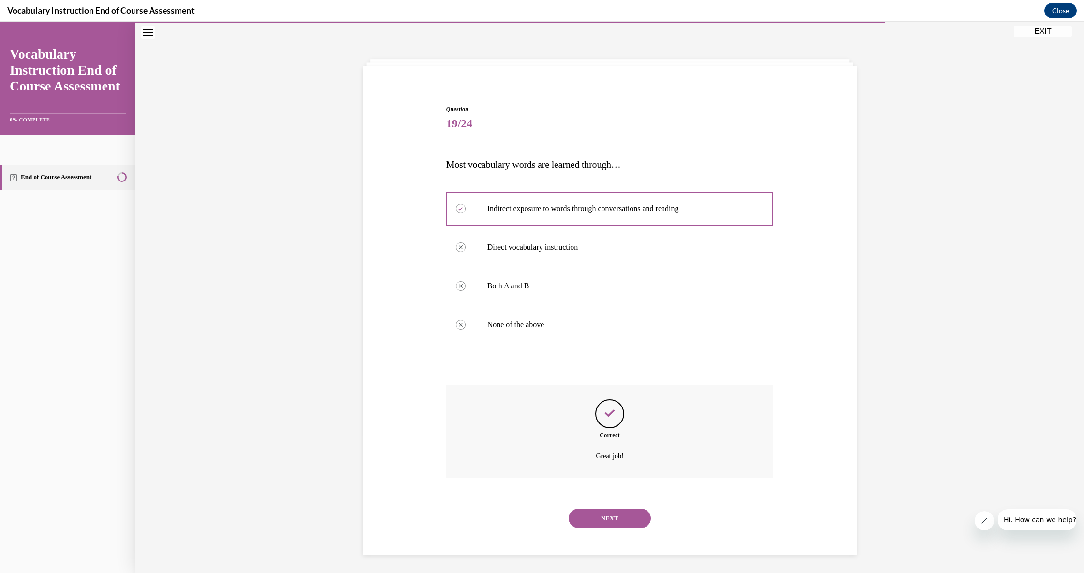
scroll to position [30, 0]
click at [518, 512] on button "NEXT" at bounding box center [610, 517] width 82 height 19
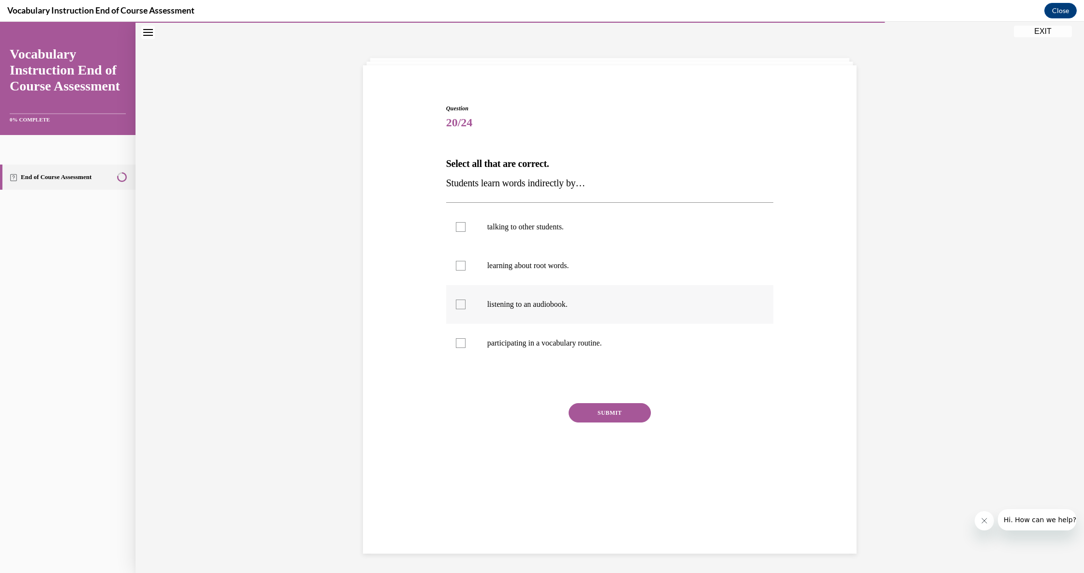
drag, startPoint x: 458, startPoint y: 310, endPoint x: 460, endPoint y: 286, distance: 23.3
click at [458, 309] on label "listening to an audiobook." at bounding box center [610, 304] width 328 height 39
click at [458, 309] on input "listening to an audiobook." at bounding box center [461, 305] width 10 height 10
checkbox input "true"
click at [458, 270] on div at bounding box center [461, 266] width 10 height 10
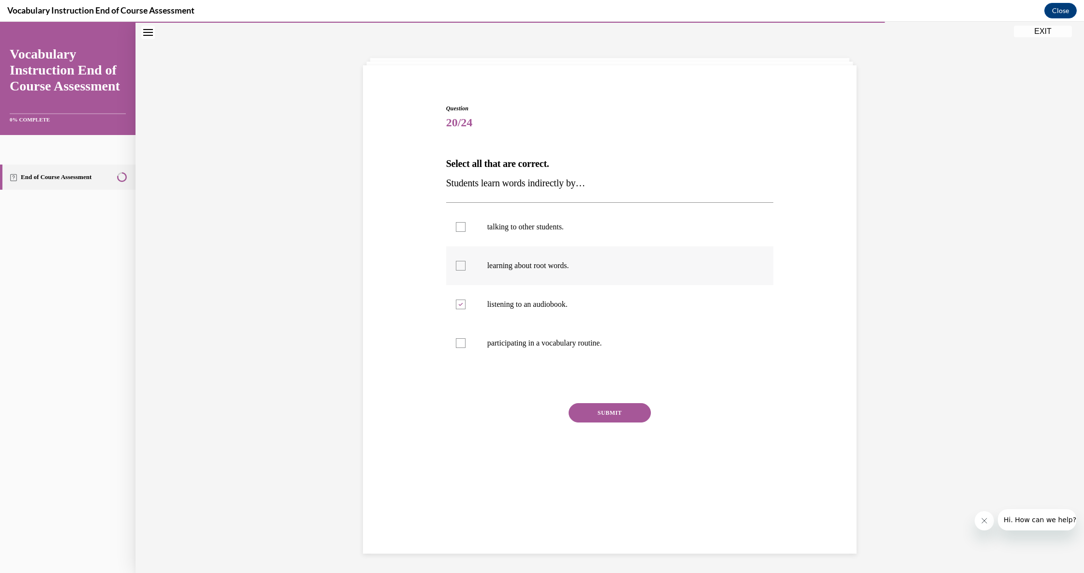
click at [458, 270] on input "learning about root words." at bounding box center [461, 266] width 10 height 10
checkbox input "true"
click at [458, 233] on label "talking to other students." at bounding box center [610, 227] width 328 height 39
click at [458, 232] on input "talking to other students." at bounding box center [461, 227] width 10 height 10
checkbox input "true"
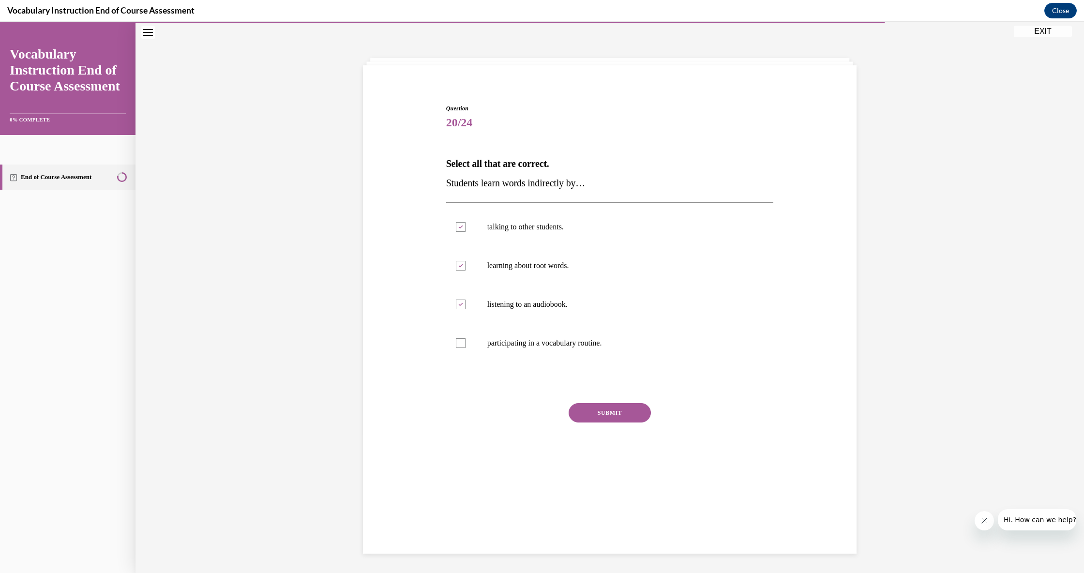
click at [518, 415] on button "SUBMIT" at bounding box center [610, 412] width 82 height 19
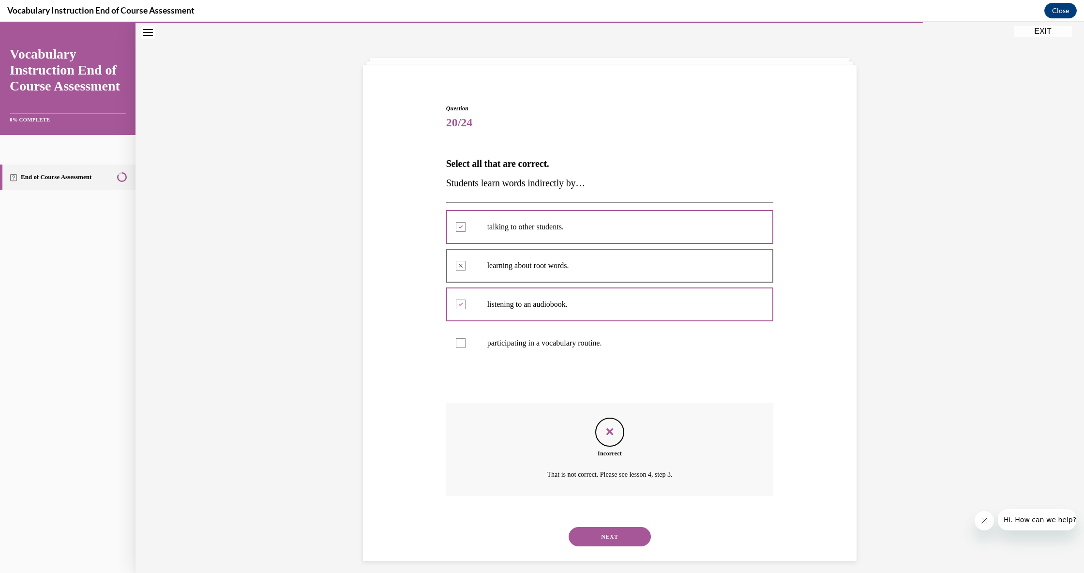
click at [518, 516] on button "NEXT" at bounding box center [610, 536] width 82 height 19
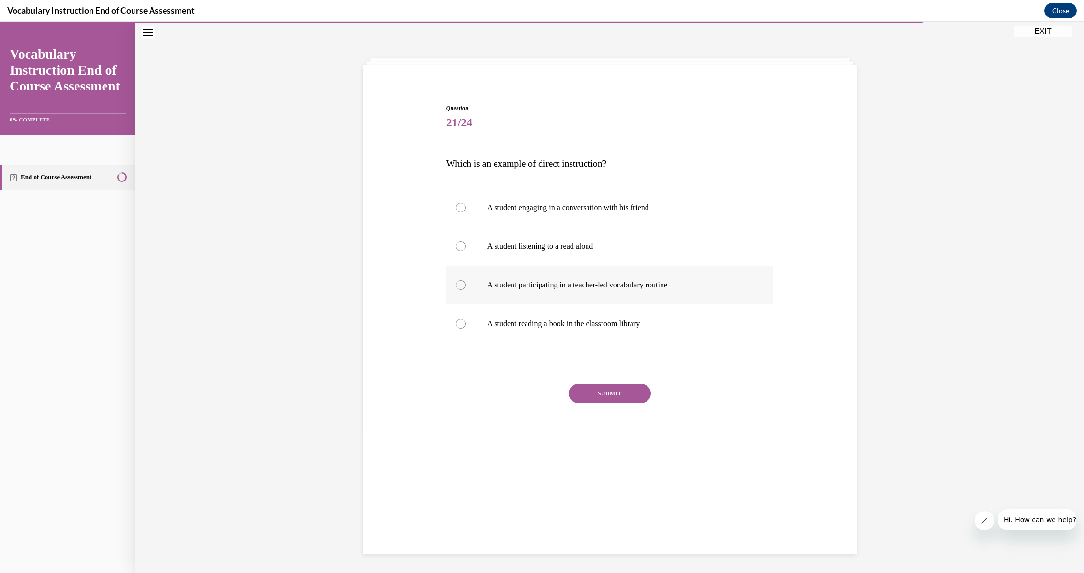
click at [518, 283] on p "A student participating in a teacher-led vocabulary routine" at bounding box center [618, 285] width 262 height 10
click at [465, 283] on input "A student participating in a teacher-led vocabulary routine" at bounding box center [461, 285] width 10 height 10
radio input "true"
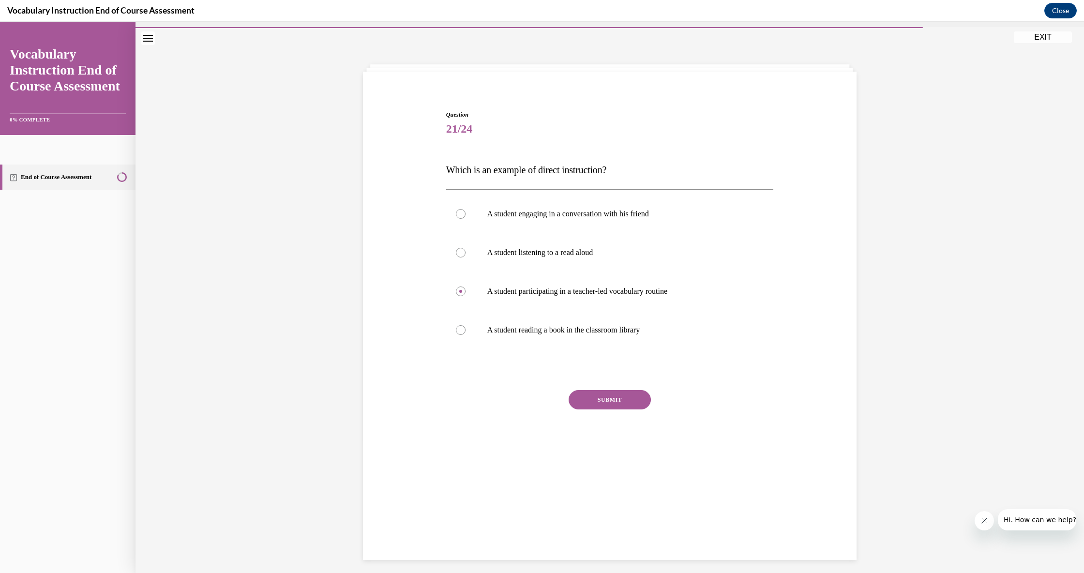
click at [518, 408] on button "SUBMIT" at bounding box center [610, 399] width 82 height 19
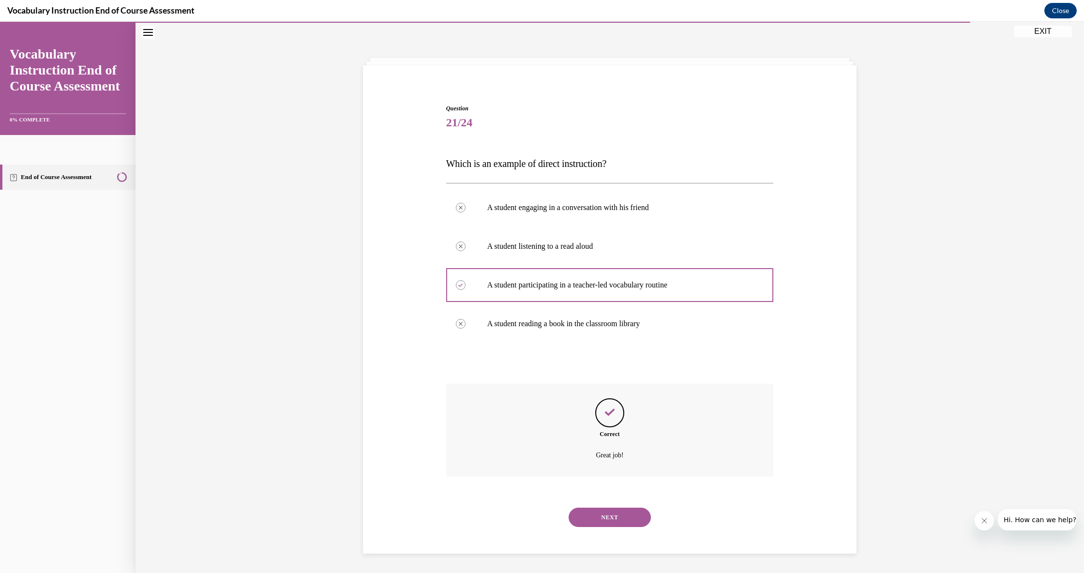
click at [518, 508] on button "NEXT" at bounding box center [610, 517] width 82 height 19
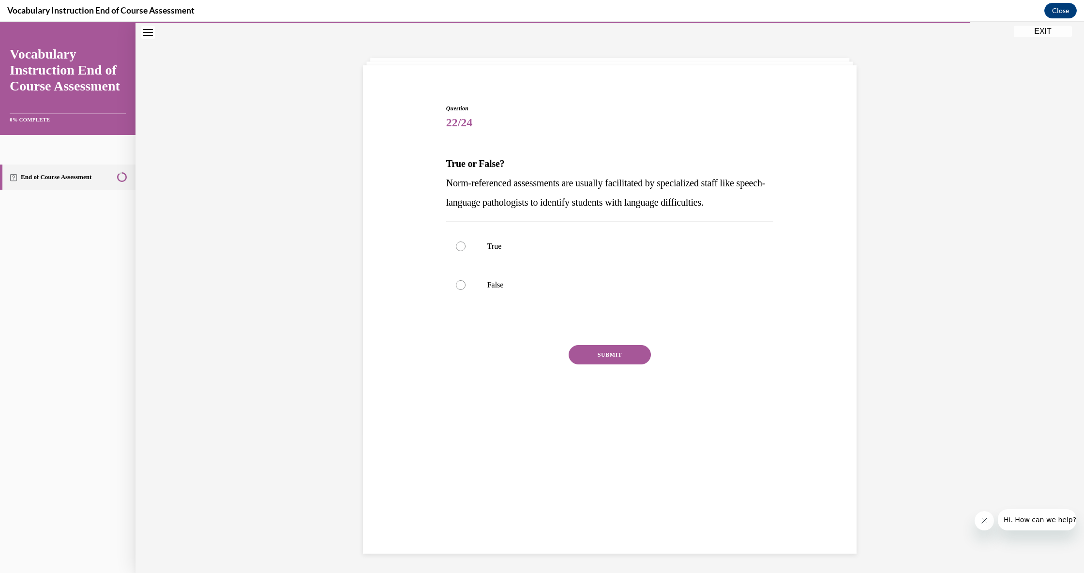
scroll to position [30, 0]
click at [487, 251] on p "True" at bounding box center [618, 247] width 262 height 10
click at [465, 251] on input "True" at bounding box center [461, 247] width 10 height 10
radio input "true"
click at [518, 350] on button "SUBMIT" at bounding box center [610, 355] width 82 height 19
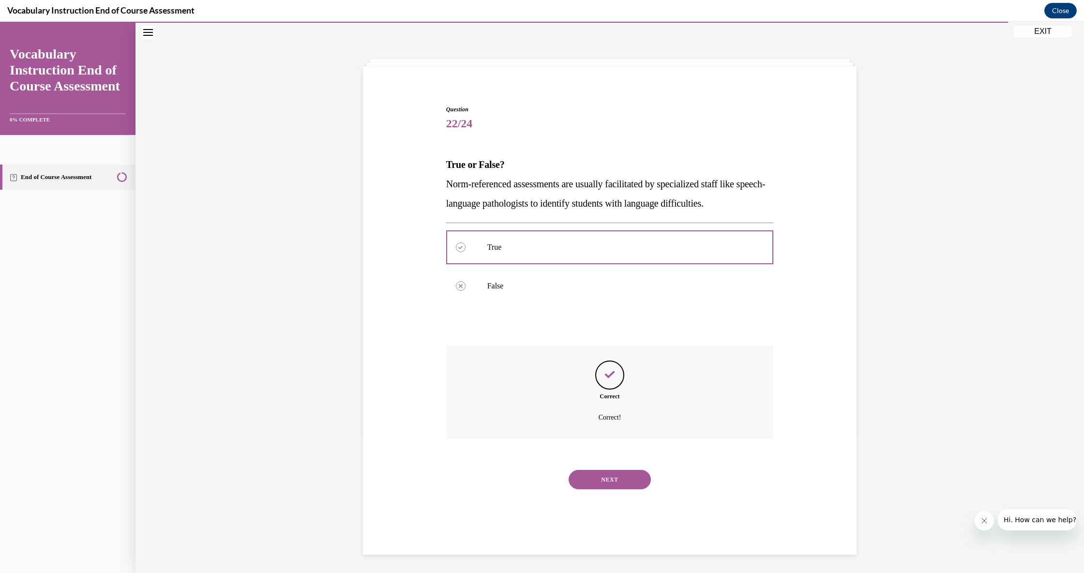
scroll to position [30, 0]
click at [518, 469] on button "NEXT" at bounding box center [610, 478] width 82 height 19
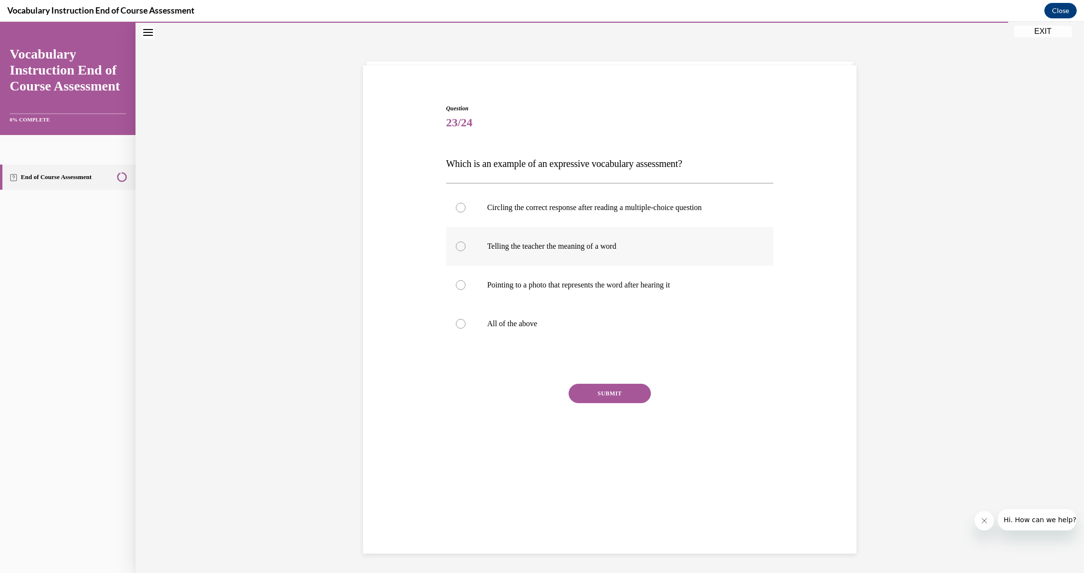
click at [518, 248] on p "Telling the teacher the meaning of a word" at bounding box center [618, 246] width 262 height 10
click at [465, 248] on input "Telling the teacher the meaning of a word" at bounding box center [461, 246] width 10 height 10
radio input "true"
click at [518, 392] on button "SUBMIT" at bounding box center [610, 393] width 82 height 19
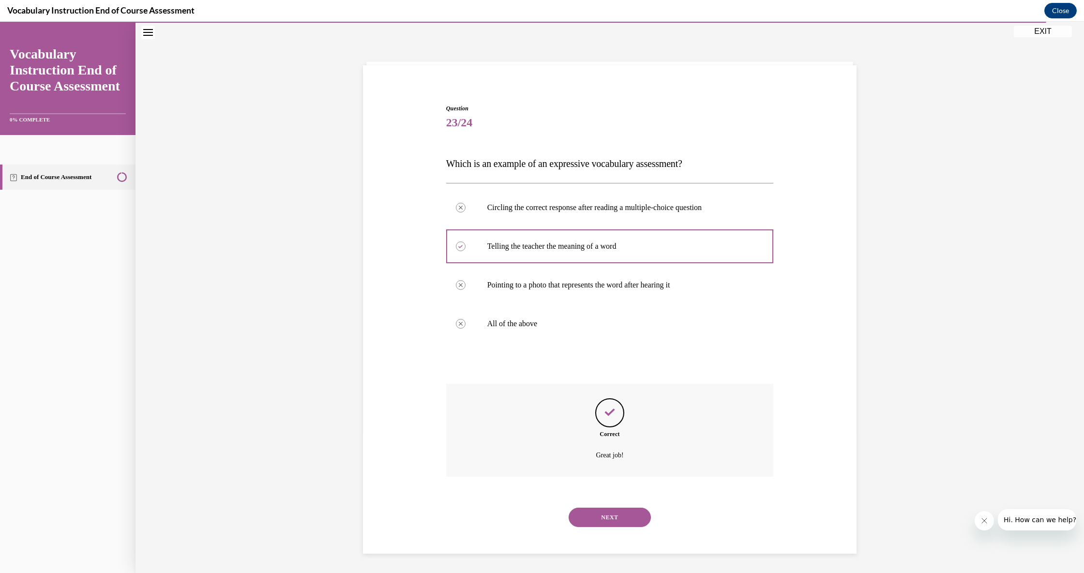
click at [518, 512] on button "NEXT" at bounding box center [610, 517] width 82 height 19
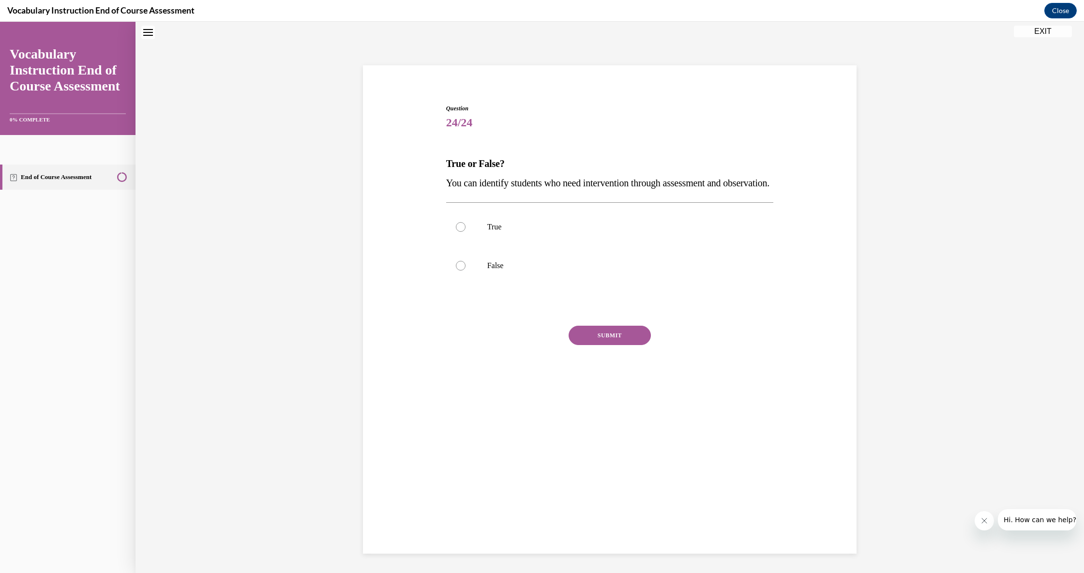
scroll to position [30, 0]
click at [518, 247] on label "True" at bounding box center [610, 228] width 328 height 39
click at [465, 233] on input "True" at bounding box center [461, 228] width 10 height 10
radio input "true"
click at [518, 346] on button "SUBMIT" at bounding box center [610, 336] width 82 height 19
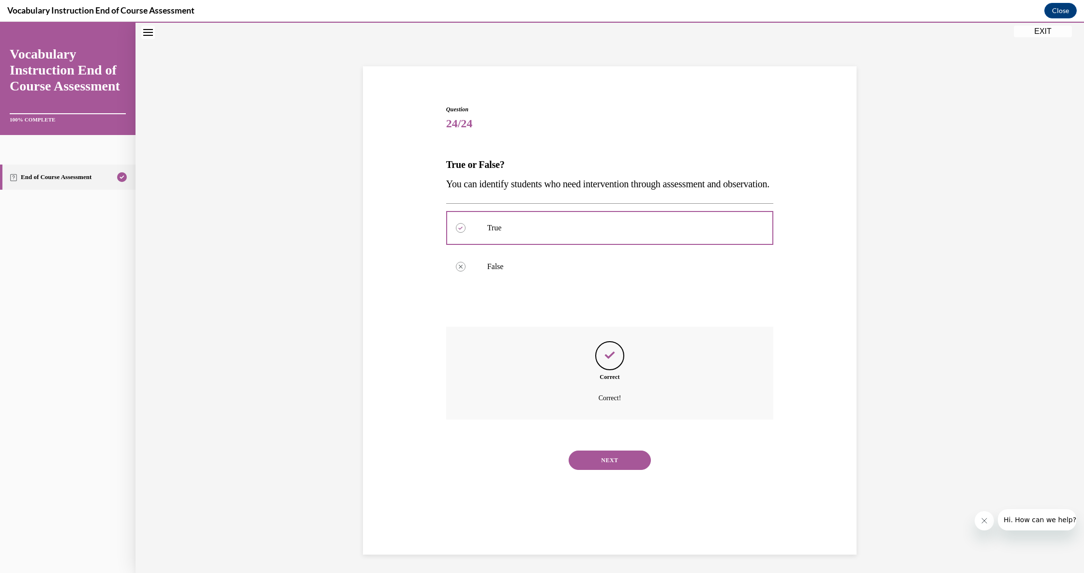
scroll to position [30, 0]
click at [518, 464] on button "NEXT" at bounding box center [610, 459] width 82 height 19
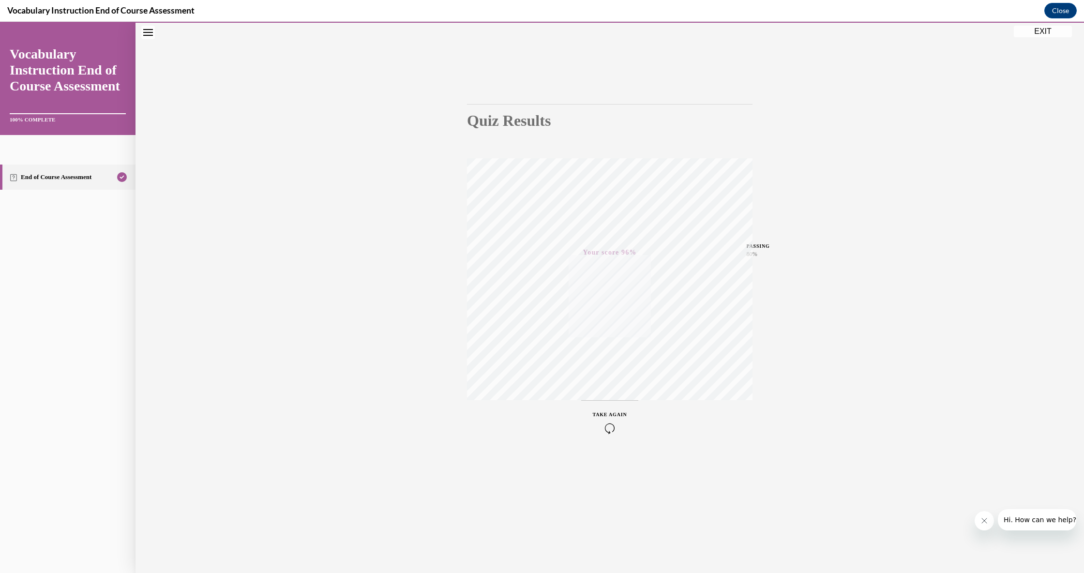
click at [518, 33] on button "EXIT" at bounding box center [1043, 32] width 58 height 12
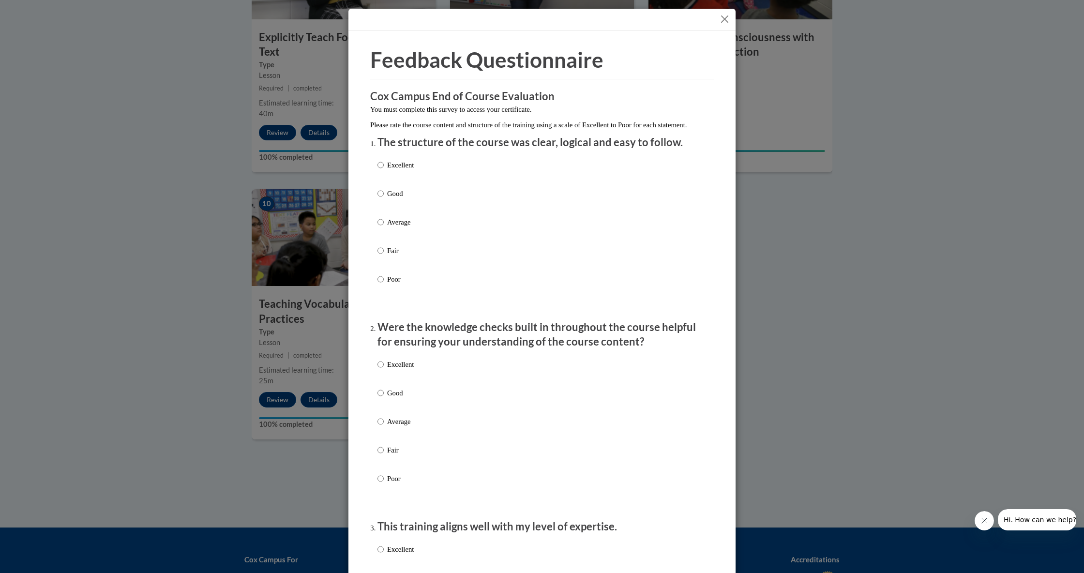
click at [387, 199] on p "Good" at bounding box center [400, 193] width 27 height 11
click at [384, 199] on input "Good" at bounding box center [380, 193] width 6 height 11
radio input "true"
click at [385, 403] on label "Good" at bounding box center [395, 401] width 36 height 26
click at [384, 398] on input "Good" at bounding box center [380, 393] width 6 height 11
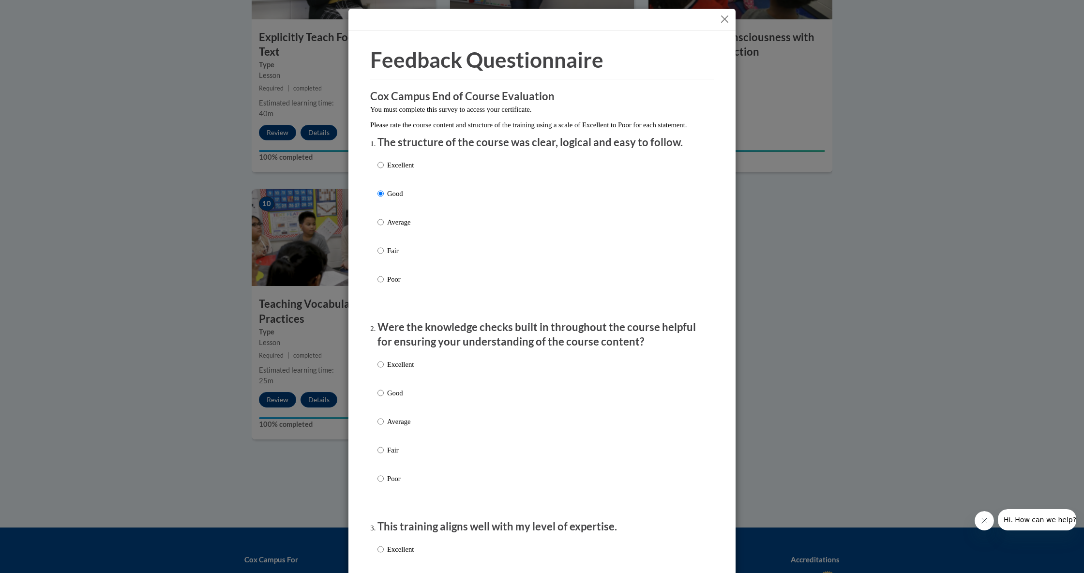
radio input "true"
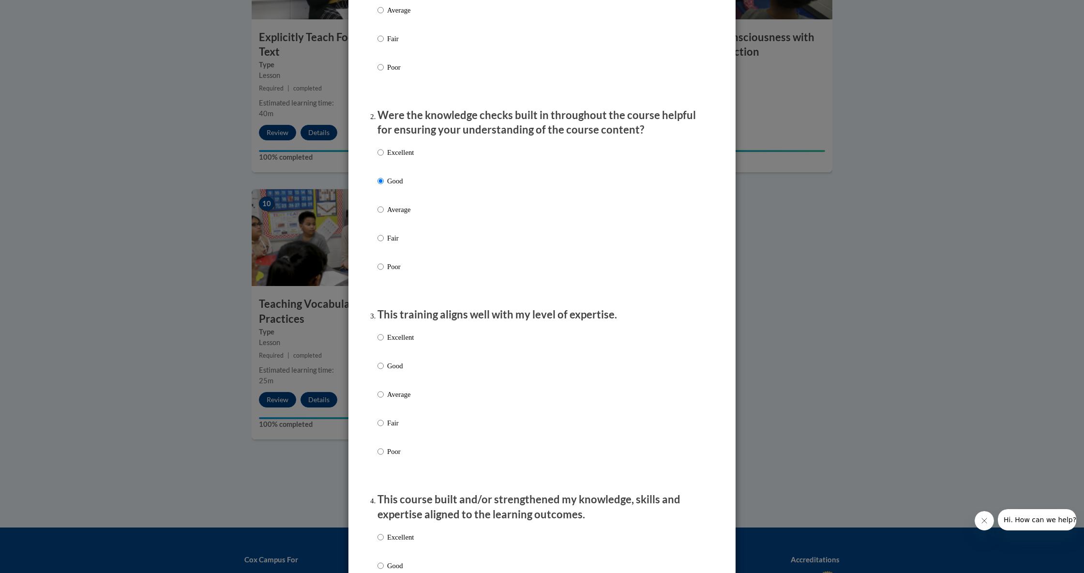
click at [391, 368] on p "Good" at bounding box center [400, 365] width 27 height 11
click at [384, 368] on input "Good" at bounding box center [380, 365] width 6 height 11
radio input "true"
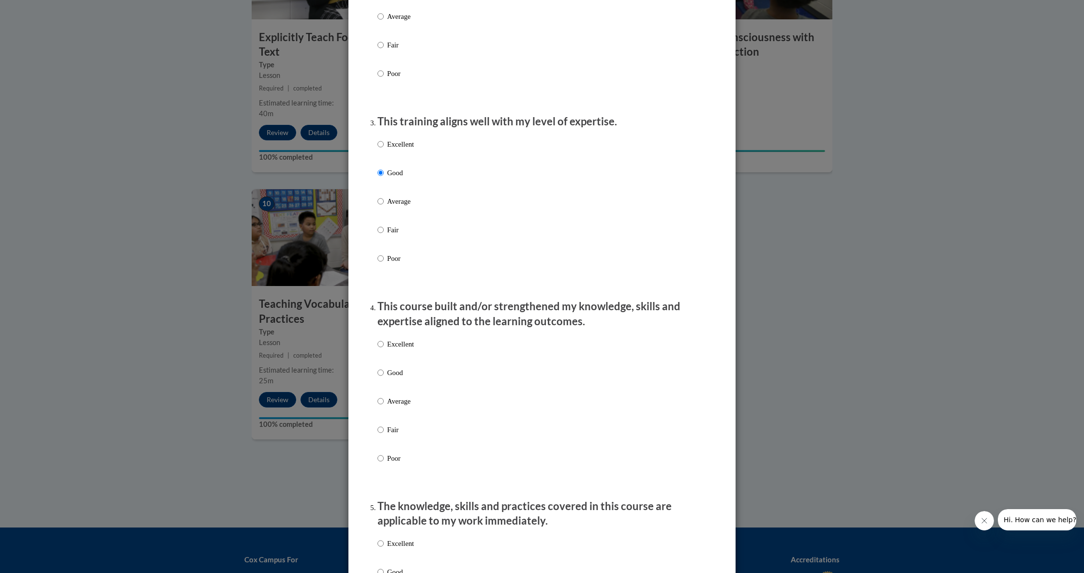
click at [390, 377] on p "Good" at bounding box center [400, 372] width 27 height 11
click at [384, 377] on input "Good" at bounding box center [380, 372] width 6 height 11
radio input "true"
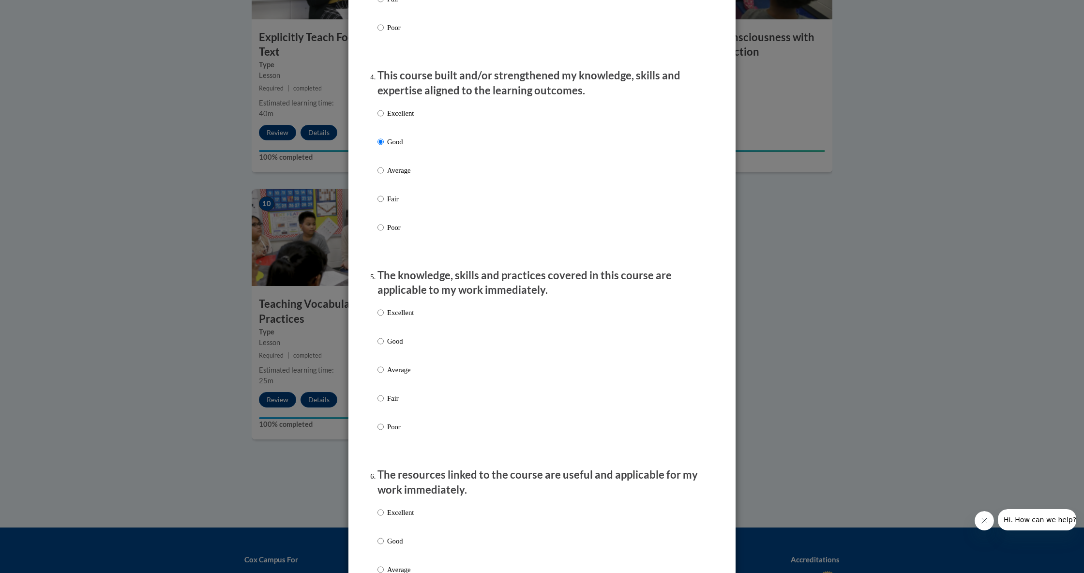
scroll to position [639, 0]
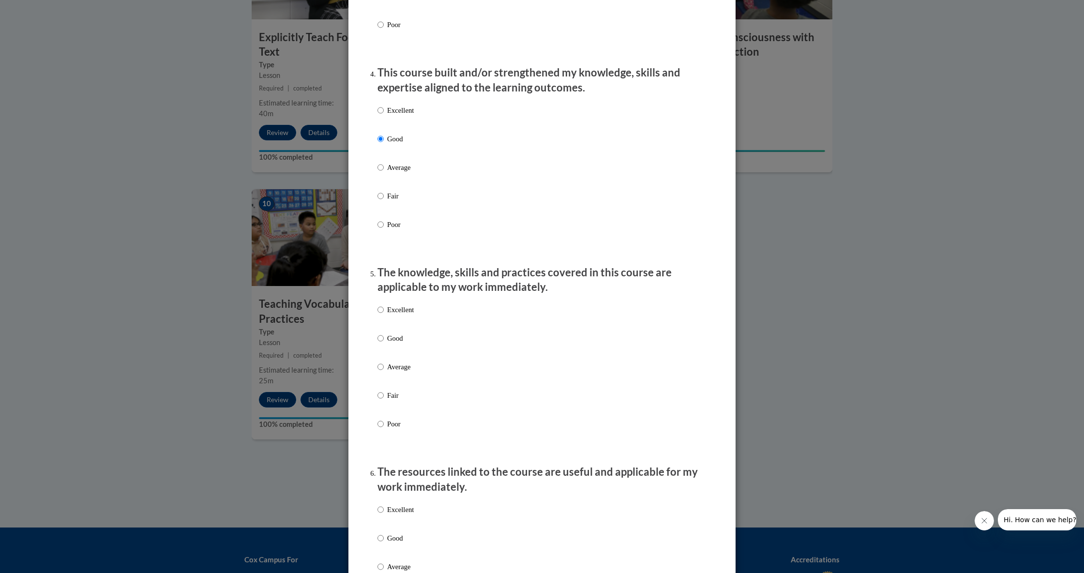
click at [396, 344] on p "Good" at bounding box center [400, 338] width 27 height 11
click at [384, 344] on input "Good" at bounding box center [380, 338] width 6 height 11
radio input "true"
click at [387, 516] on label "Good" at bounding box center [395, 546] width 36 height 26
click at [384, 516] on input "Good" at bounding box center [380, 538] width 6 height 11
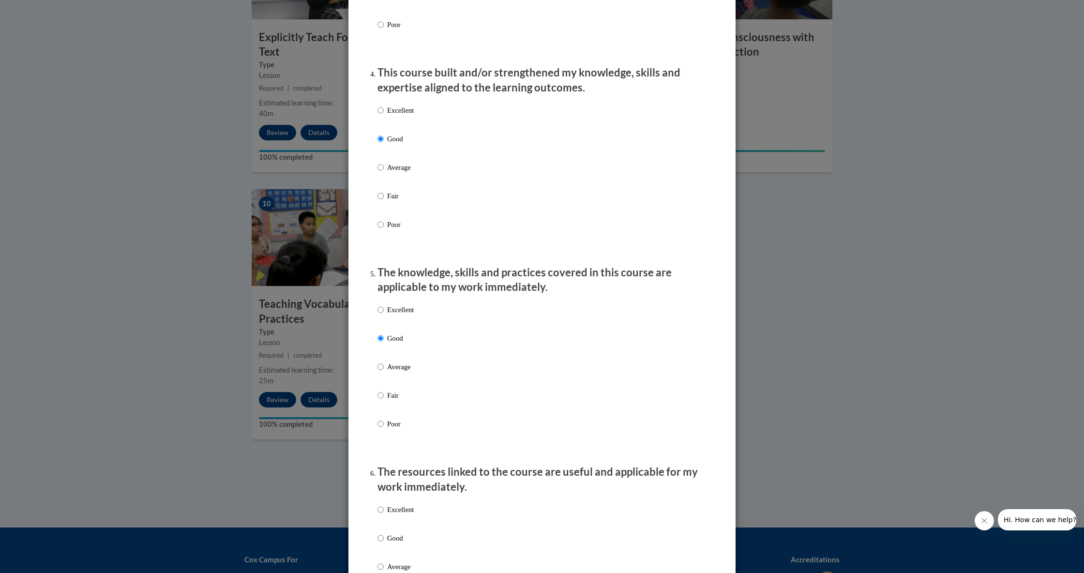
radio input "true"
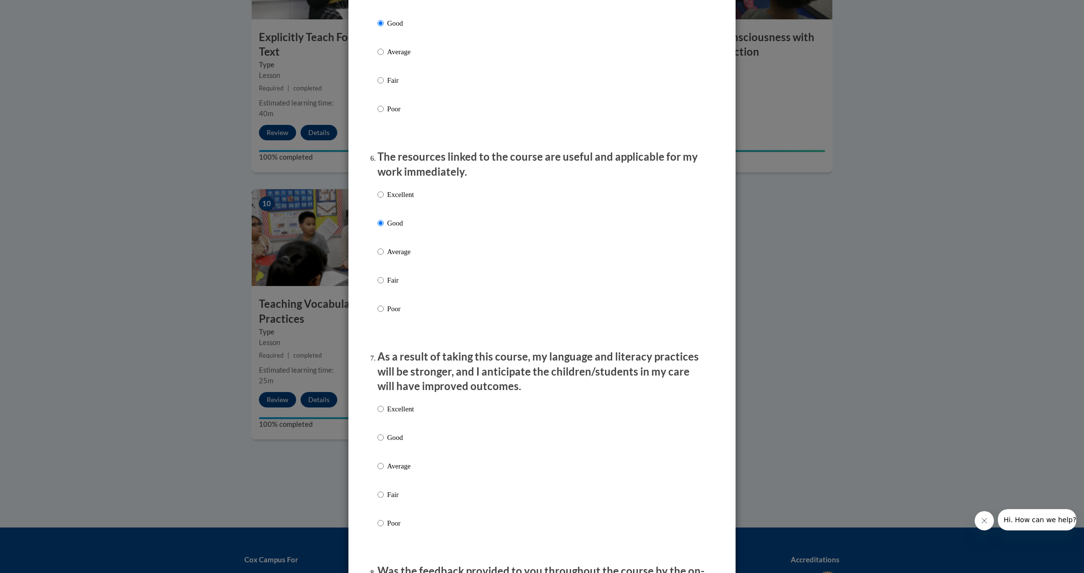
scroll to position [988, 0]
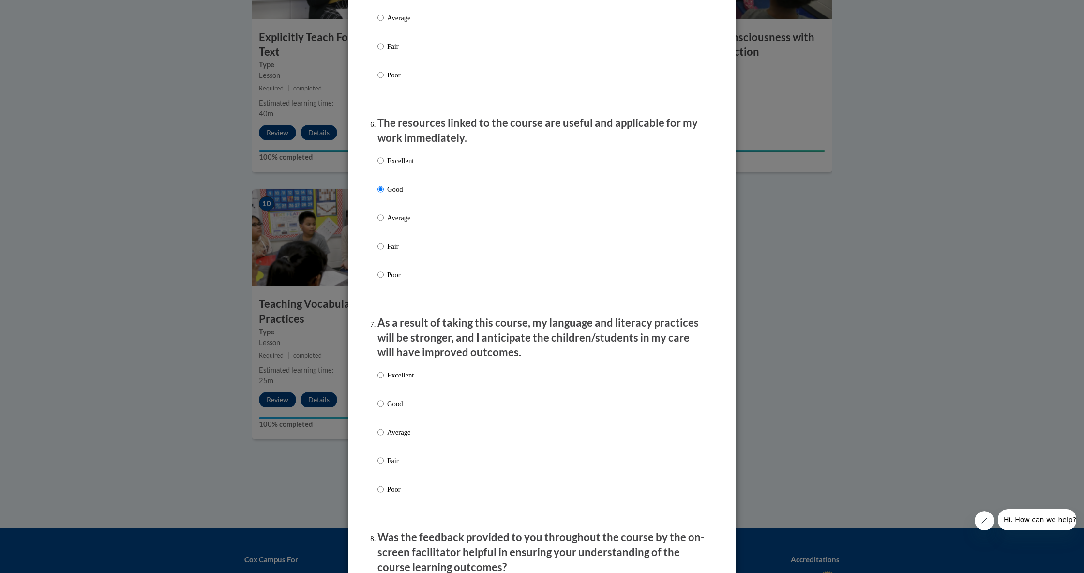
click at [390, 404] on p "Good" at bounding box center [400, 403] width 27 height 11
click at [384, 404] on input "Good" at bounding box center [380, 403] width 6 height 11
radio input "true"
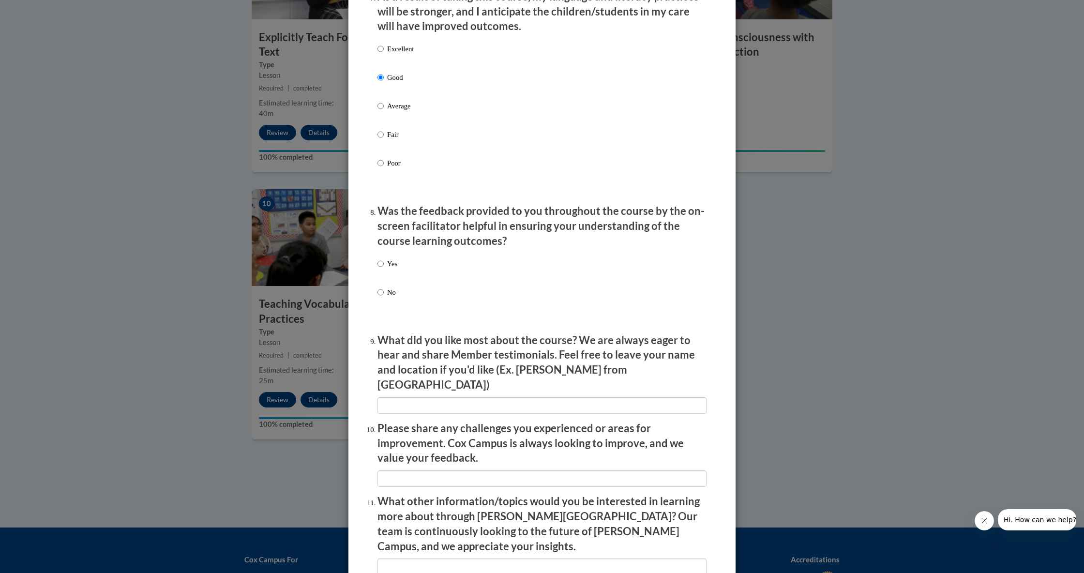
scroll to position [1349, 0]
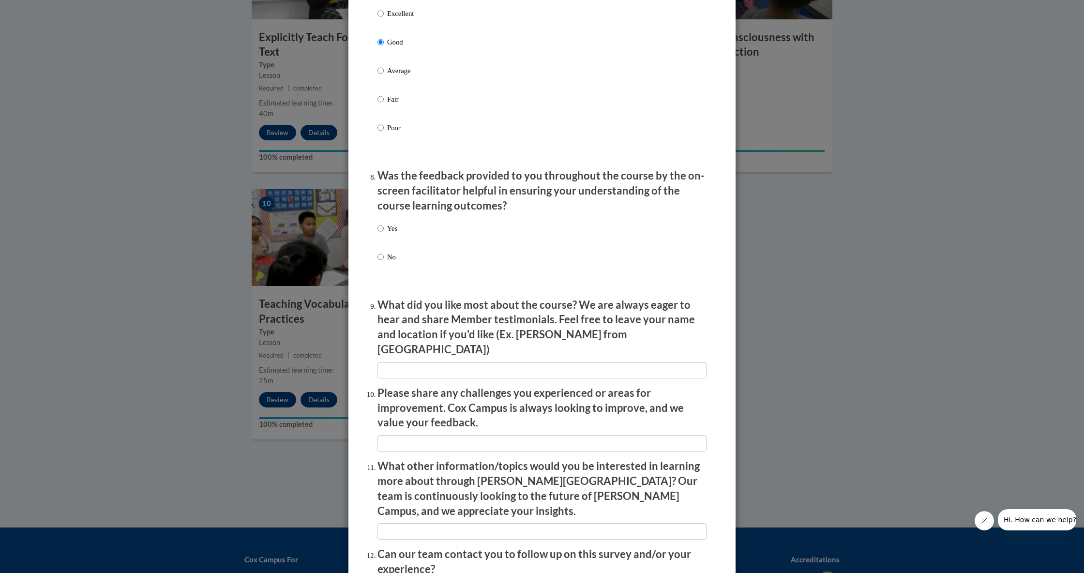
click at [391, 232] on p "Yes" at bounding box center [392, 228] width 10 height 11
click at [384, 232] on input "Yes" at bounding box center [380, 228] width 6 height 11
radio input "true"
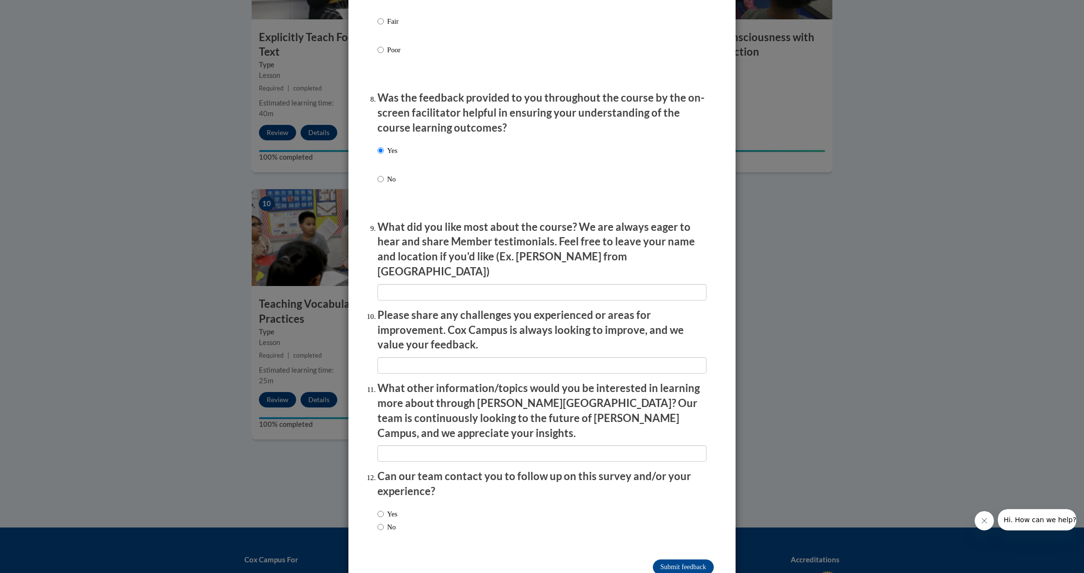
scroll to position [1426, 0]
click at [384, 516] on label "No" at bounding box center [386, 527] width 18 height 11
click at [384, 516] on input "No" at bounding box center [380, 527] width 6 height 11
radio input "true"
click at [518, 516] on input "Submit feedback" at bounding box center [683, 567] width 61 height 15
